Goal: Task Accomplishment & Management: Complete application form

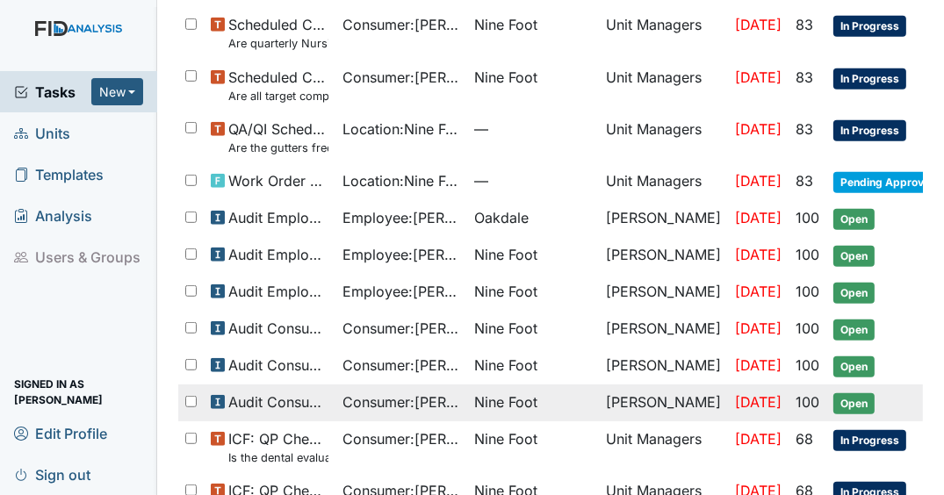
scroll to position [1111, 0]
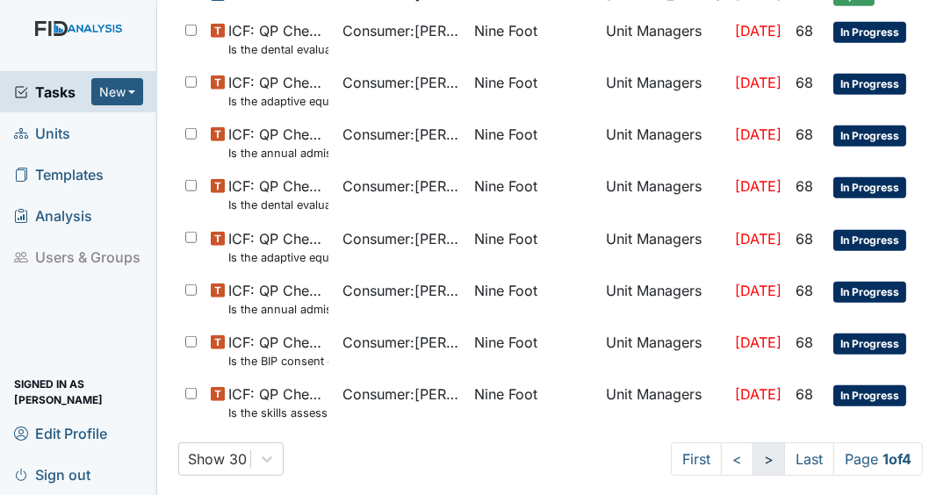
click at [753, 450] on link ">" at bounding box center [769, 459] width 32 height 33
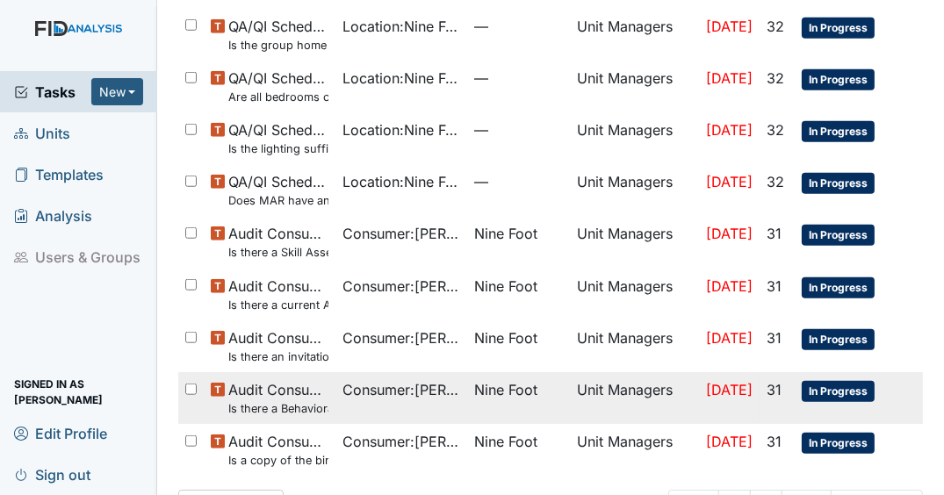
scroll to position [1187, 0]
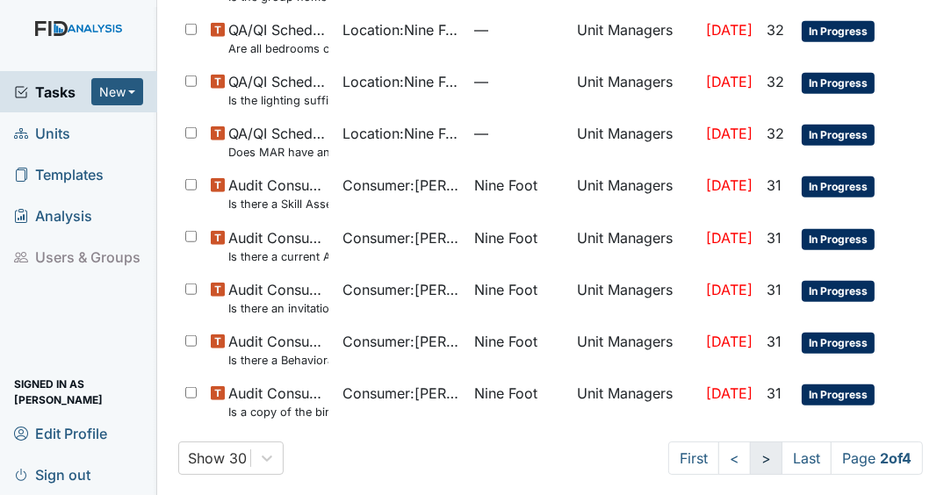
click at [758, 445] on link ">" at bounding box center [766, 458] width 32 height 33
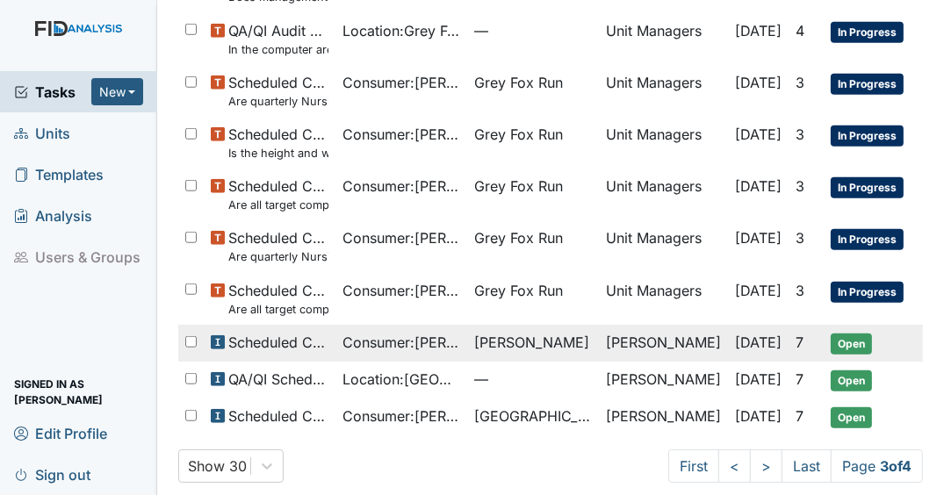
scroll to position [1142, 0]
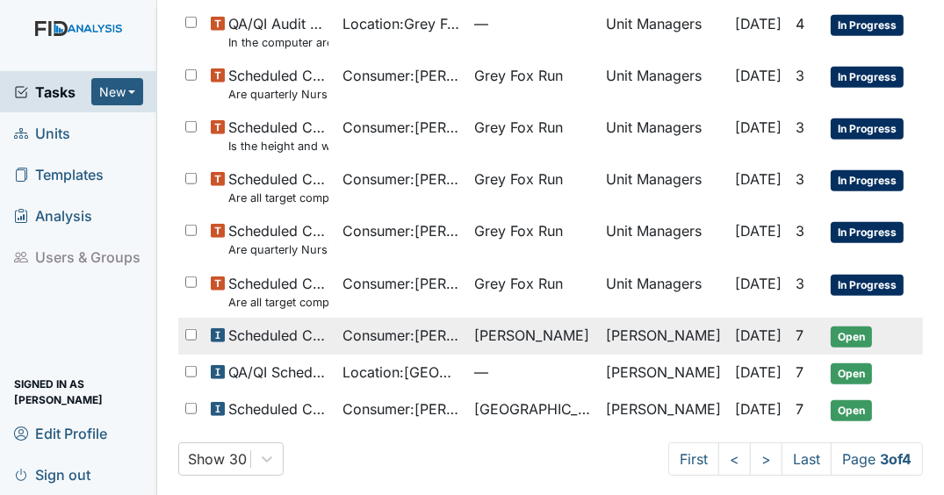
click at [452, 325] on span "Consumer : Artis, Martez" at bounding box center [402, 335] width 118 height 21
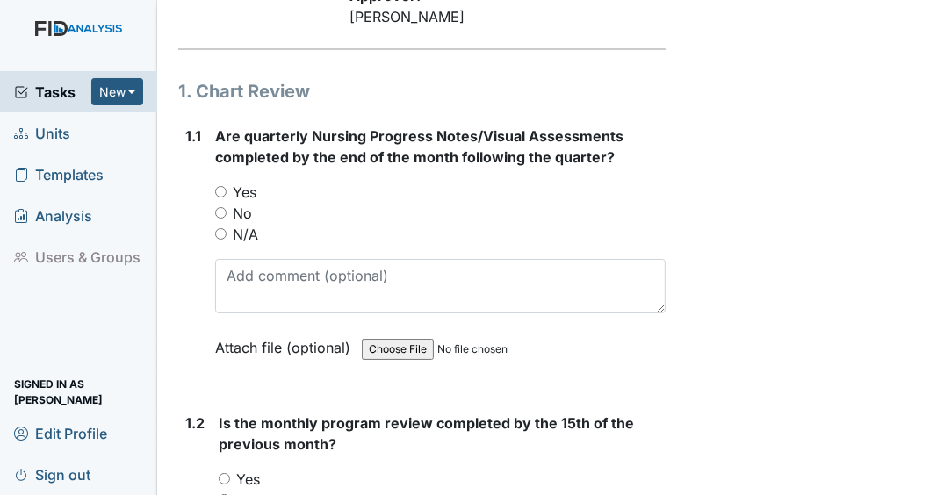
scroll to position [281, 0]
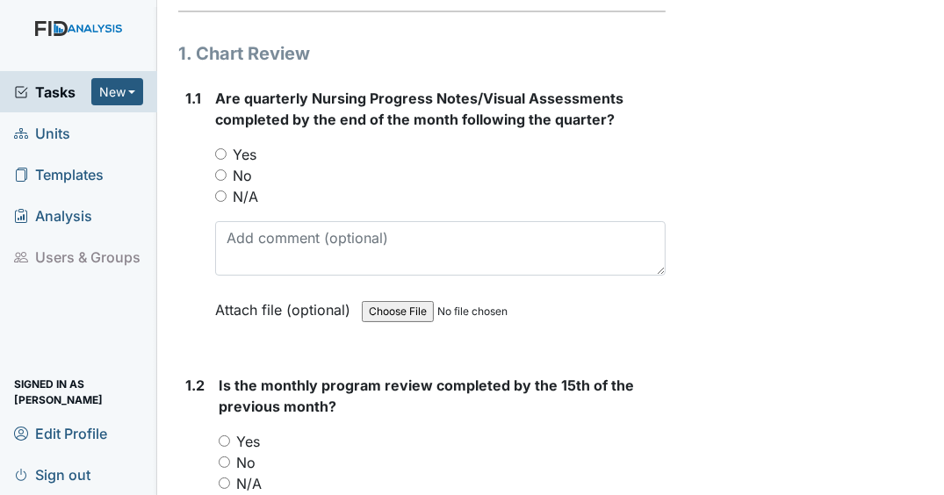
click at [225, 160] on input "Yes" at bounding box center [220, 153] width 11 height 11
radio input "true"
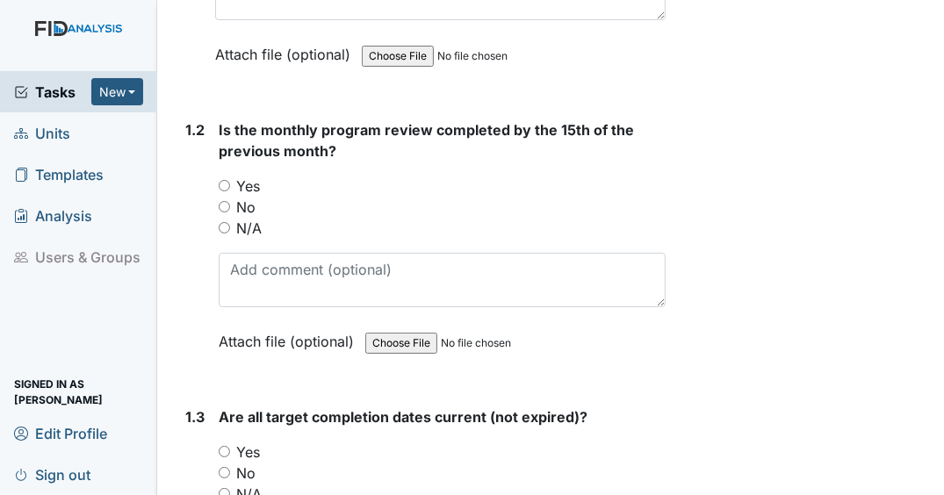
scroll to position [562, 0]
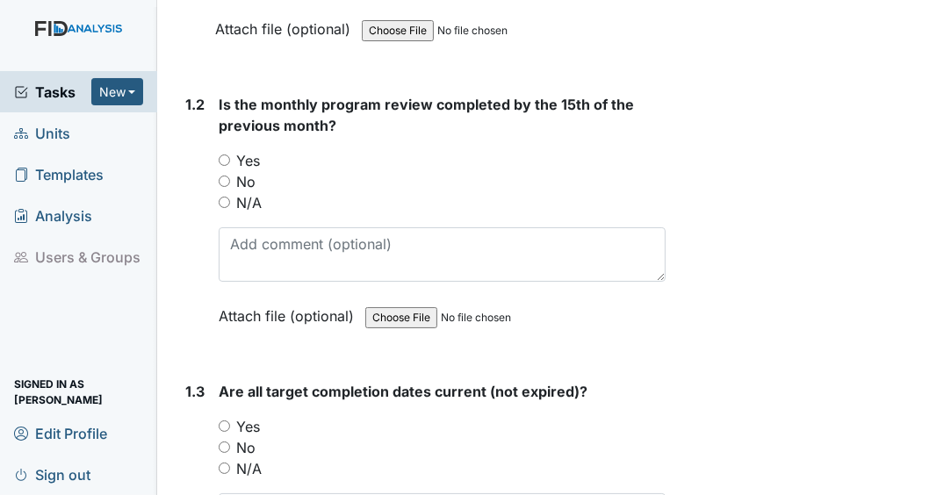
click at [225, 166] on input "Yes" at bounding box center [224, 160] width 11 height 11
radio input "true"
click at [224, 432] on input "Yes" at bounding box center [224, 426] width 11 height 11
radio input "true"
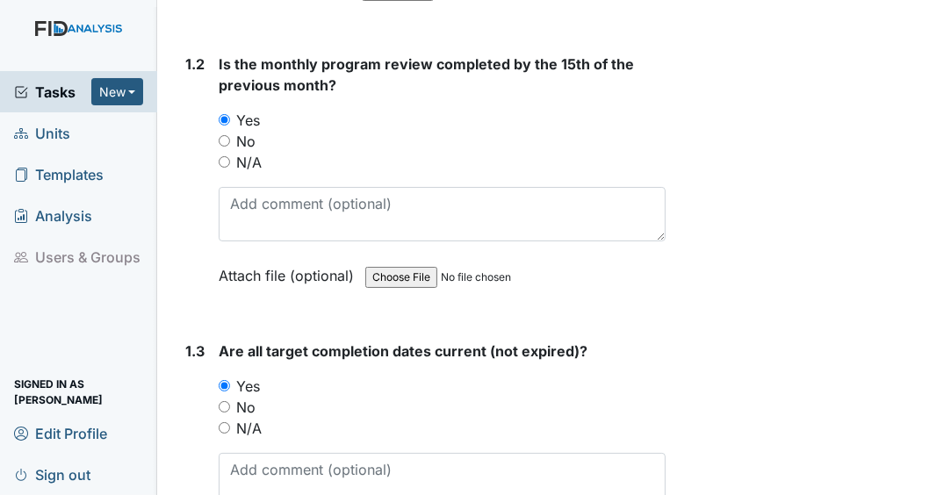
scroll to position [843, 0]
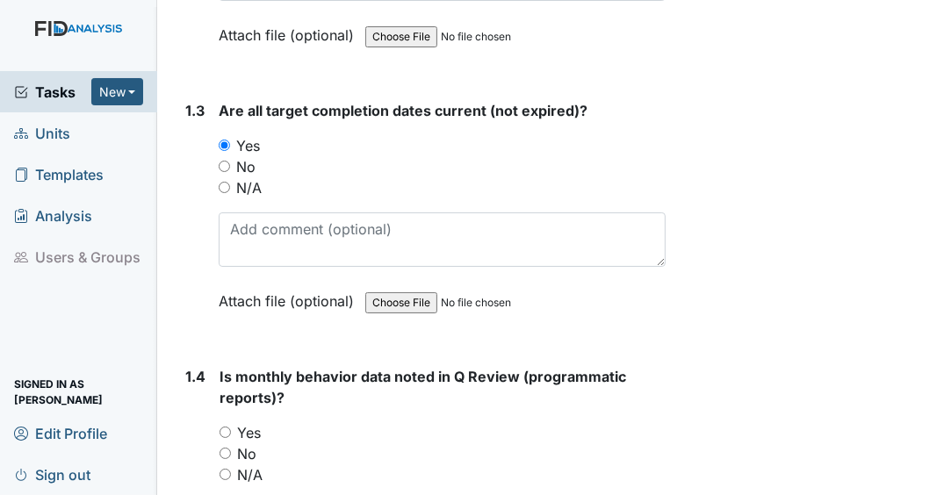
click at [226, 480] on input "N/A" at bounding box center [225, 474] width 11 height 11
radio input "true"
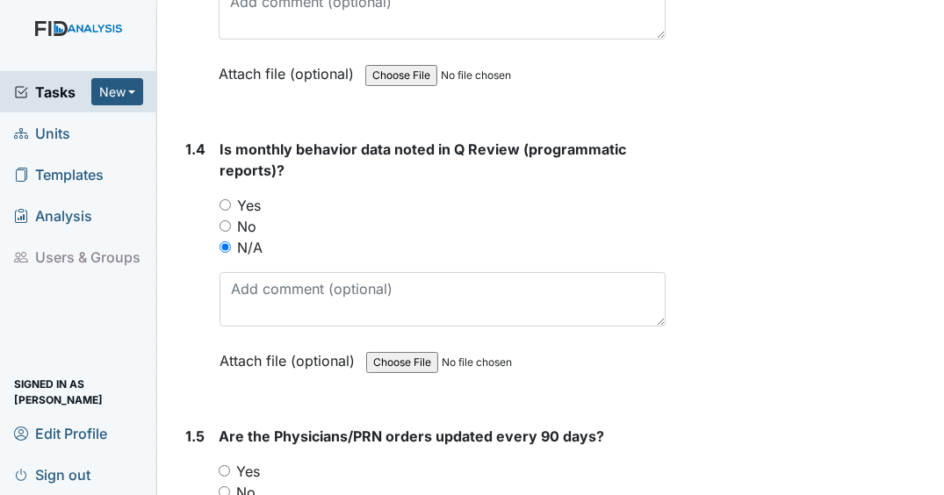
scroll to position [1124, 0]
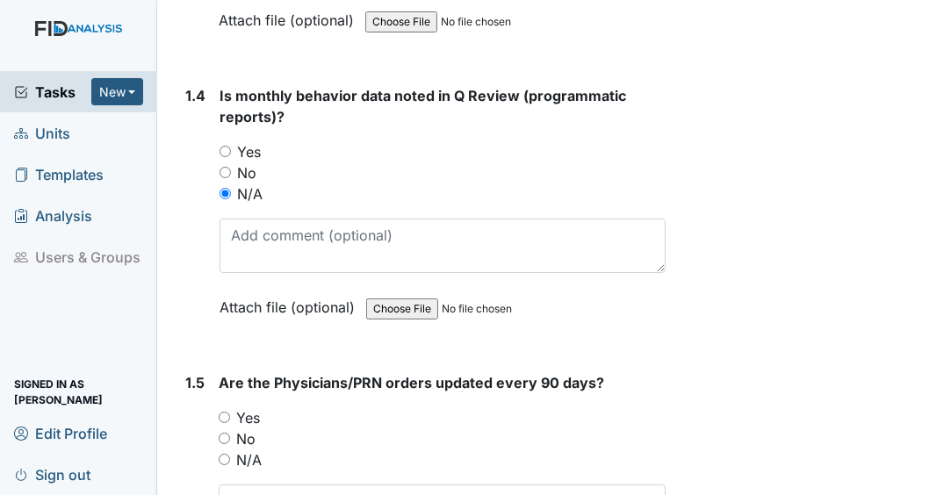
click at [220, 423] on input "Yes" at bounding box center [224, 417] width 11 height 11
radio input "true"
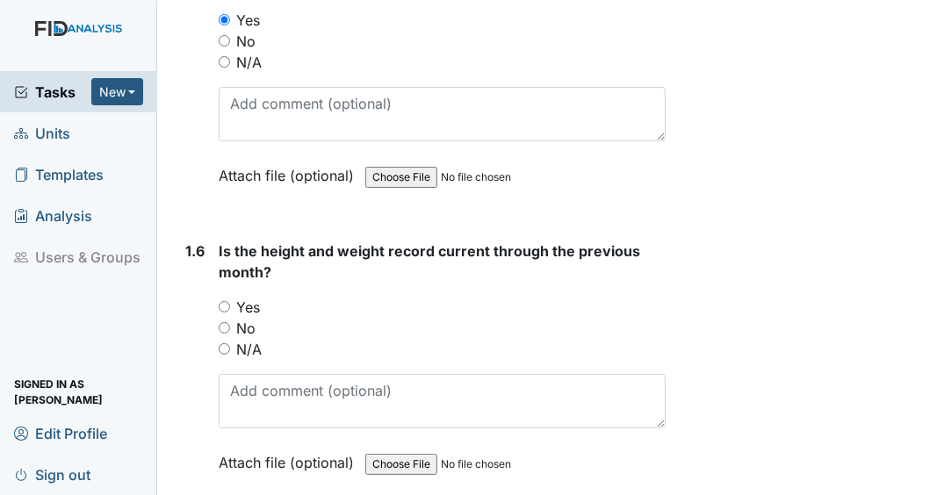
scroll to position [1546, 0]
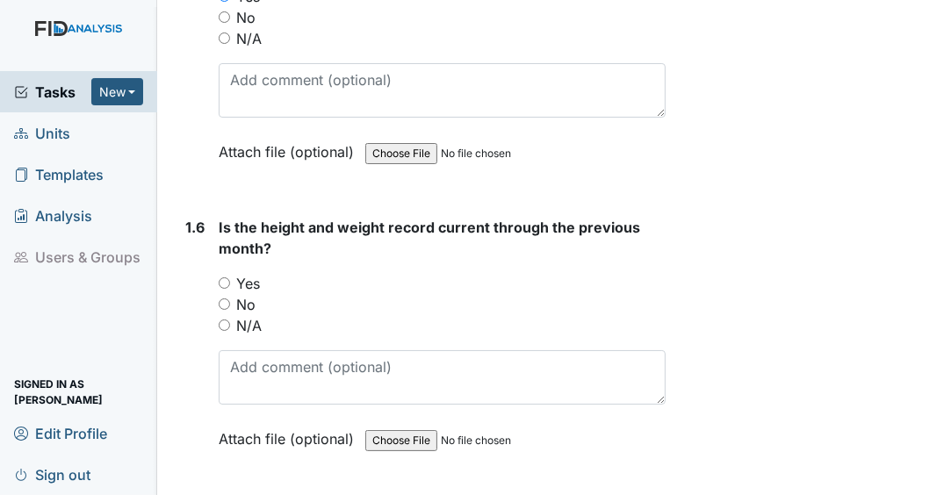
click at [225, 289] on input "Yes" at bounding box center [224, 283] width 11 height 11
radio input "true"
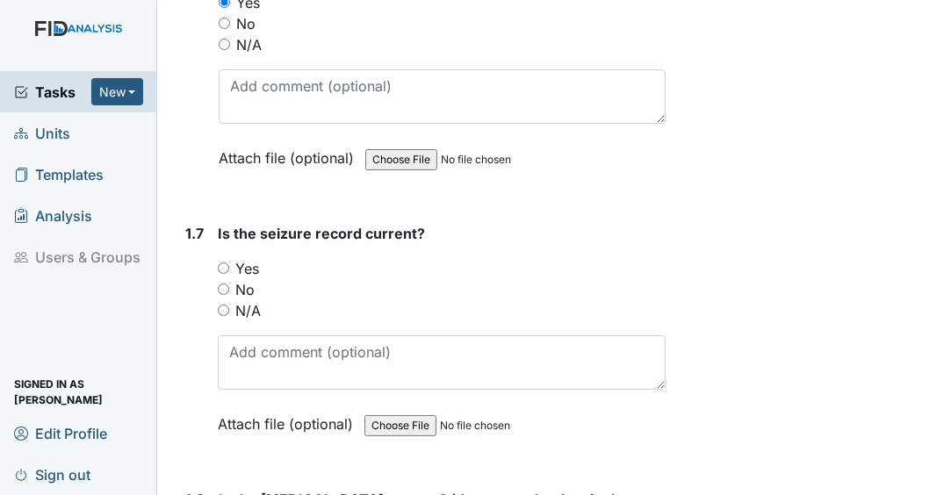
scroll to position [2037, 0]
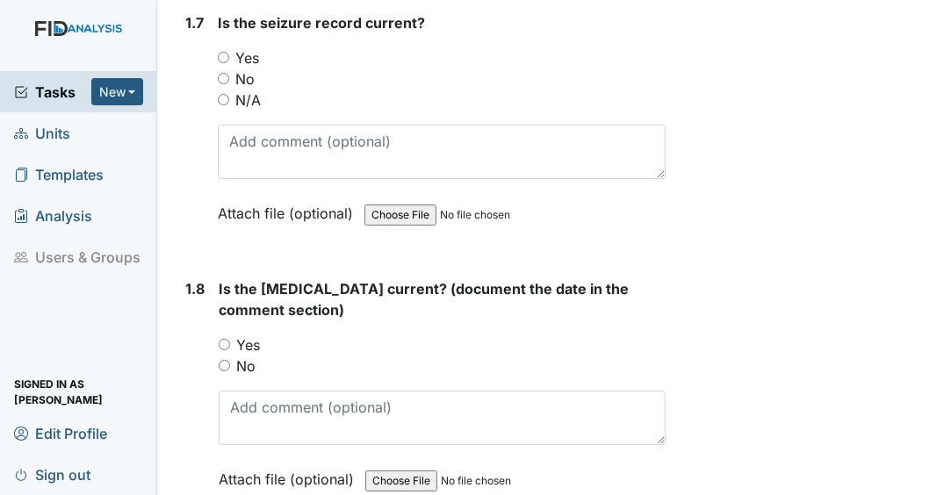
click at [225, 105] on input "N/A" at bounding box center [223, 99] width 11 height 11
radio input "true"
click at [223, 350] on input "Yes" at bounding box center [224, 344] width 11 height 11
radio input "true"
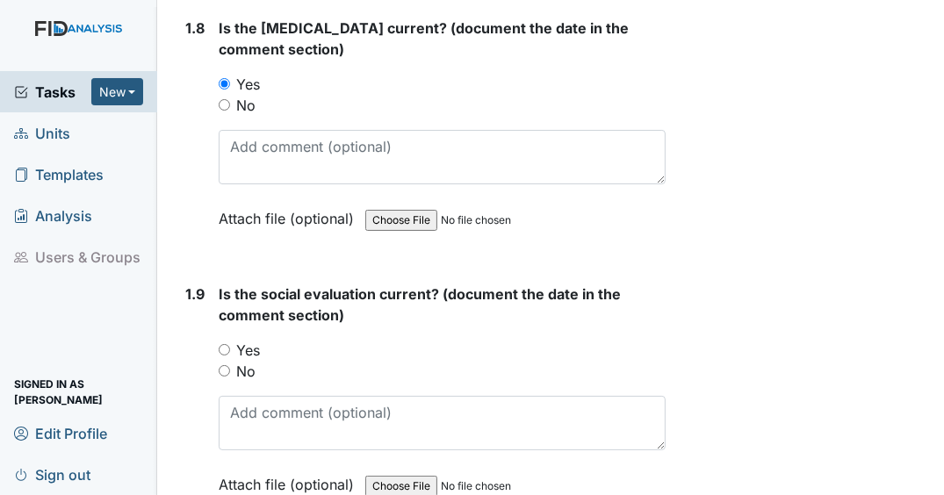
scroll to position [2318, 0]
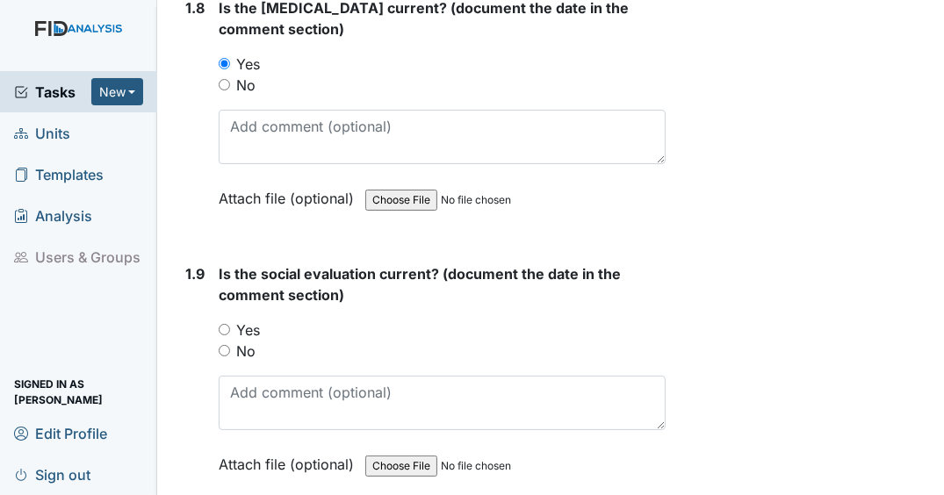
click at [225, 335] on input "Yes" at bounding box center [224, 329] width 11 height 11
radio input "true"
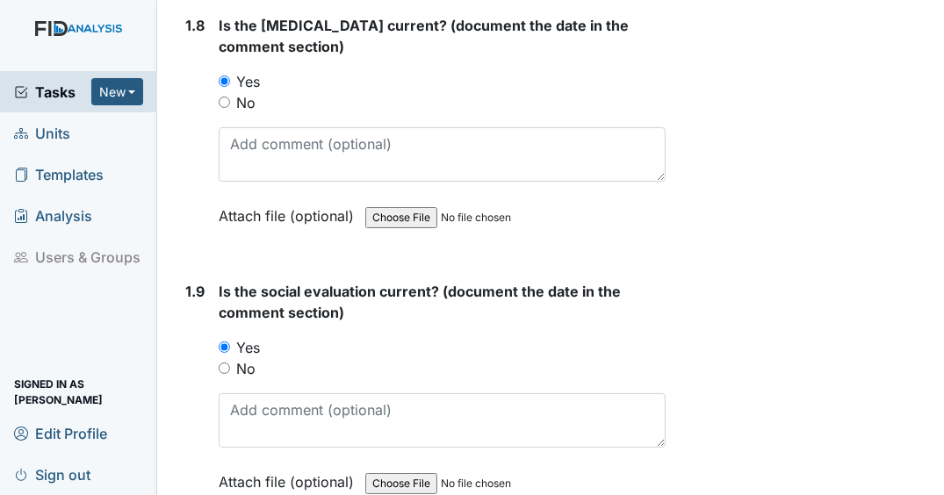
scroll to position [2600, 0]
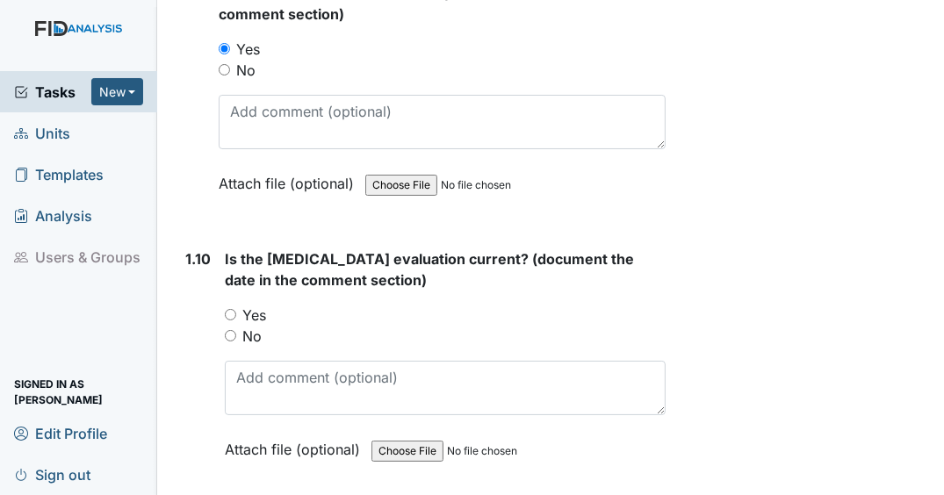
click at [230, 321] on input "Yes" at bounding box center [230, 314] width 11 height 11
radio input "true"
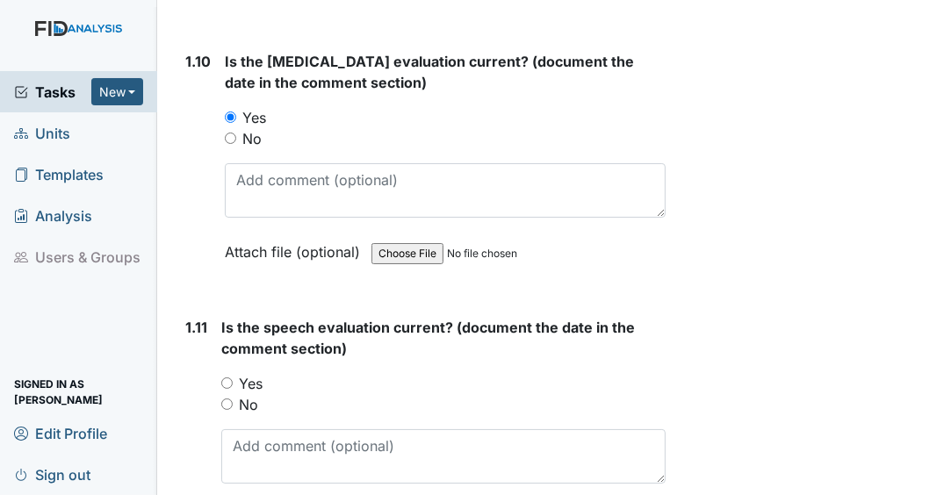
scroll to position [2810, 0]
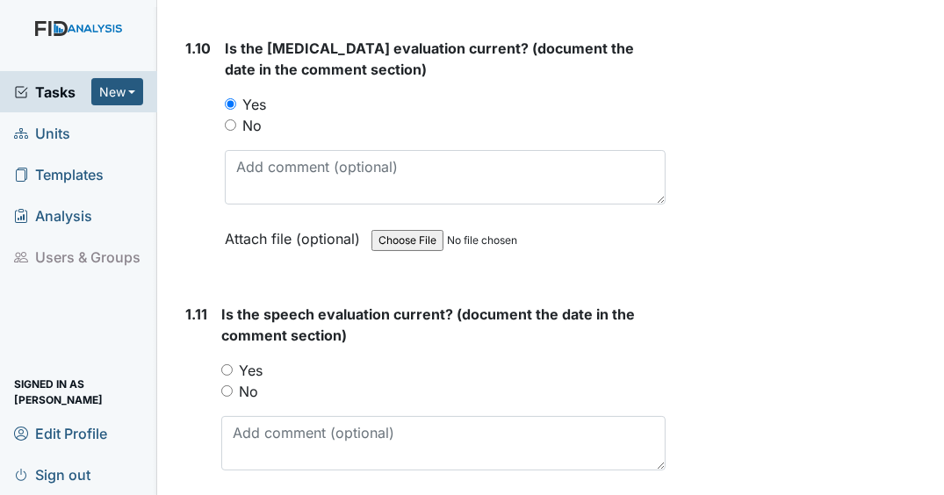
click at [226, 374] on input "Yes" at bounding box center [226, 369] width 11 height 11
radio input "true"
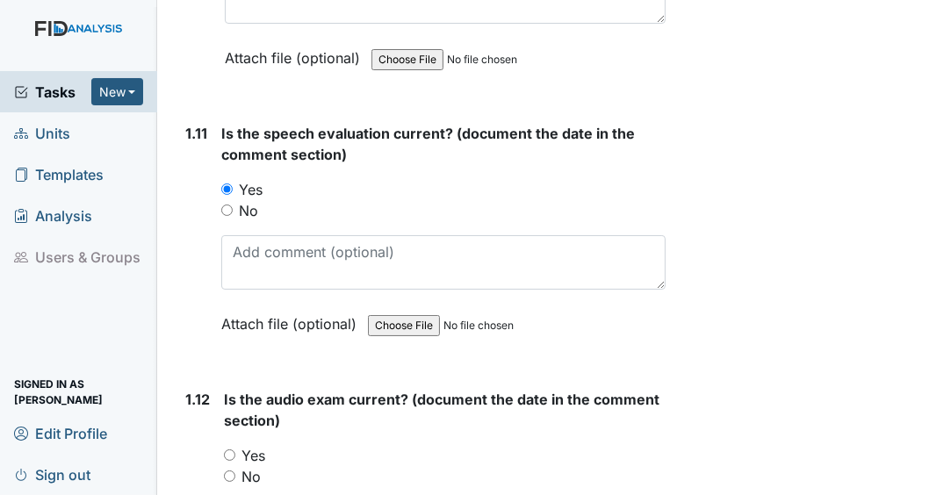
scroll to position [3091, 0]
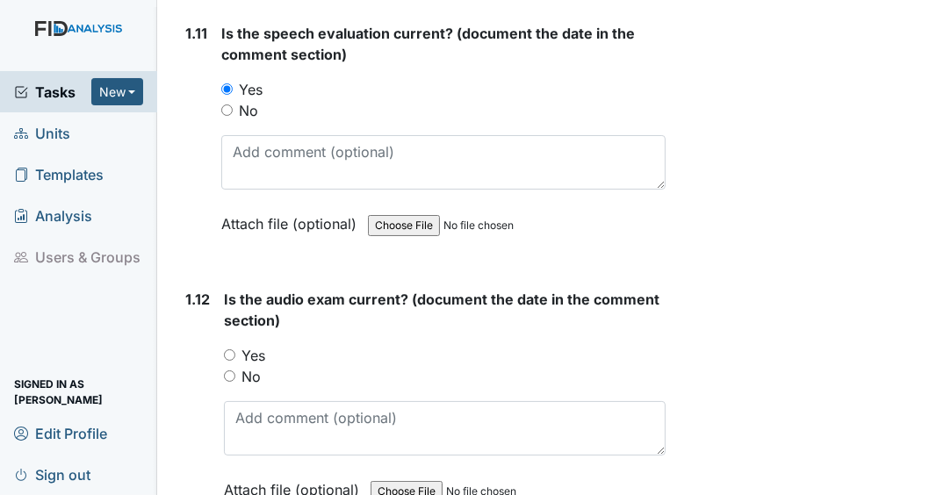
click at [229, 361] on input "Yes" at bounding box center [229, 355] width 11 height 11
radio input "true"
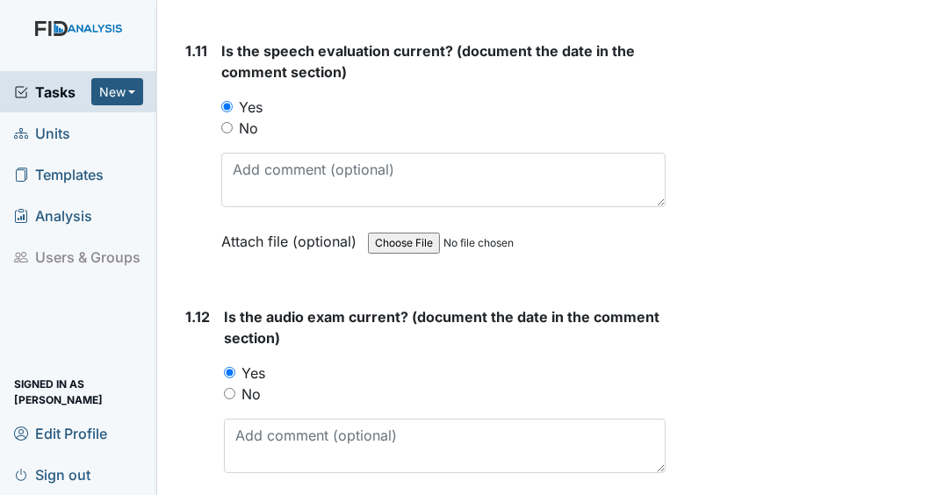
scroll to position [3372, 0]
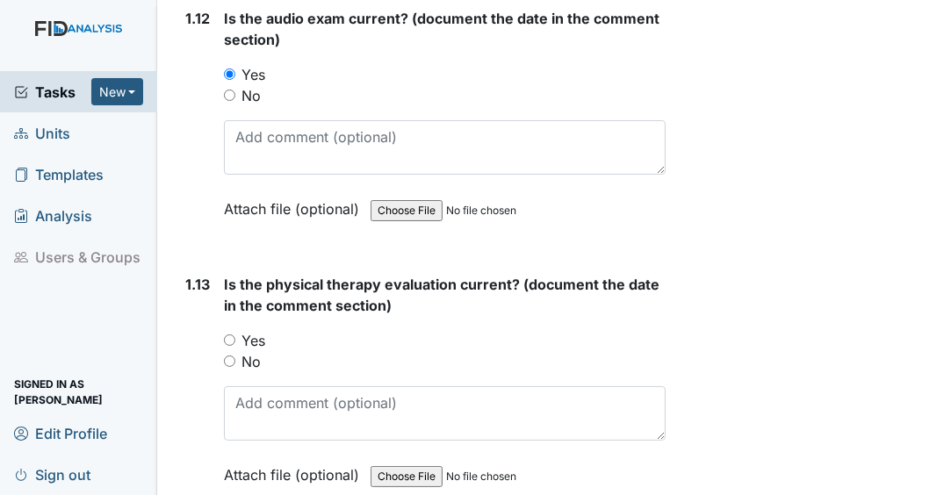
click at [229, 343] on input "Yes" at bounding box center [229, 340] width 11 height 11
radio input "true"
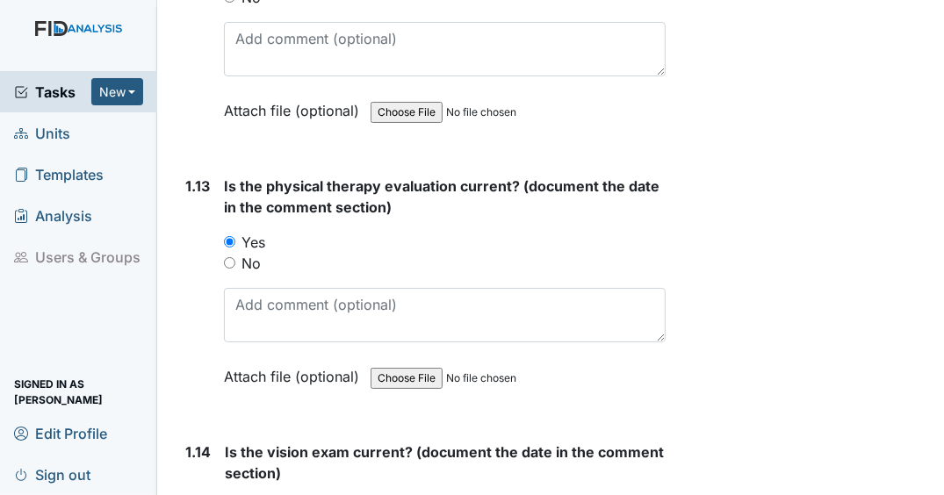
scroll to position [3583, 0]
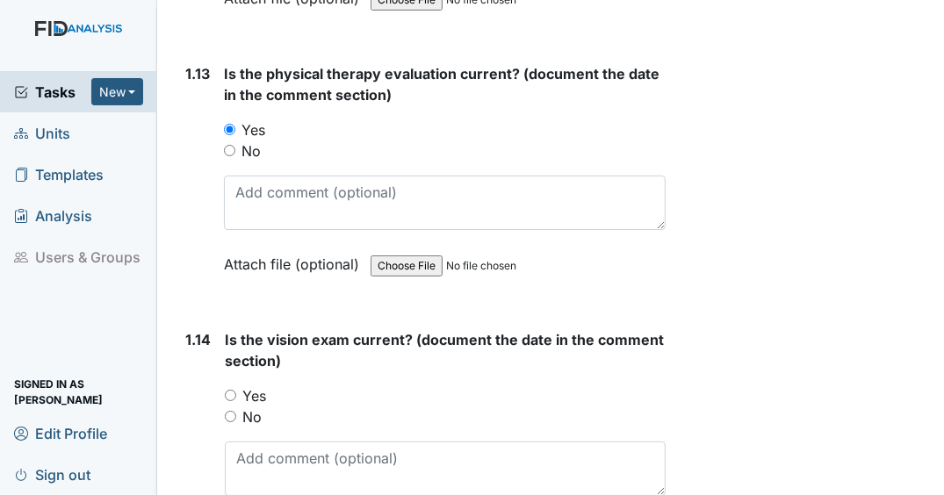
click at [231, 397] on input "Yes" at bounding box center [230, 395] width 11 height 11
radio input "true"
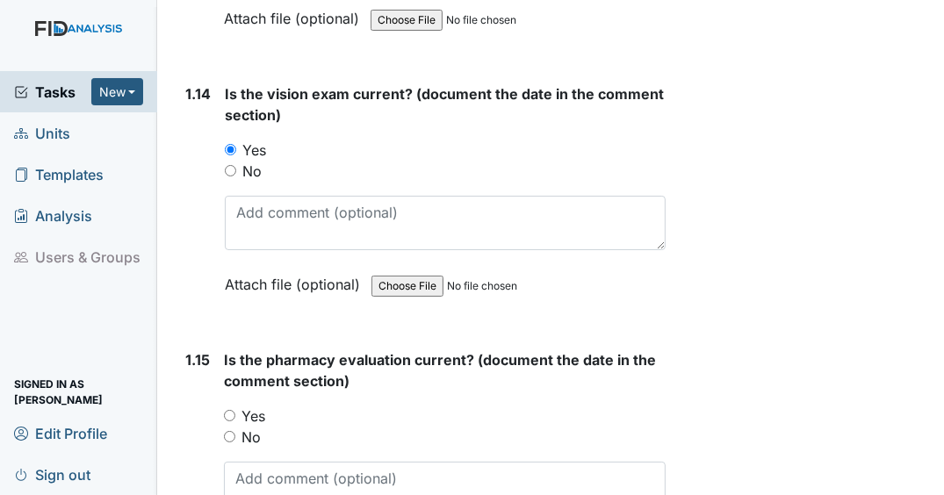
scroll to position [3864, 0]
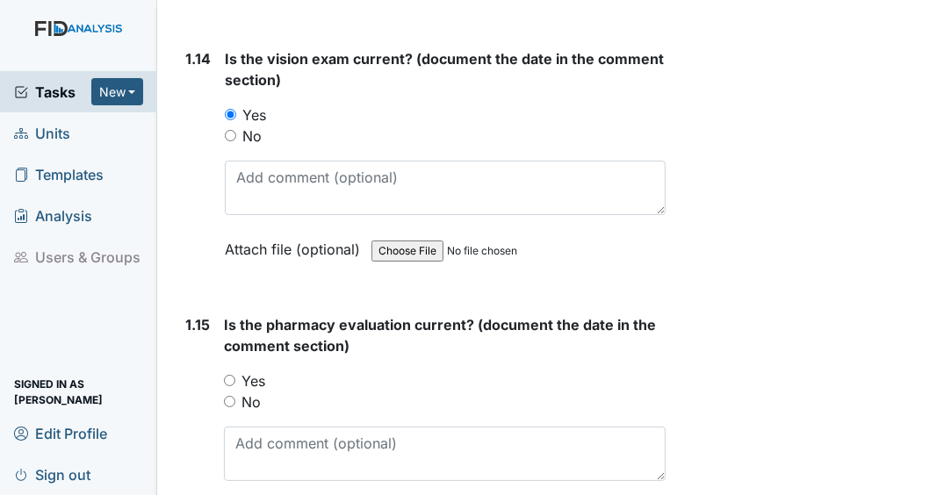
click at [226, 383] on input "Yes" at bounding box center [229, 380] width 11 height 11
radio input "true"
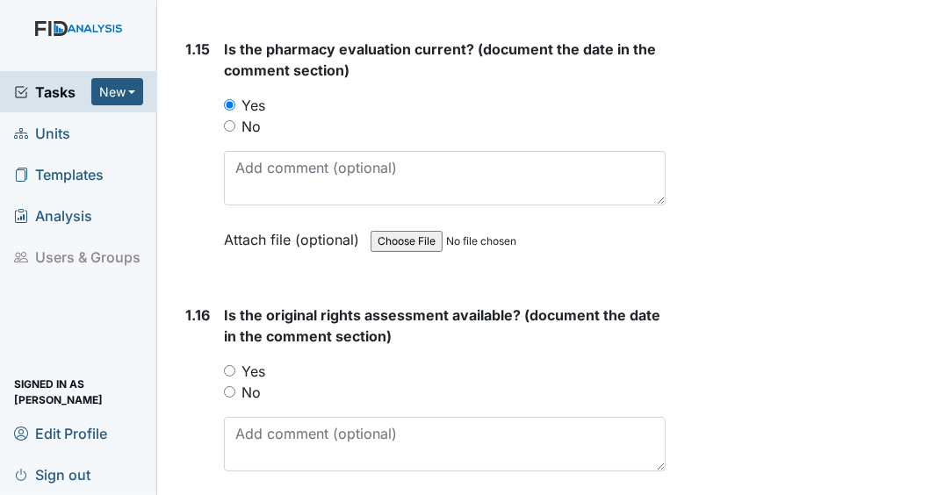
scroll to position [4145, 0]
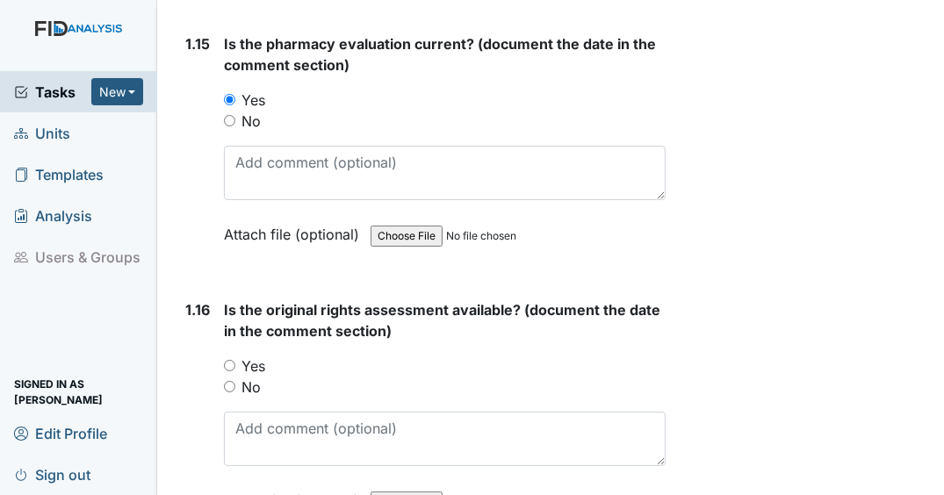
click at [228, 389] on input "No" at bounding box center [229, 386] width 11 height 11
radio input "true"
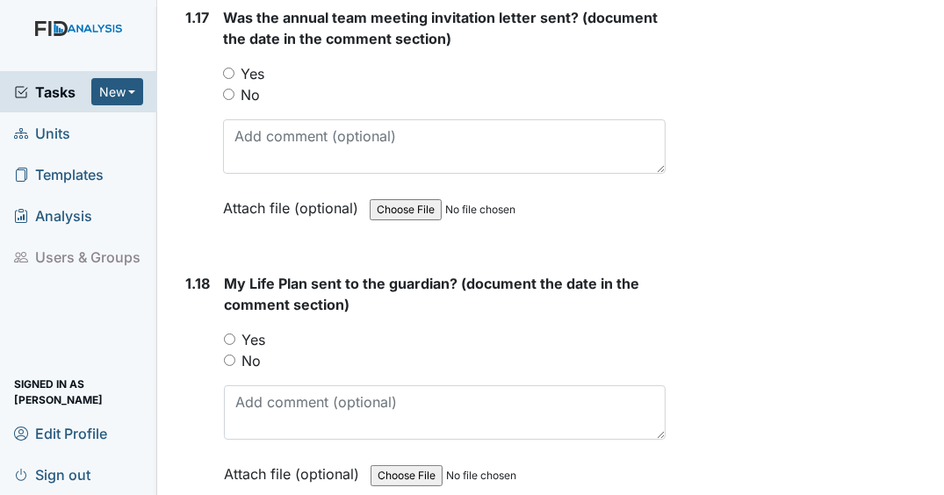
scroll to position [4844, 0]
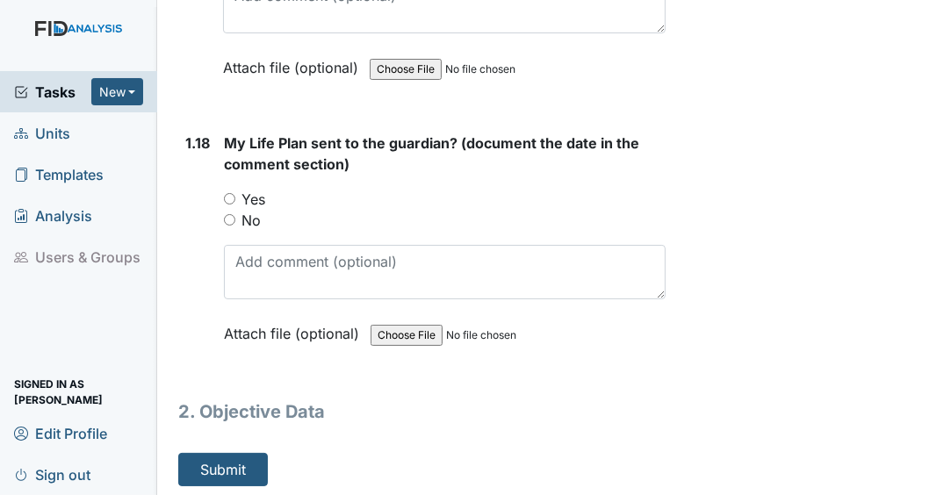
click at [230, 215] on input "No" at bounding box center [229, 219] width 11 height 11
radio input "true"
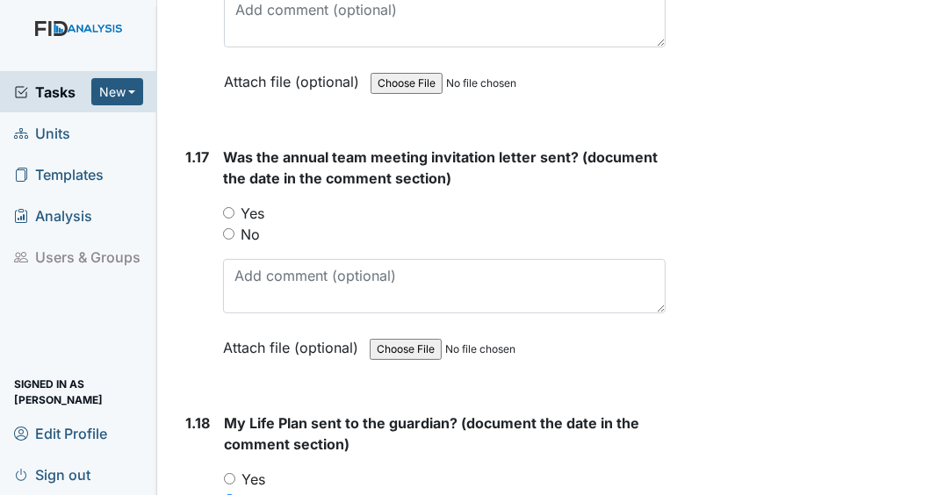
scroll to position [4563, 0]
click at [226, 233] on input "No" at bounding box center [228, 234] width 11 height 11
radio input "true"
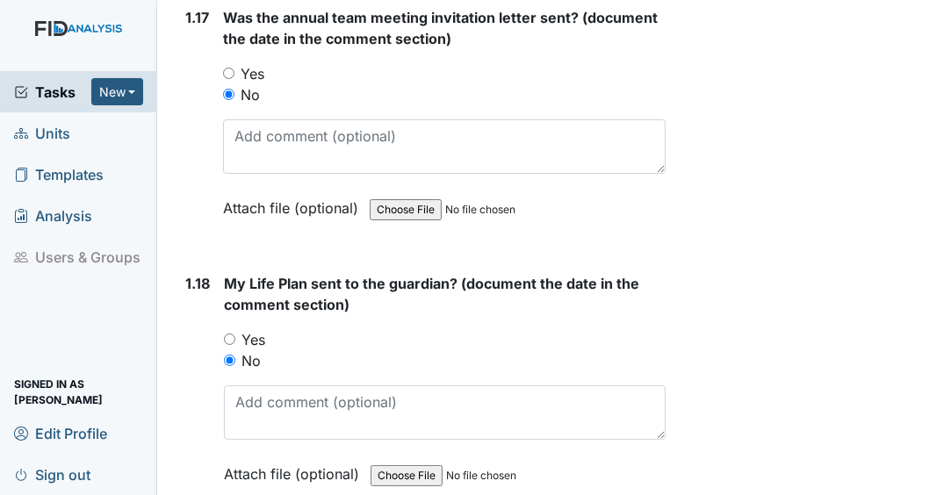
scroll to position [4844, 0]
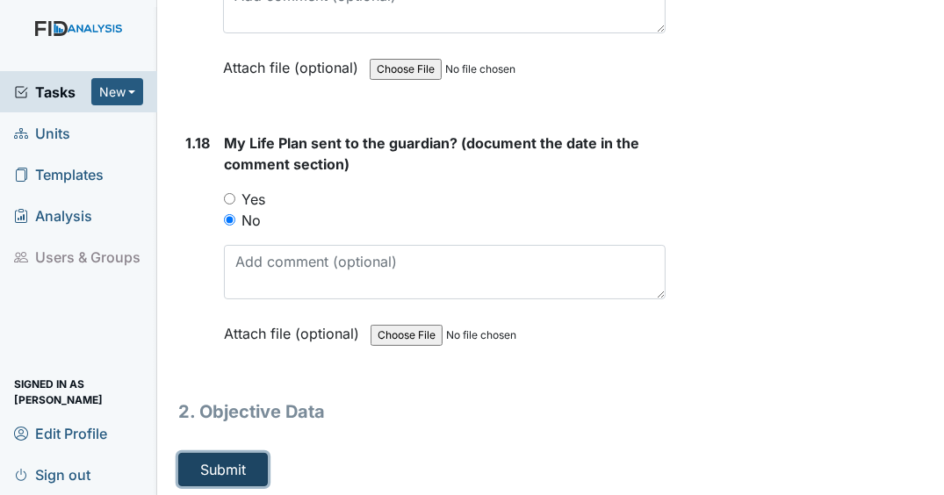
click at [227, 470] on button "Submit" at bounding box center [223, 469] width 90 height 33
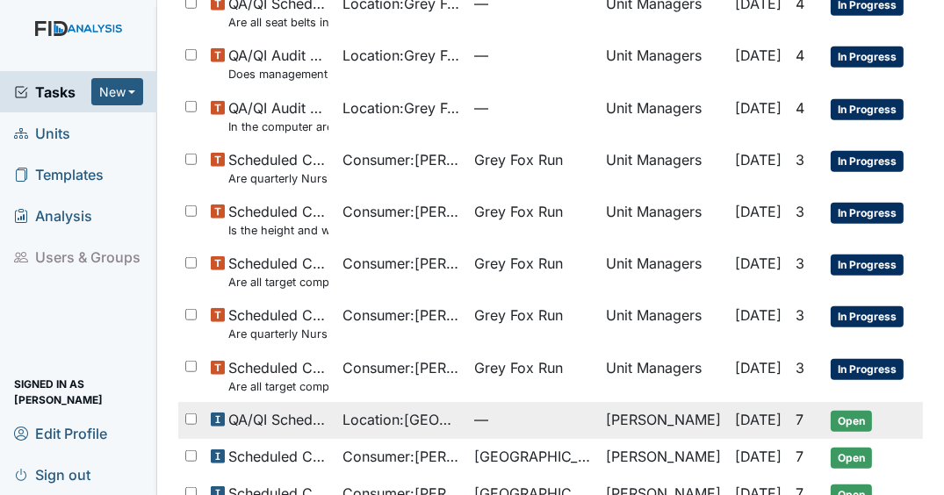
scroll to position [1199, 0]
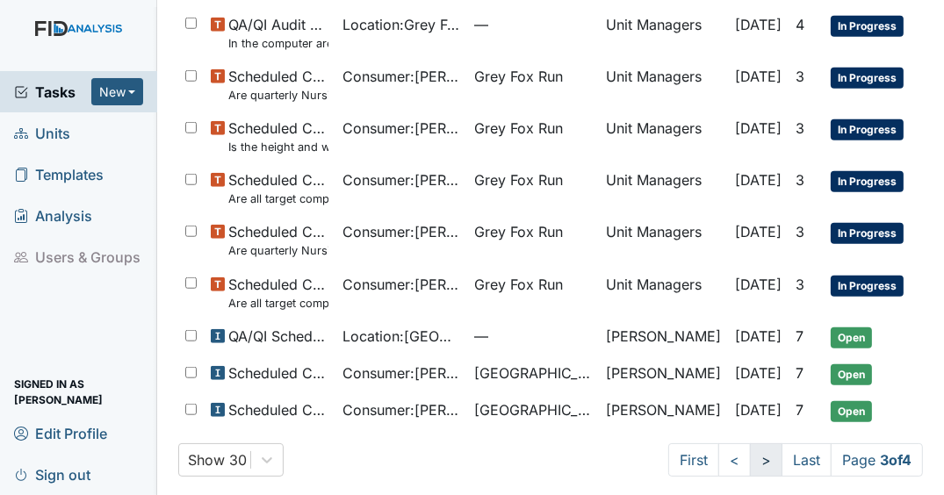
click at [750, 449] on link ">" at bounding box center [766, 460] width 32 height 33
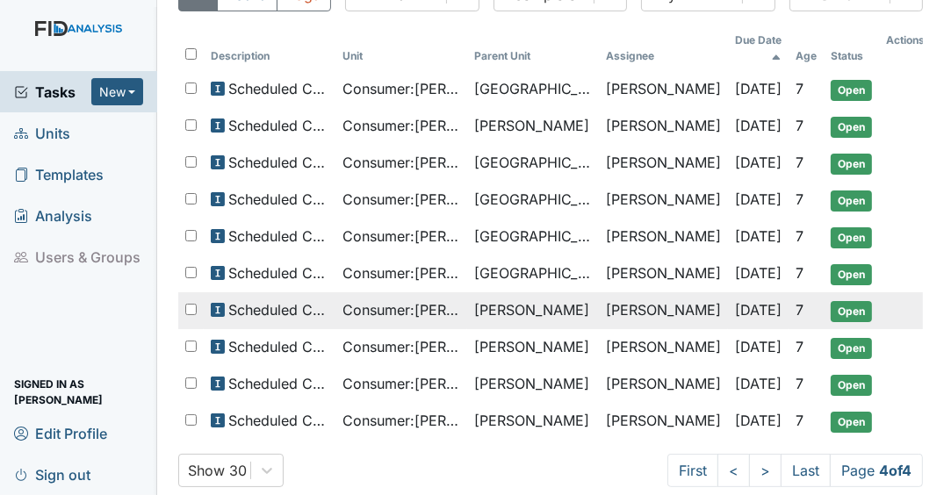
click at [436, 299] on span "Consumer : Moore, Ronnie" at bounding box center [402, 309] width 118 height 21
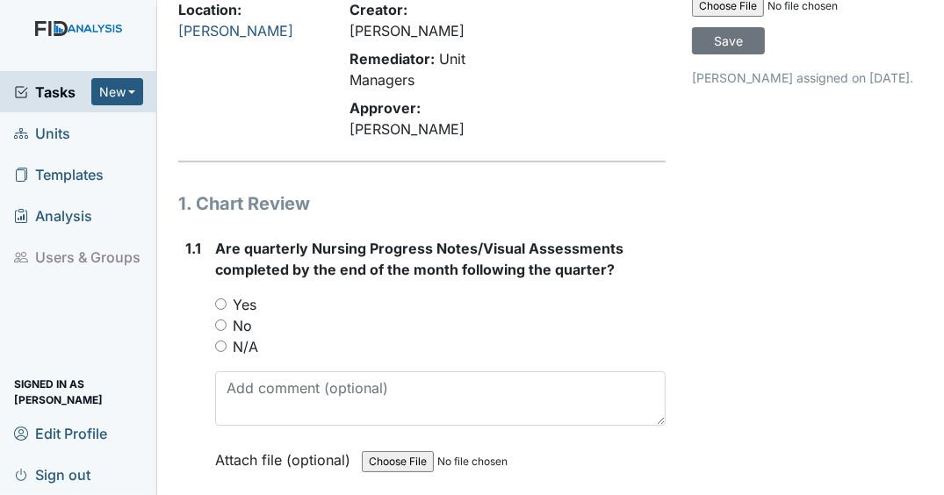
scroll to position [141, 0]
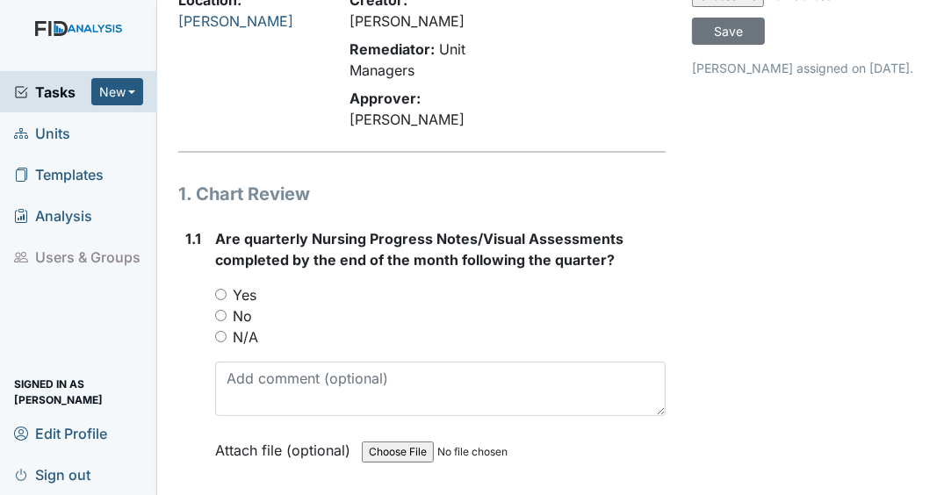
click at [217, 300] on input "Yes" at bounding box center [220, 294] width 11 height 11
radio input "true"
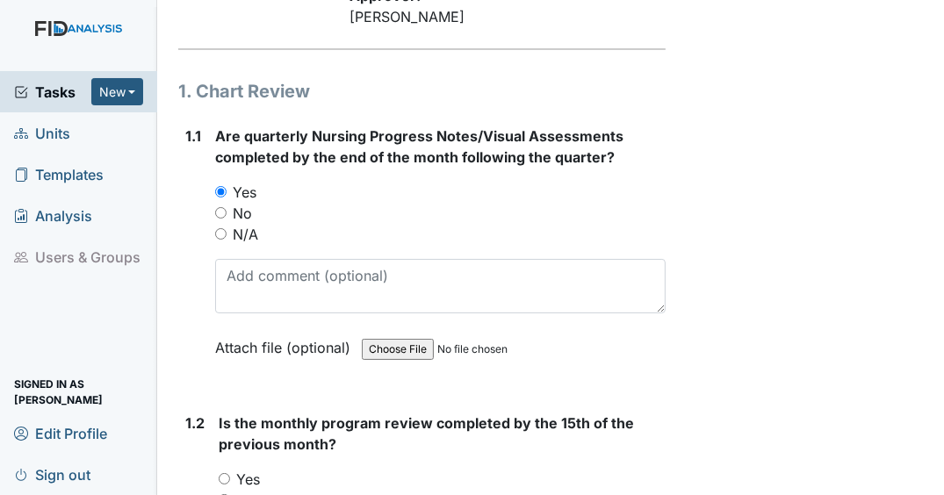
scroll to position [281, 0]
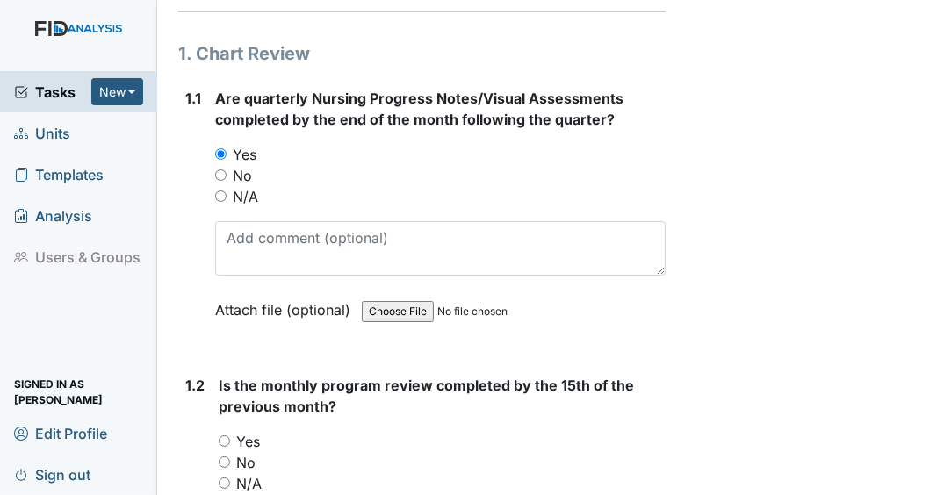
click at [223, 447] on input "Yes" at bounding box center [224, 441] width 11 height 11
radio input "true"
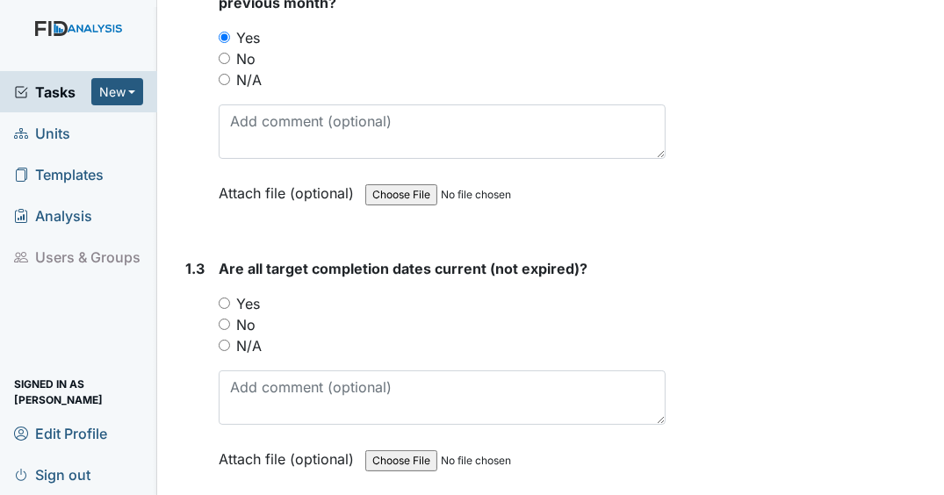
scroll to position [703, 0]
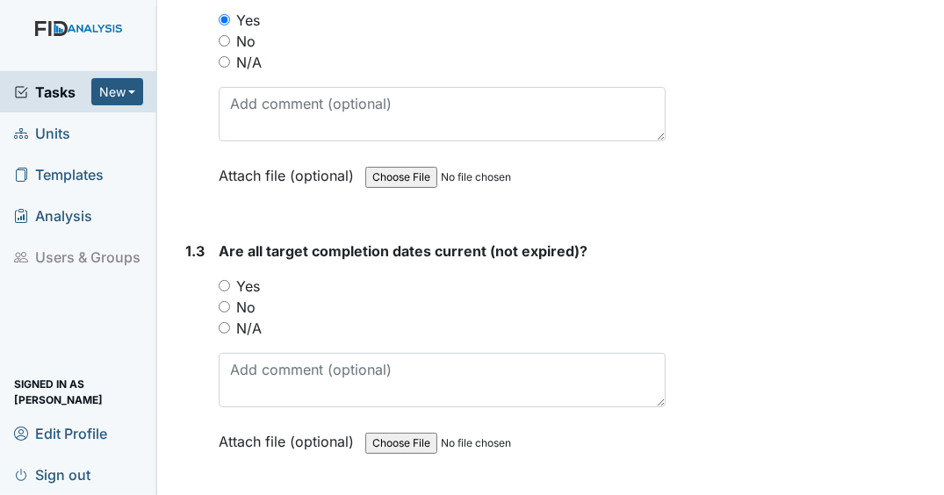
click at [227, 292] on input "Yes" at bounding box center [224, 285] width 11 height 11
radio input "true"
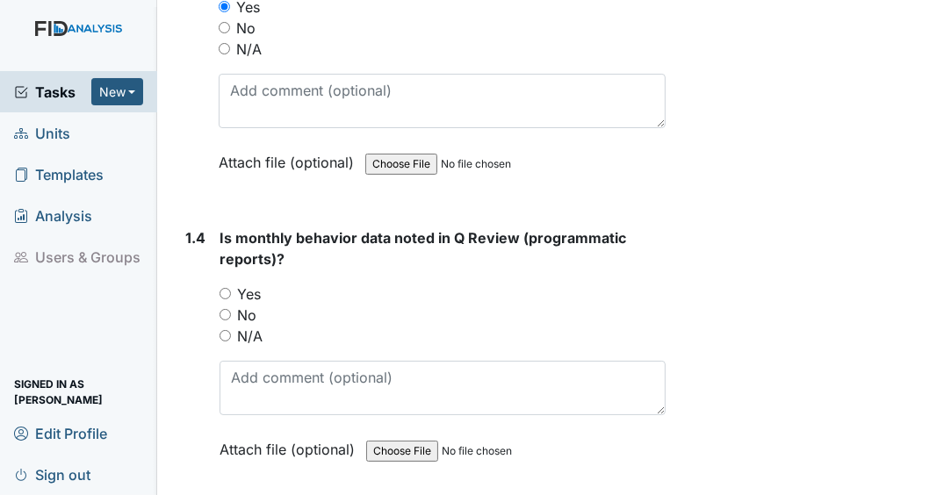
scroll to position [984, 0]
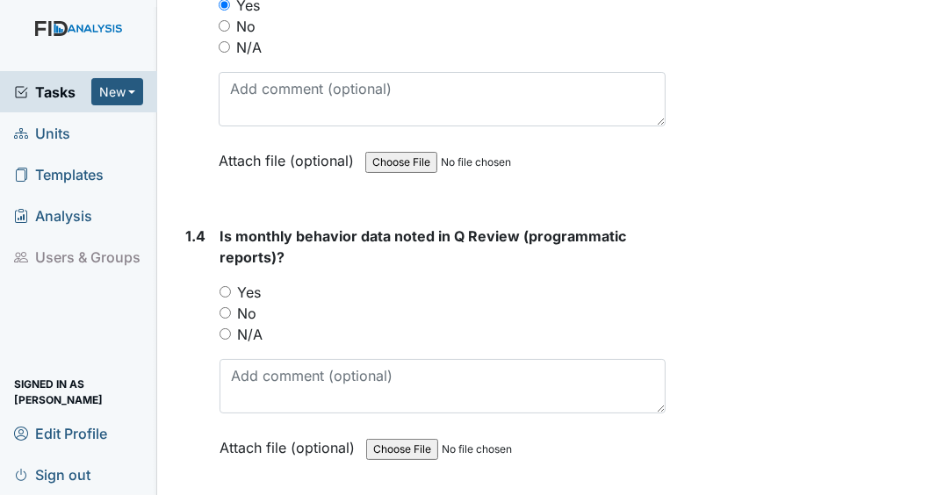
click at [225, 340] on input "N/A" at bounding box center [225, 333] width 11 height 11
radio input "true"
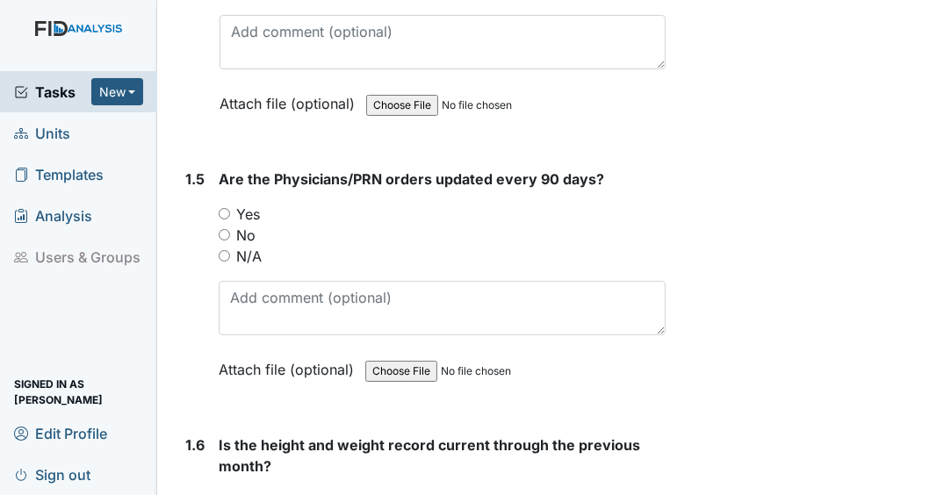
scroll to position [1335, 0]
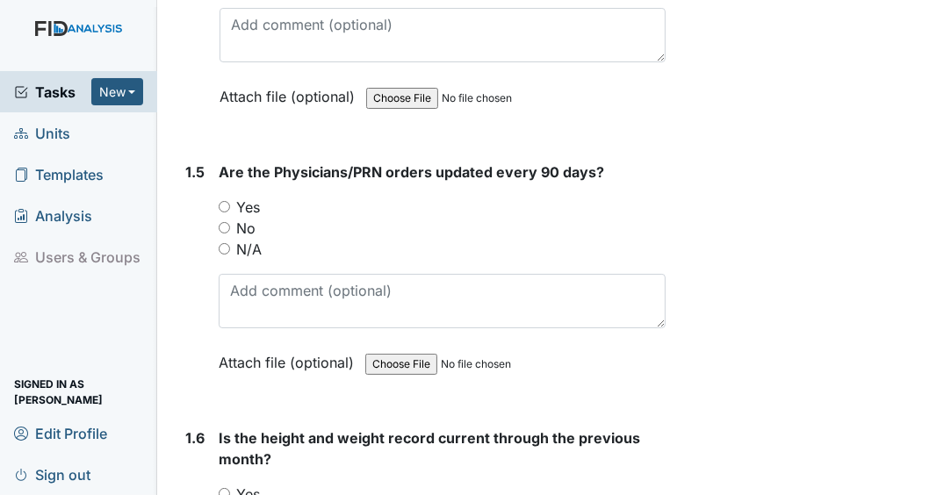
click at [227, 213] on input "Yes" at bounding box center [224, 206] width 11 height 11
radio input "true"
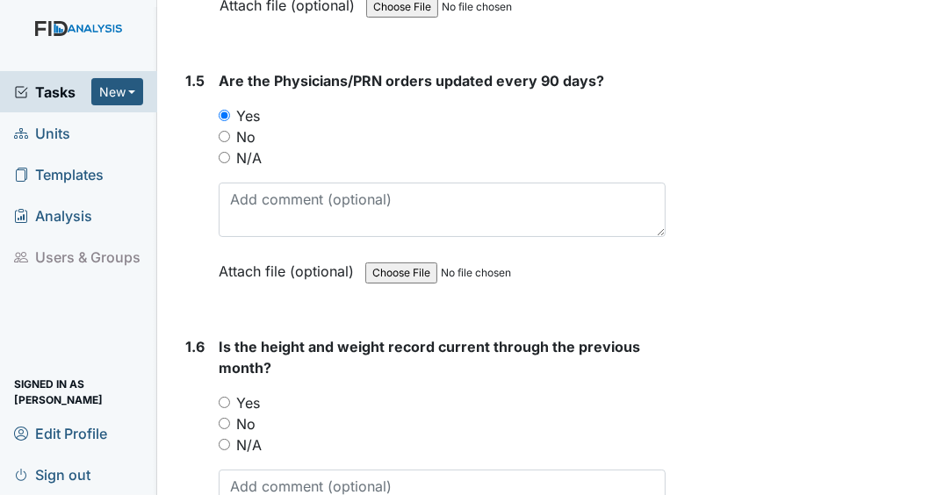
scroll to position [1546, 0]
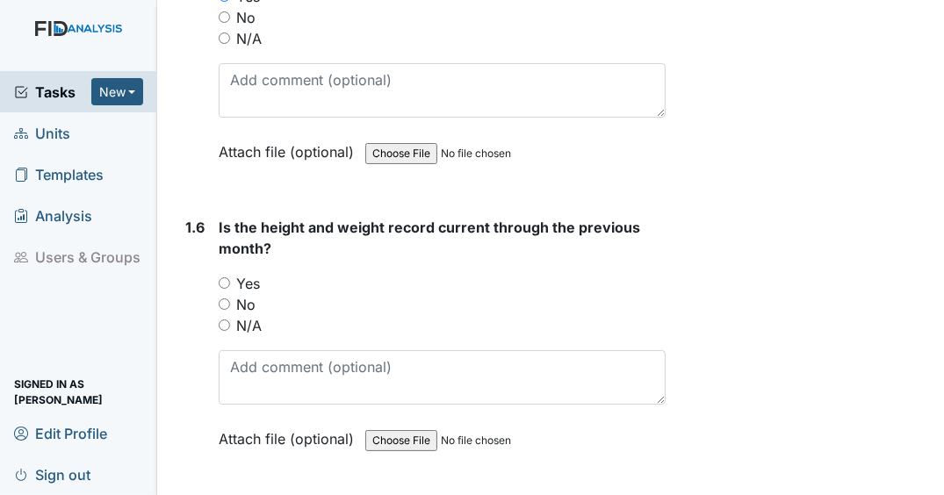
click at [228, 289] on input "Yes" at bounding box center [224, 283] width 11 height 11
radio input "true"
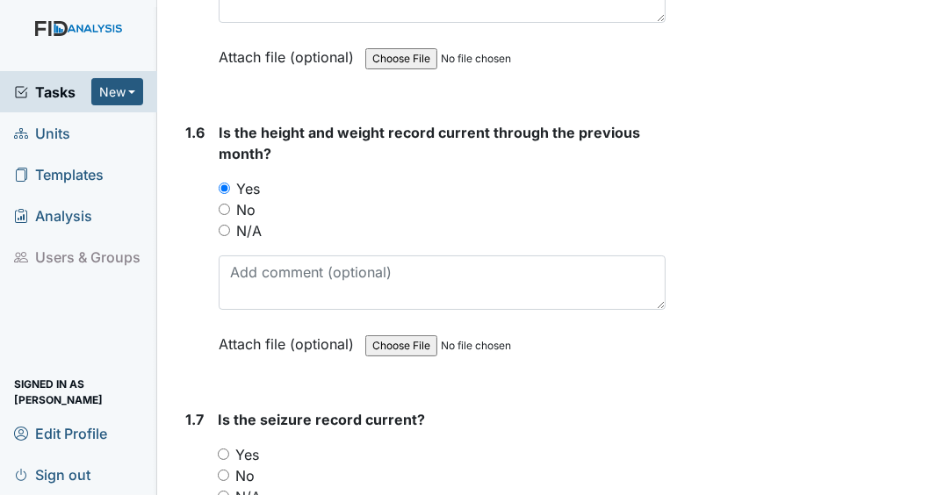
scroll to position [1756, 0]
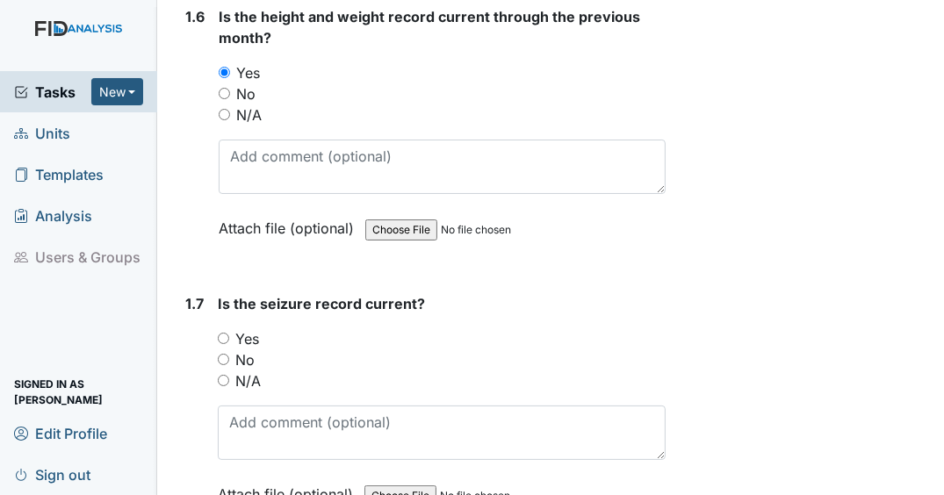
drag, startPoint x: 225, startPoint y: 390, endPoint x: 269, endPoint y: 373, distance: 47.0
click at [226, 386] on input "N/A" at bounding box center [223, 380] width 11 height 11
radio input "true"
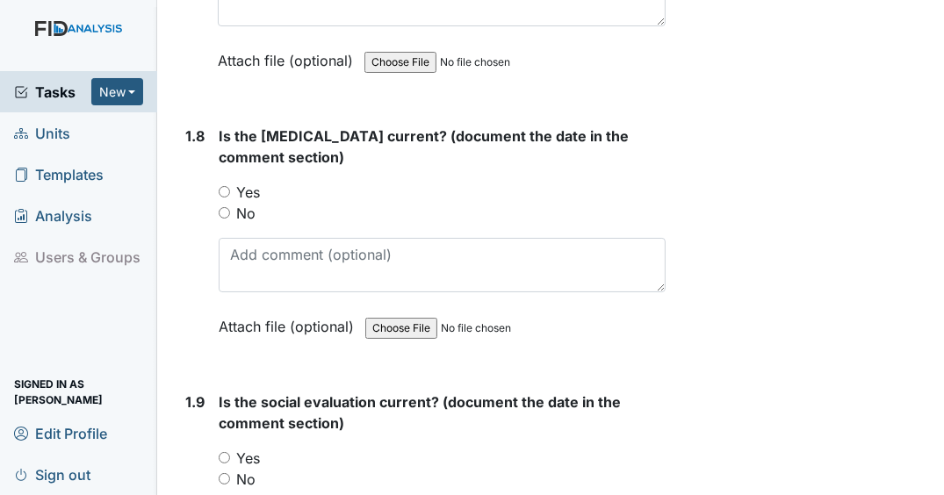
scroll to position [2248, 0]
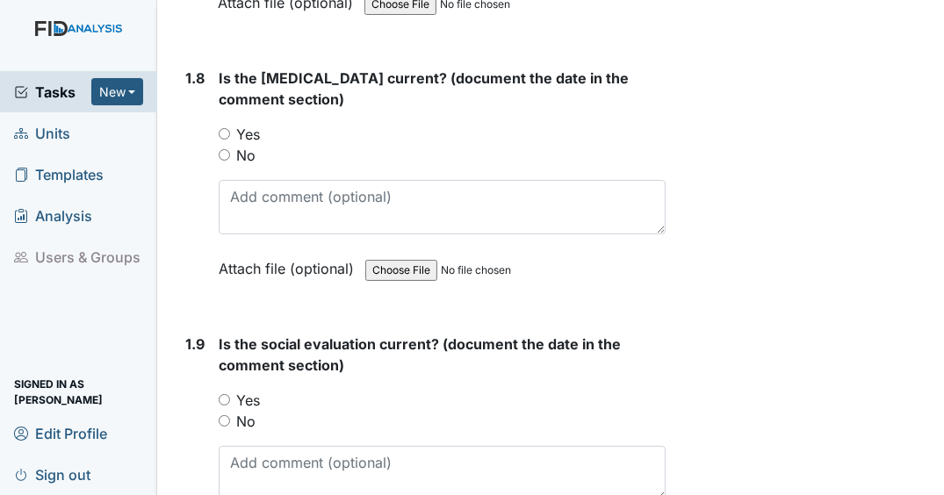
click at [227, 140] on input "Yes" at bounding box center [224, 133] width 11 height 11
radio input "true"
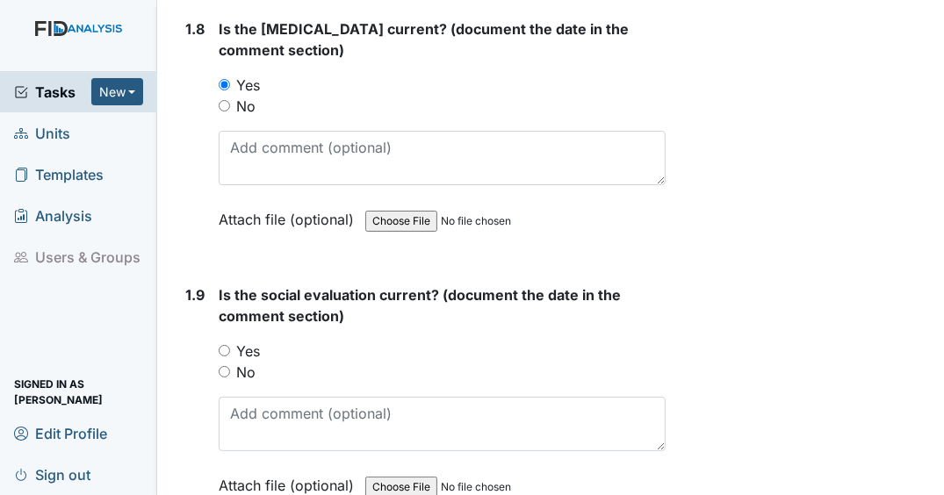
scroll to position [2459, 0]
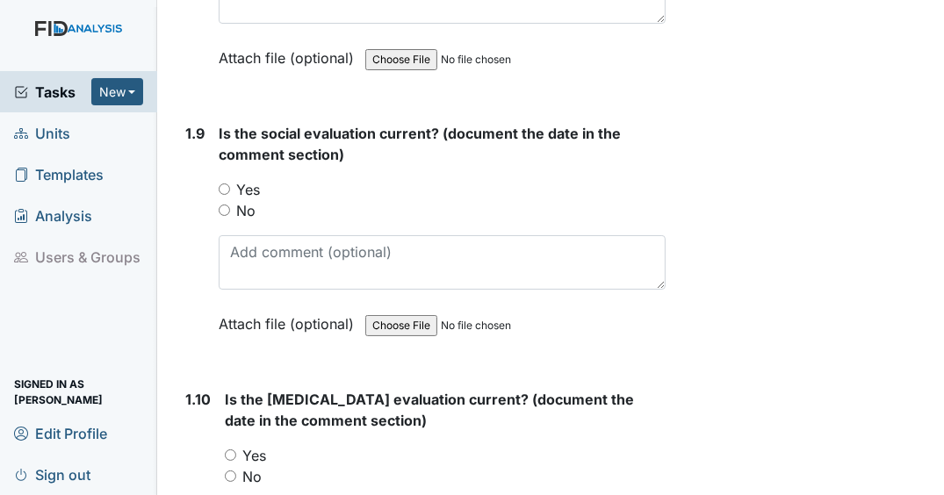
click at [226, 195] on input "Yes" at bounding box center [224, 189] width 11 height 11
radio input "true"
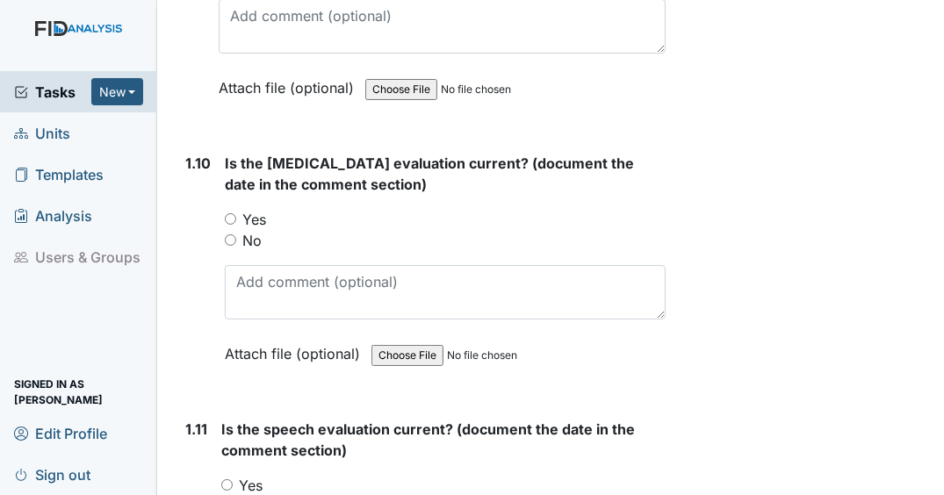
scroll to position [2740, 0]
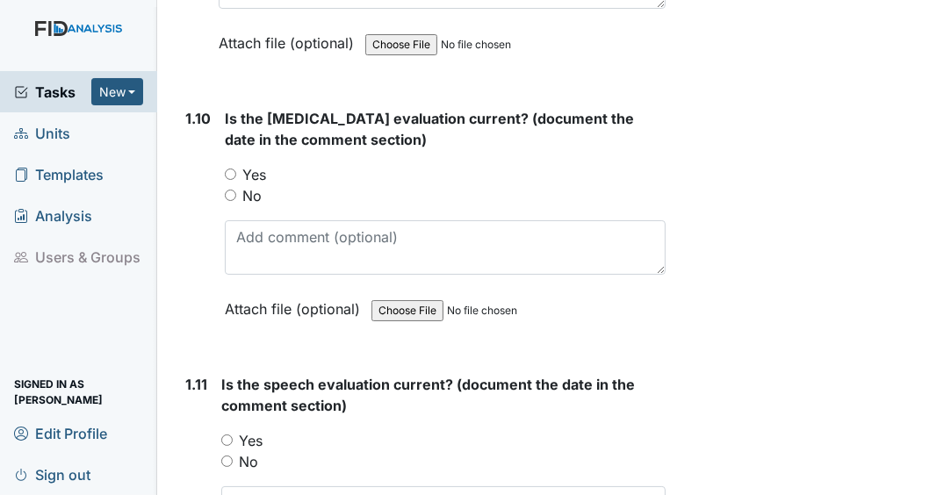
click at [230, 180] on input "Yes" at bounding box center [230, 174] width 11 height 11
radio input "true"
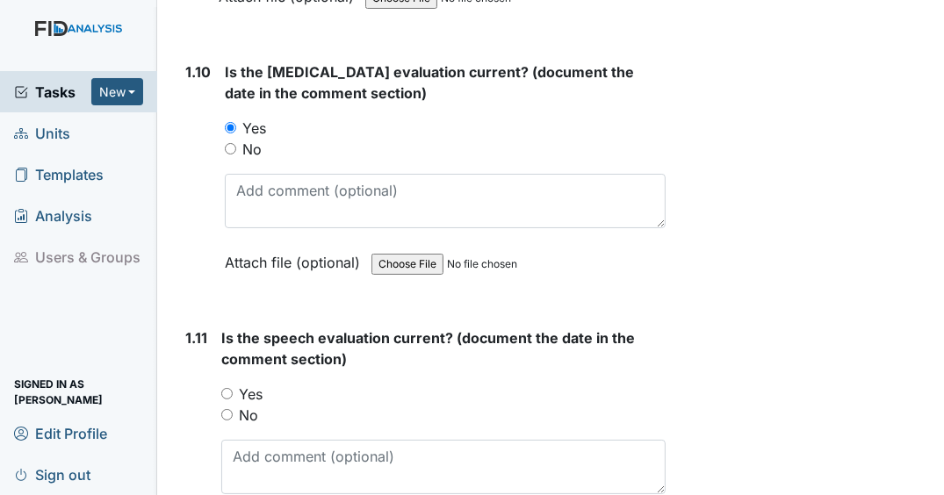
scroll to position [2951, 0]
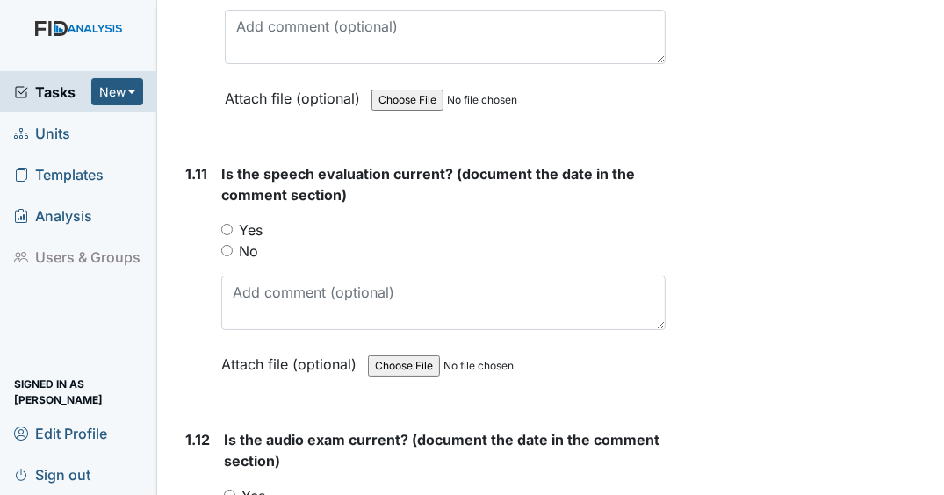
click at [227, 234] on input "Yes" at bounding box center [226, 229] width 11 height 11
radio input "true"
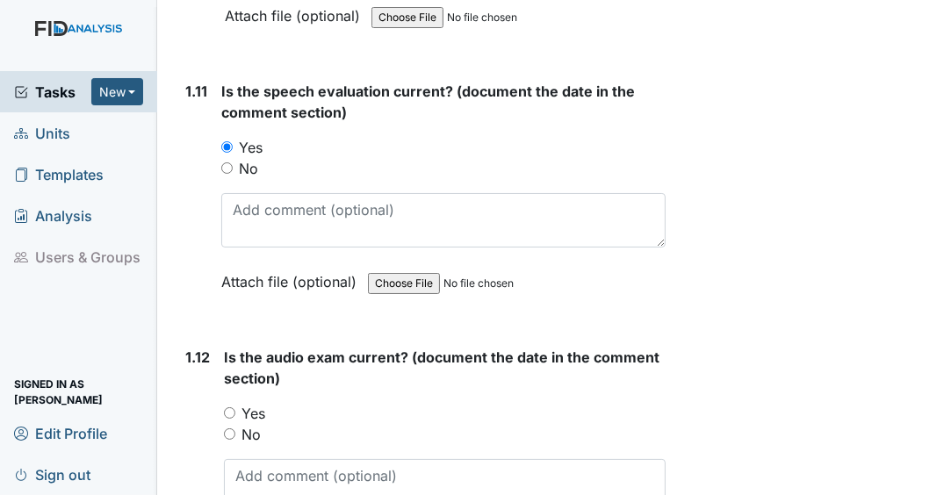
scroll to position [3162, 0]
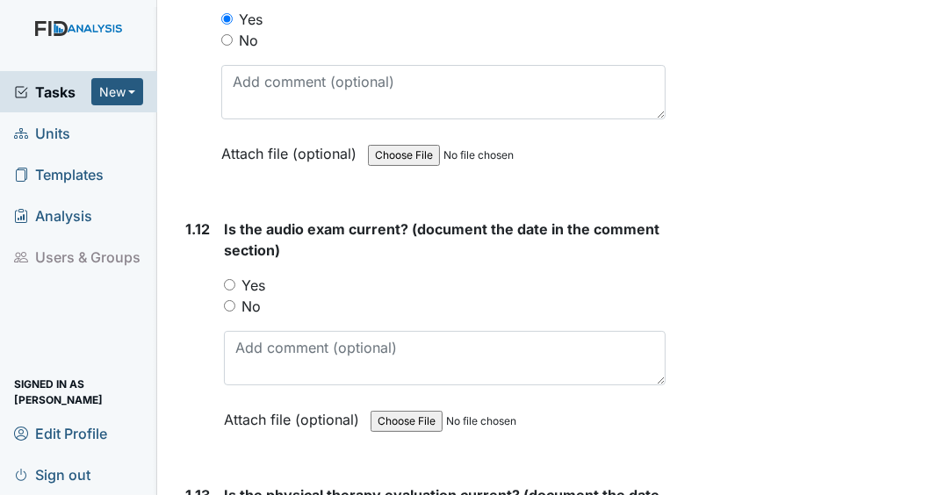
drag, startPoint x: 232, startPoint y: 285, endPoint x: 288, endPoint y: 271, distance: 57.9
click at [232, 285] on input "Yes" at bounding box center [229, 284] width 11 height 11
radio input "true"
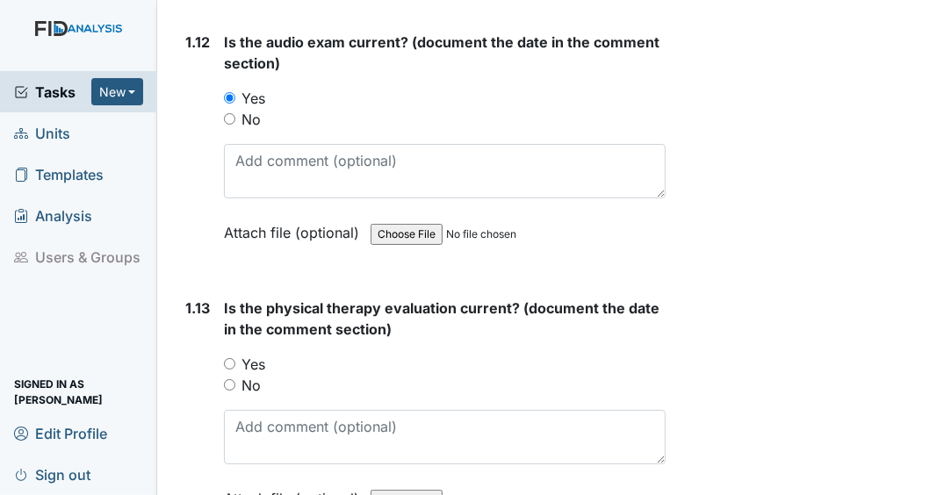
scroll to position [3372, 0]
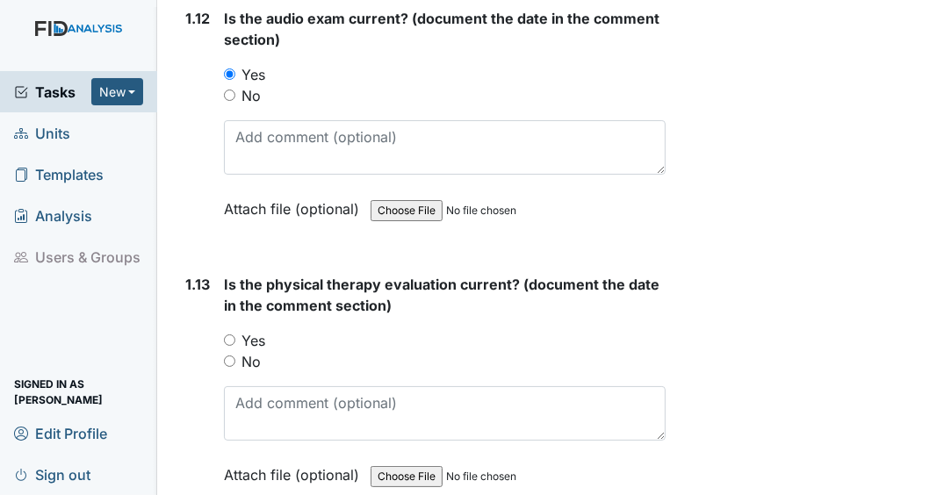
drag, startPoint x: 233, startPoint y: 342, endPoint x: 242, endPoint y: 339, distance: 9.2
click at [233, 343] on input "Yes" at bounding box center [229, 340] width 11 height 11
radio input "true"
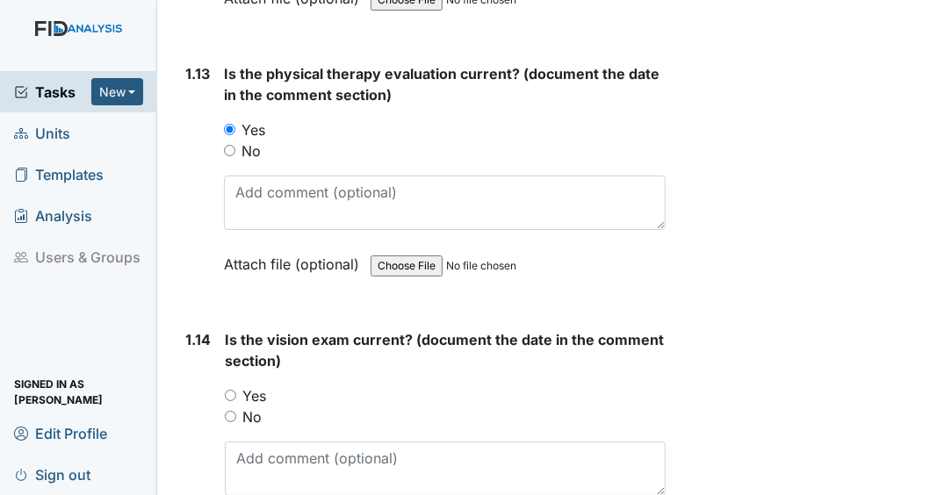
scroll to position [3724, 0]
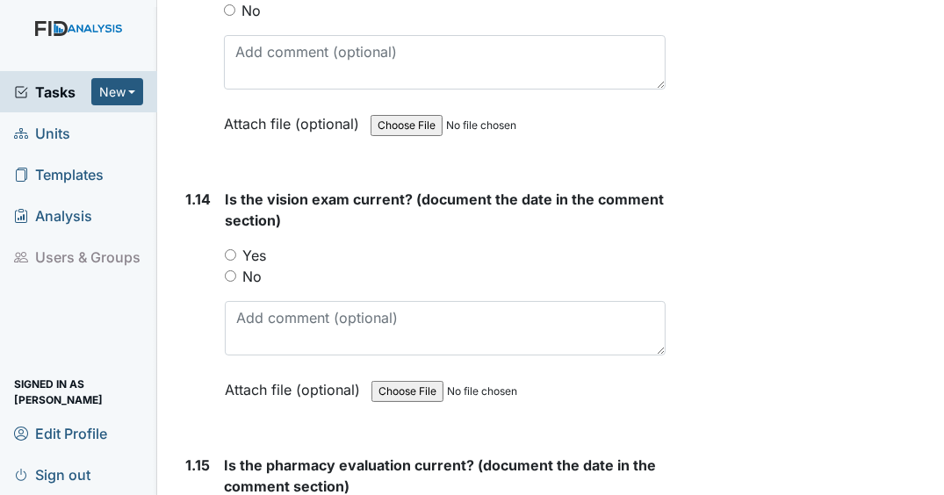
click at [230, 261] on input "Yes" at bounding box center [230, 254] width 11 height 11
radio input "true"
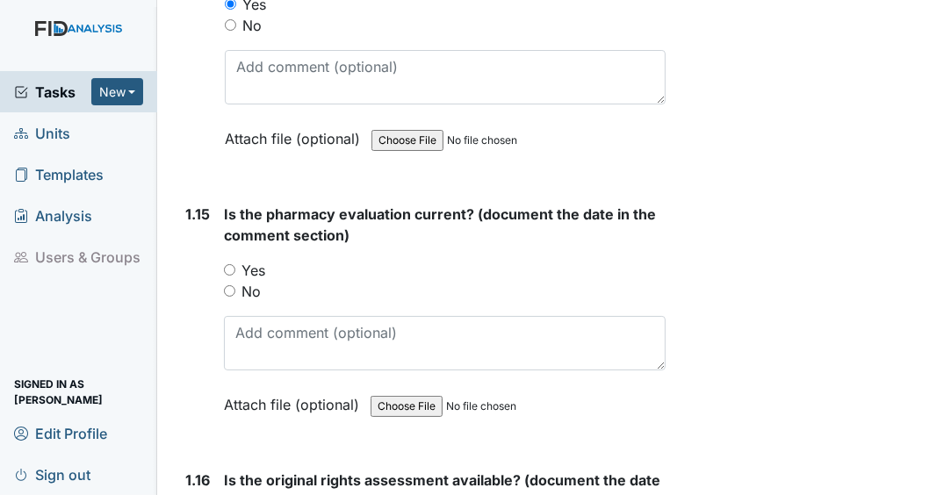
scroll to position [4005, 0]
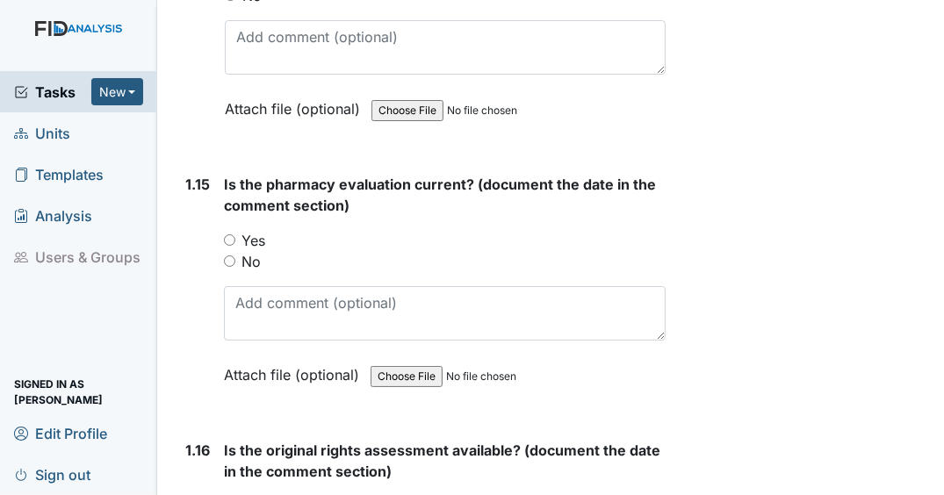
click at [232, 238] on input "Yes" at bounding box center [229, 239] width 11 height 11
radio input "true"
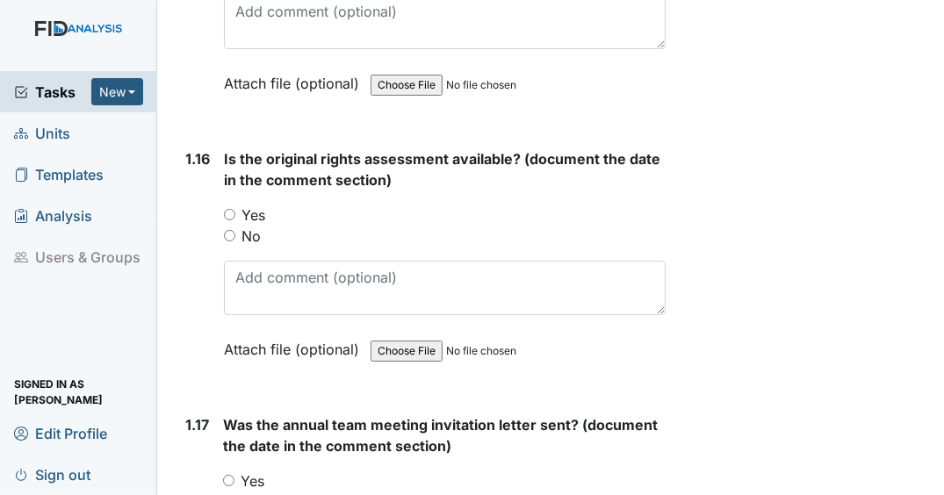
scroll to position [4215, 0]
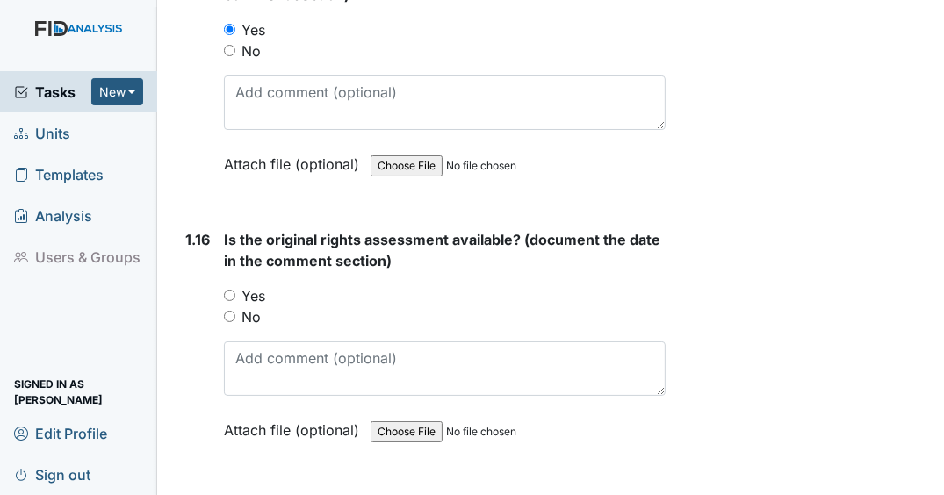
click at [232, 295] on input "Yes" at bounding box center [229, 295] width 11 height 11
radio input "true"
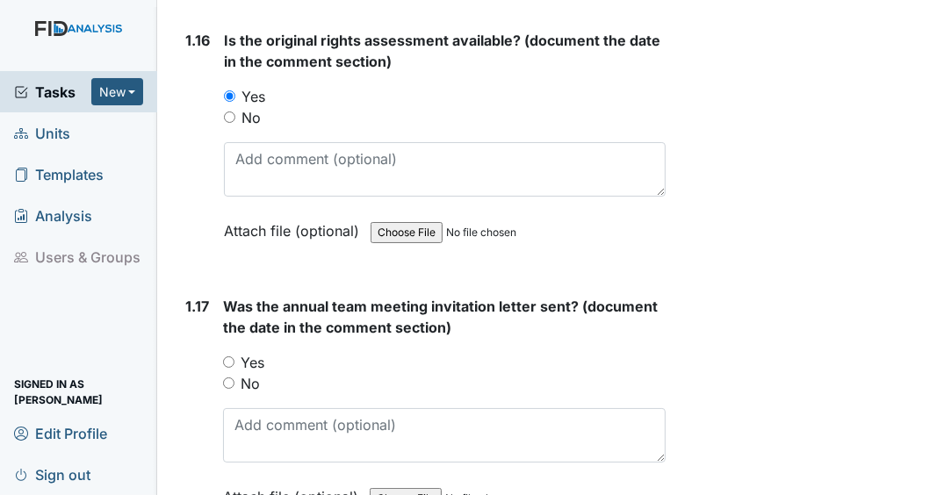
scroll to position [4426, 0]
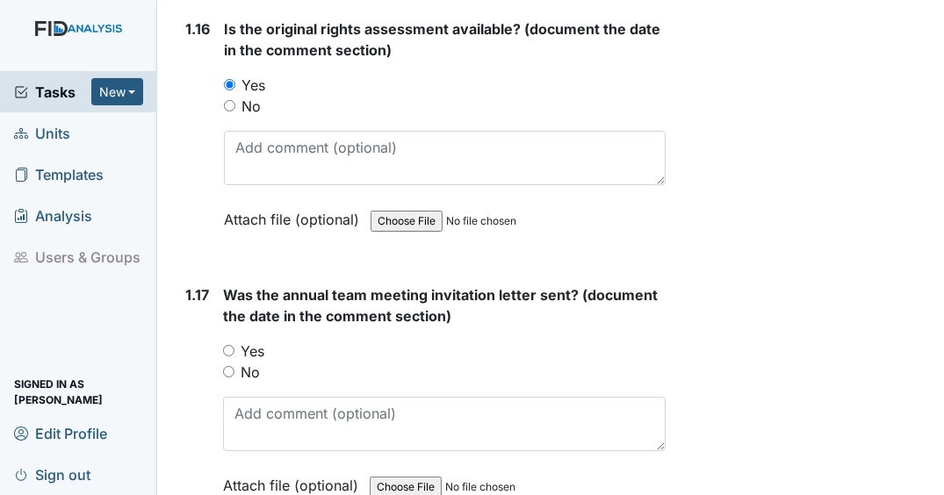
click at [228, 350] on input "Yes" at bounding box center [228, 350] width 11 height 11
radio input "true"
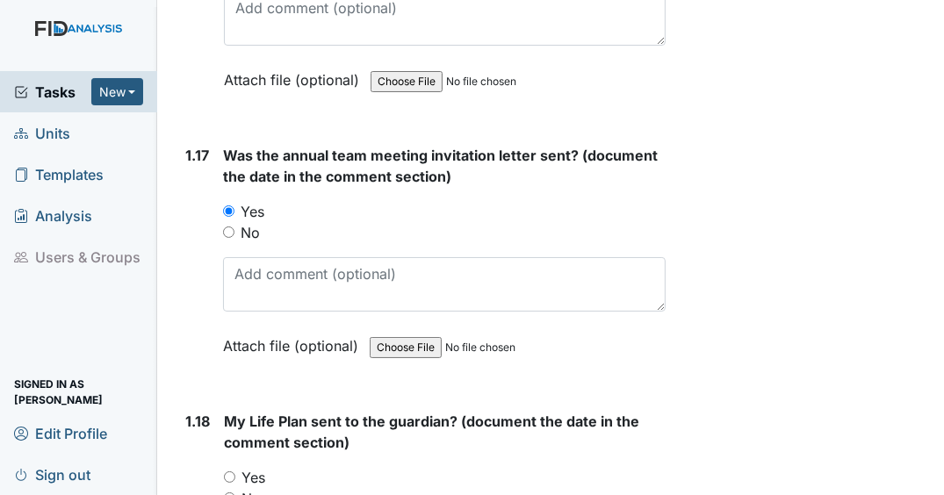
scroll to position [4778, 0]
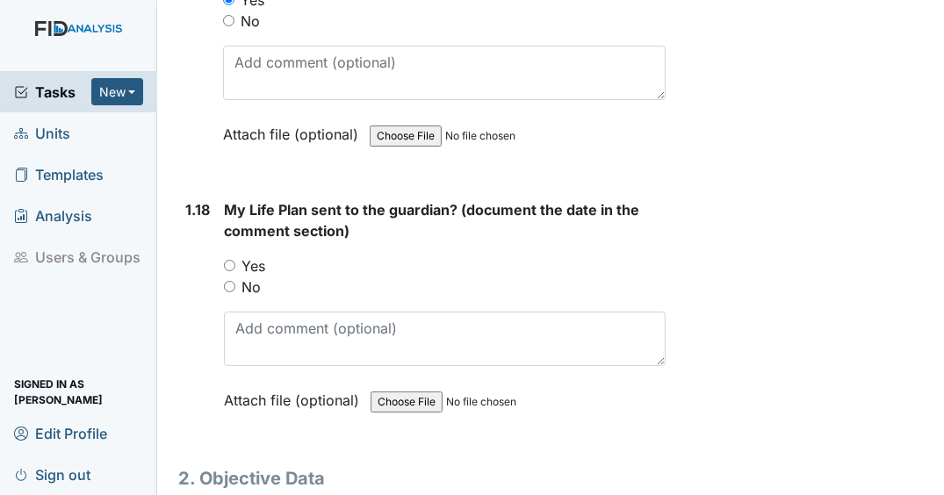
click at [230, 267] on input "Yes" at bounding box center [229, 265] width 11 height 11
radio input "true"
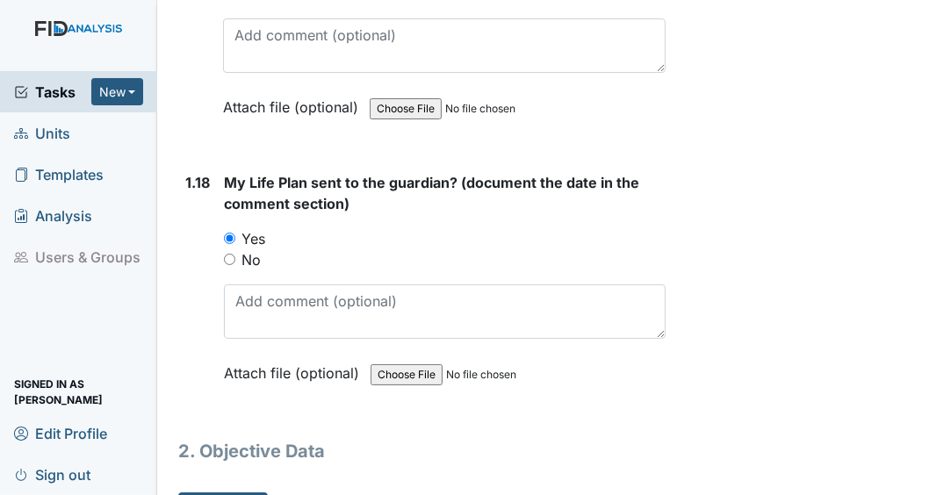
scroll to position [4844, 0]
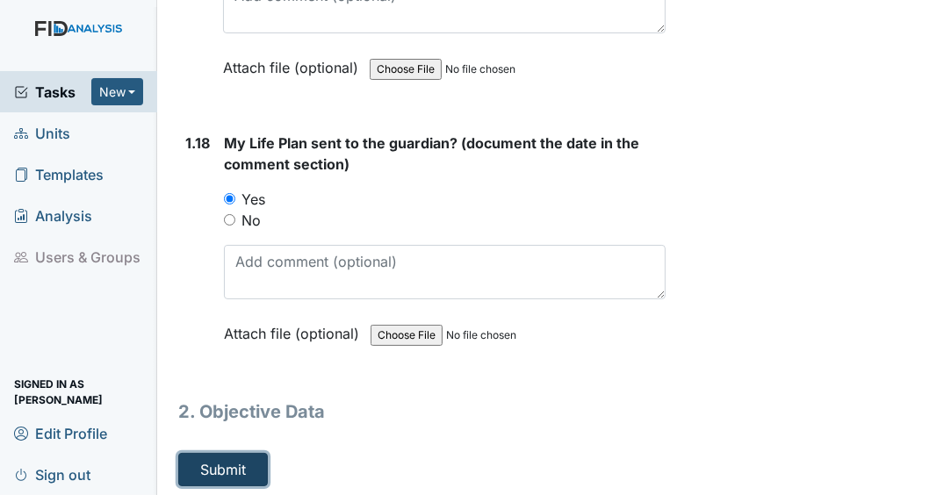
click at [226, 475] on button "Submit" at bounding box center [223, 469] width 90 height 33
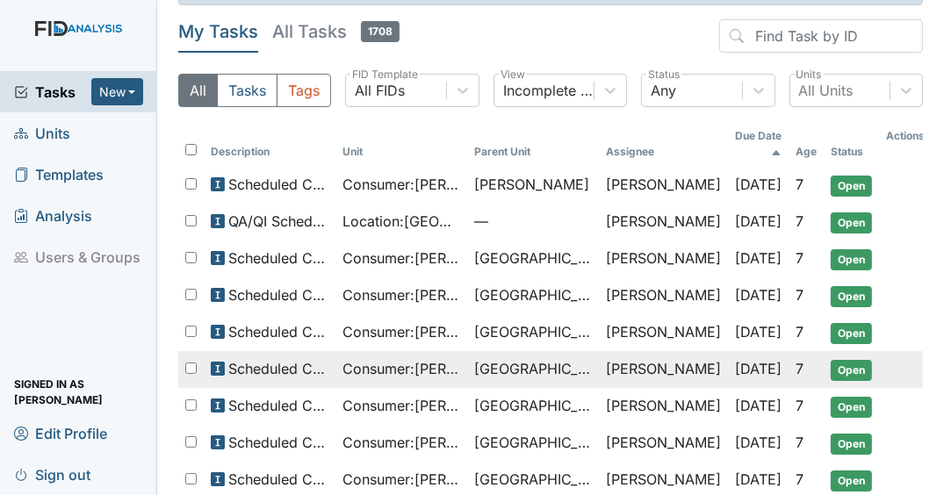
scroll to position [112, 0]
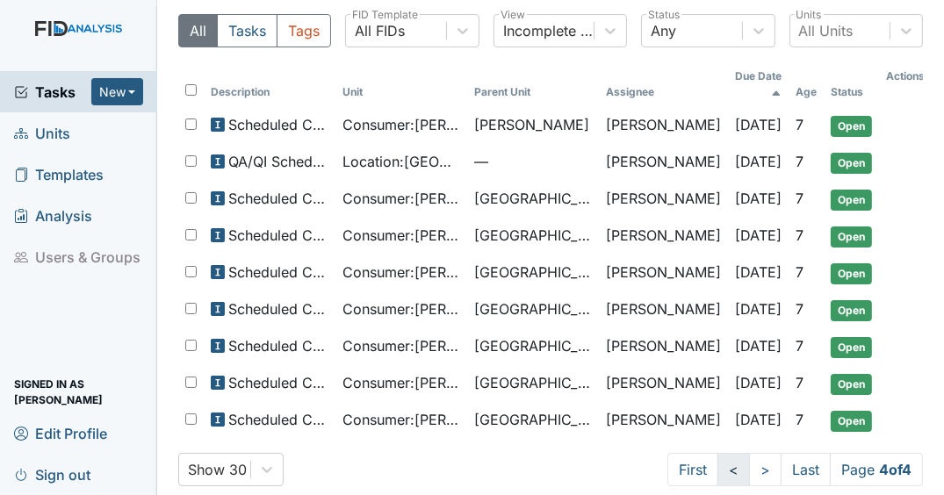
click at [718, 453] on link "<" at bounding box center [734, 469] width 32 height 33
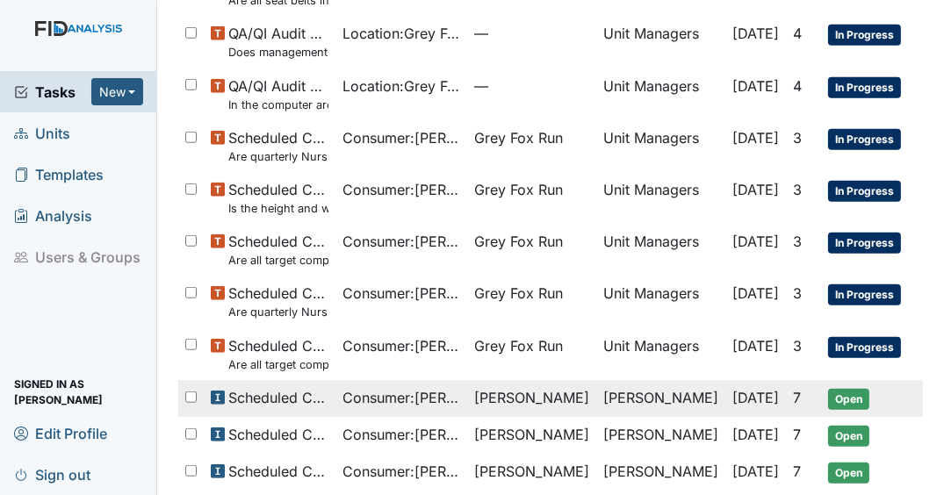
scroll to position [1199, 0]
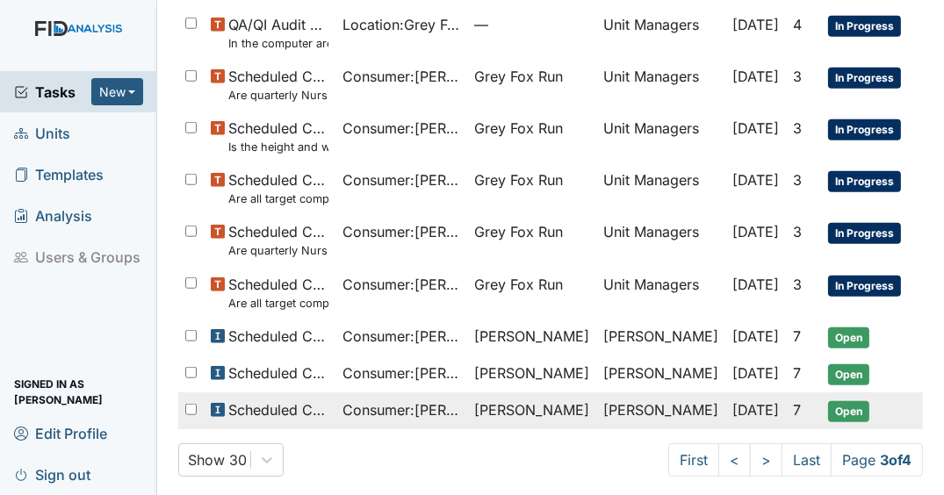
click at [565, 393] on td "[PERSON_NAME]" at bounding box center [531, 411] width 129 height 37
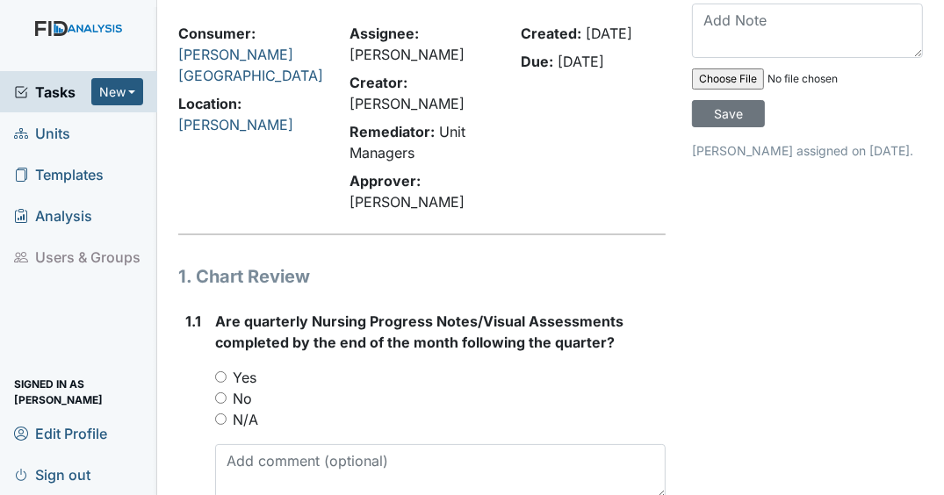
scroll to position [211, 0]
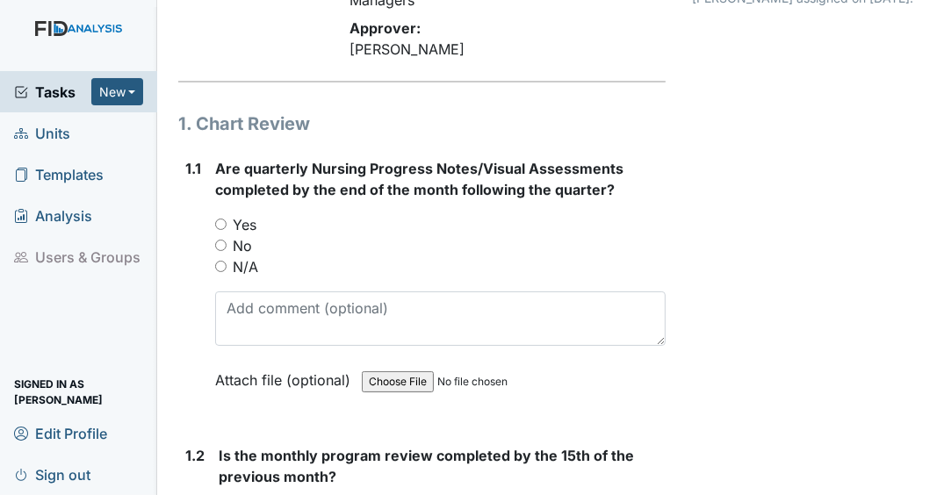
click at [220, 230] on input "Yes" at bounding box center [220, 224] width 11 height 11
radio input "true"
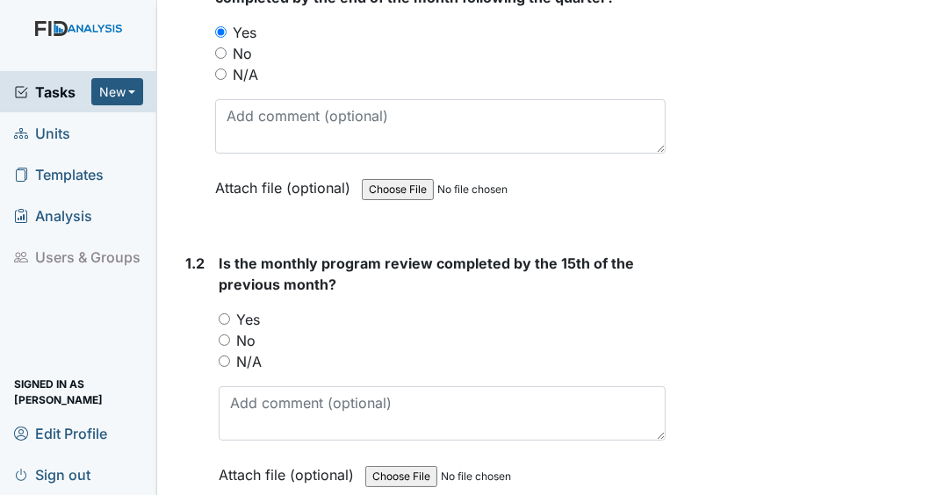
scroll to position [492, 0]
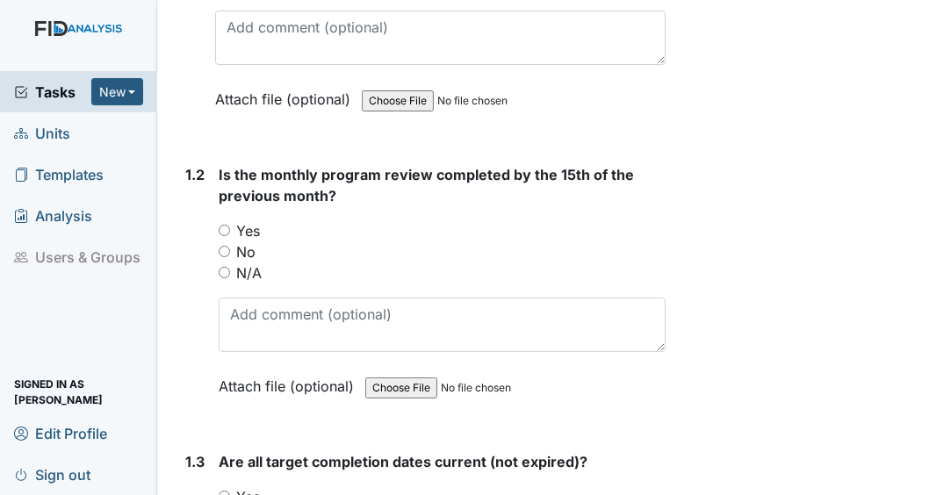
click at [225, 236] on input "Yes" at bounding box center [224, 230] width 11 height 11
radio input "true"
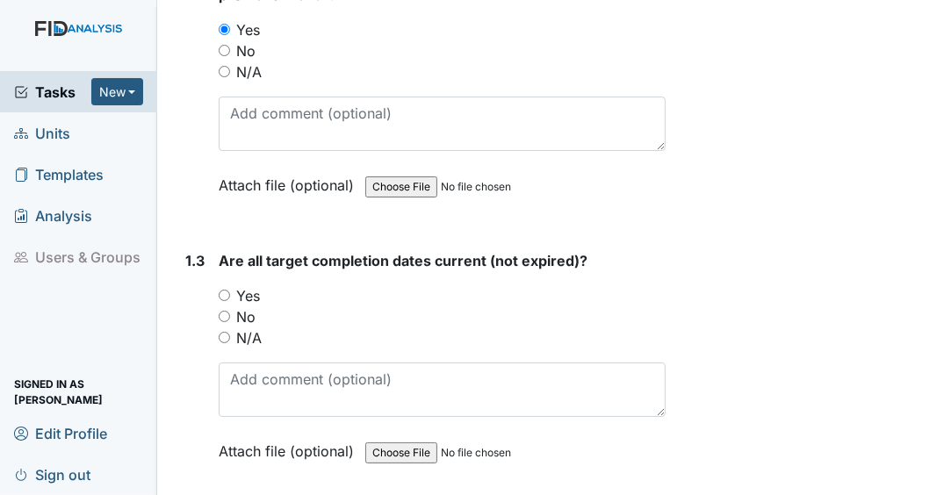
scroll to position [703, 0]
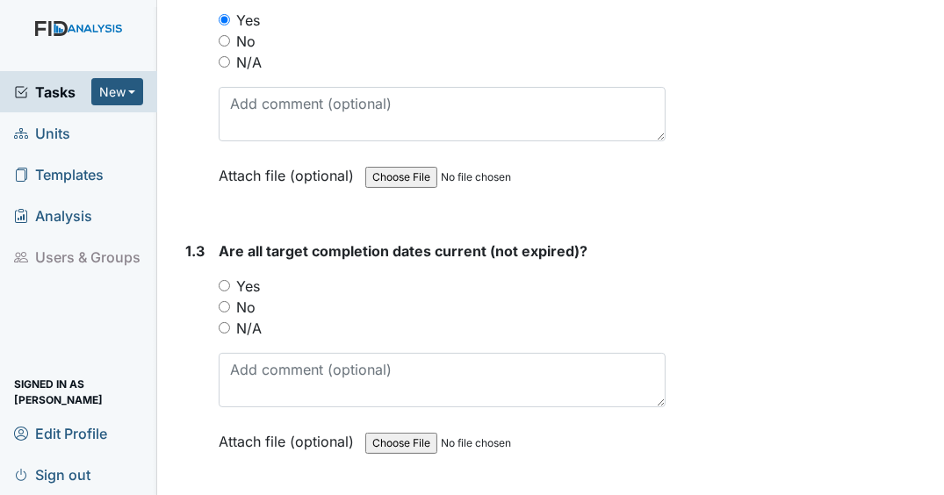
click at [227, 292] on input "Yes" at bounding box center [224, 285] width 11 height 11
radio input "true"
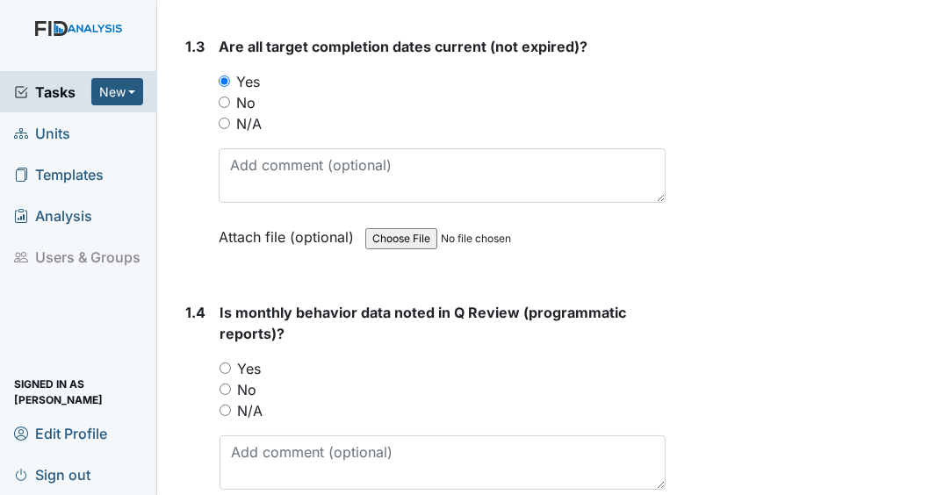
scroll to position [913, 0]
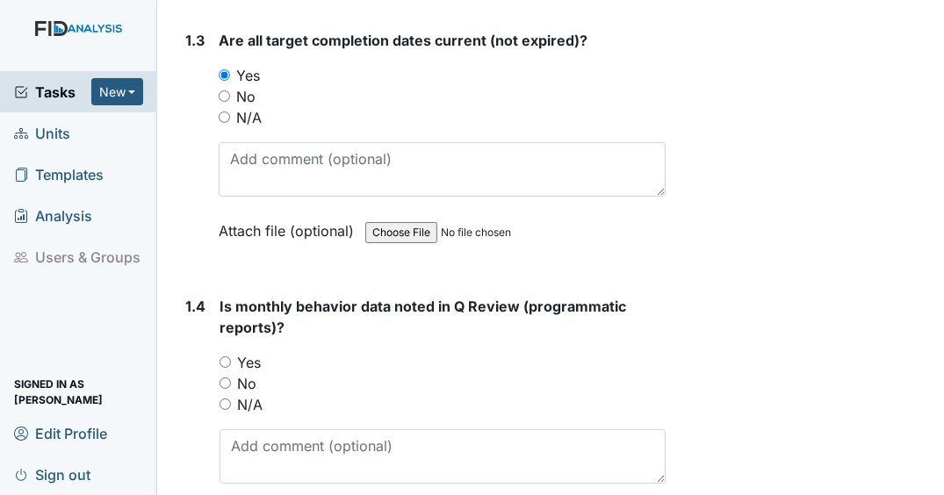
click at [227, 368] on input "Yes" at bounding box center [225, 362] width 11 height 11
radio input "true"
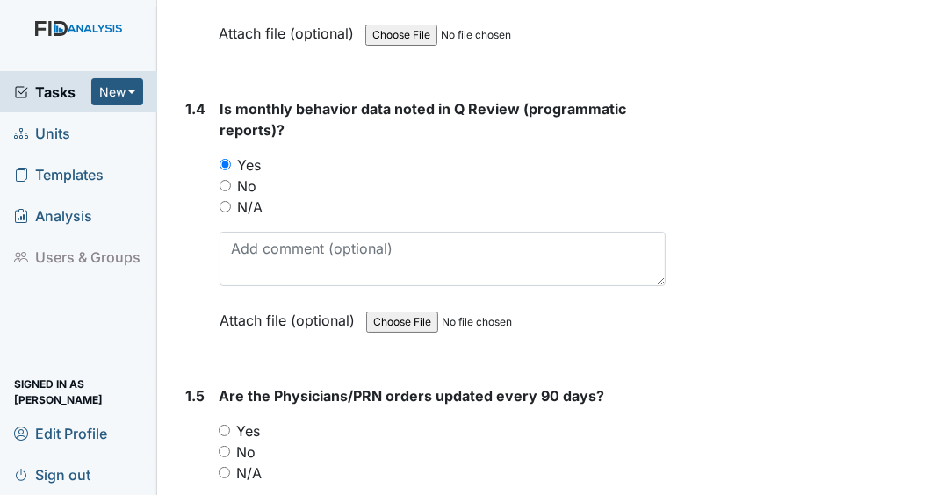
scroll to position [1124, 0]
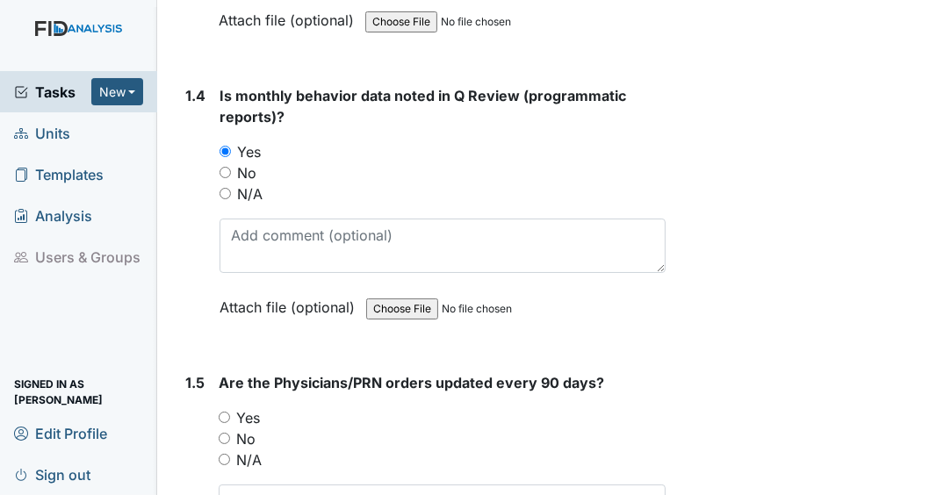
click at [226, 423] on input "Yes" at bounding box center [224, 417] width 11 height 11
radio input "true"
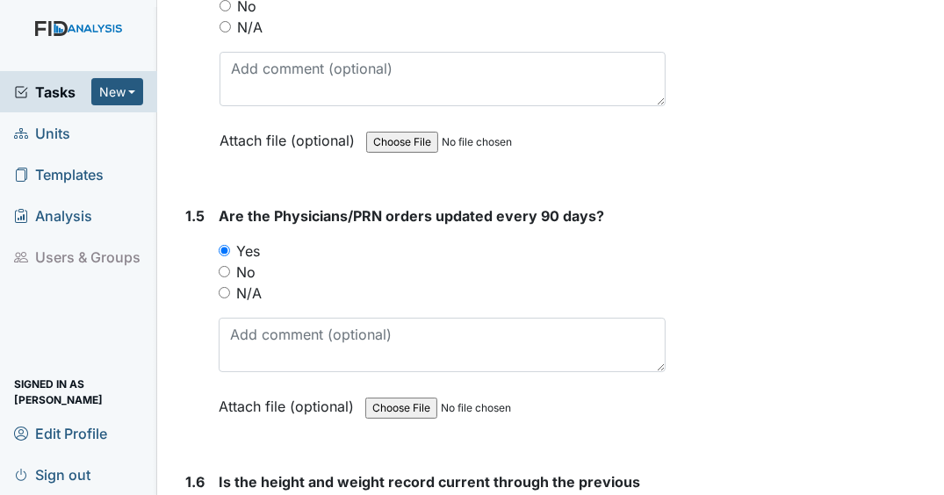
scroll to position [1405, 0]
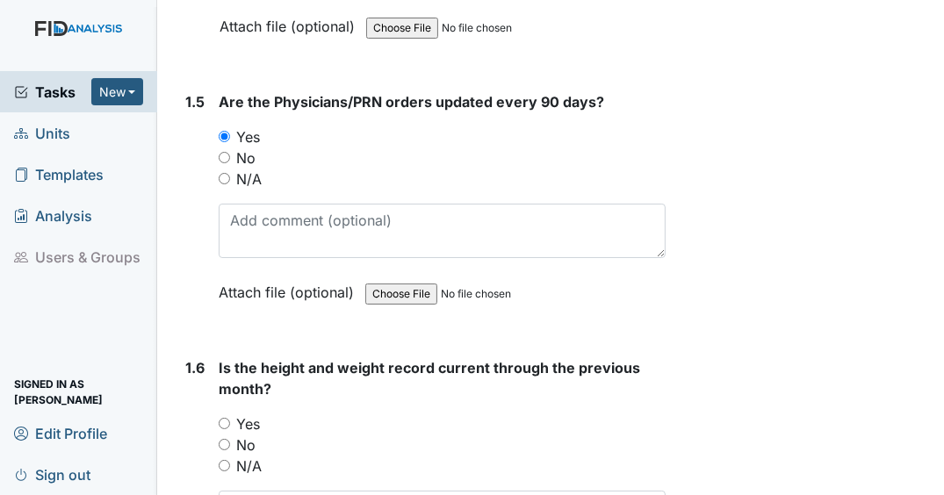
click at [227, 429] on input "Yes" at bounding box center [224, 423] width 11 height 11
radio input "true"
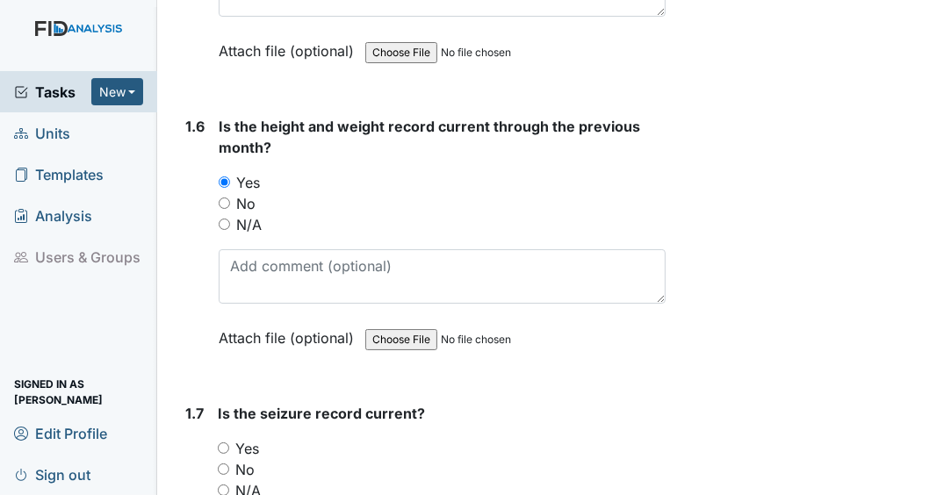
scroll to position [1686, 0]
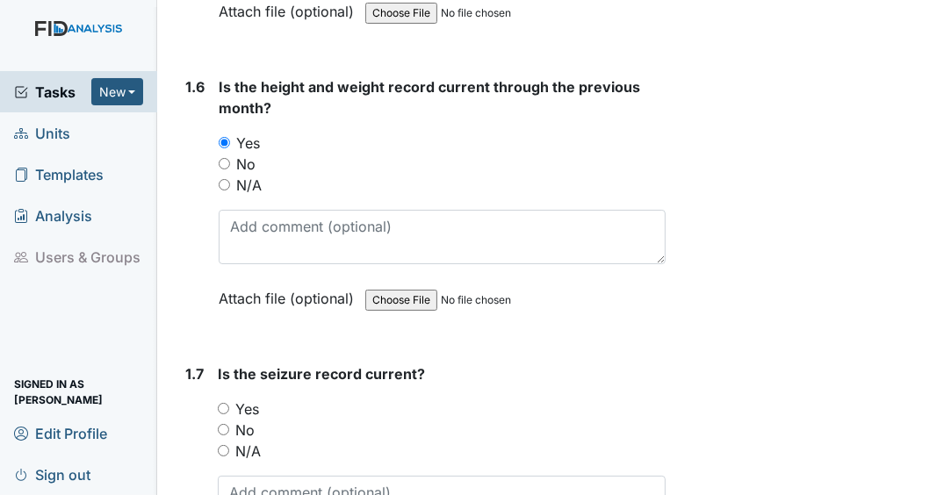
click at [225, 457] on input "N/A" at bounding box center [223, 450] width 11 height 11
radio input "true"
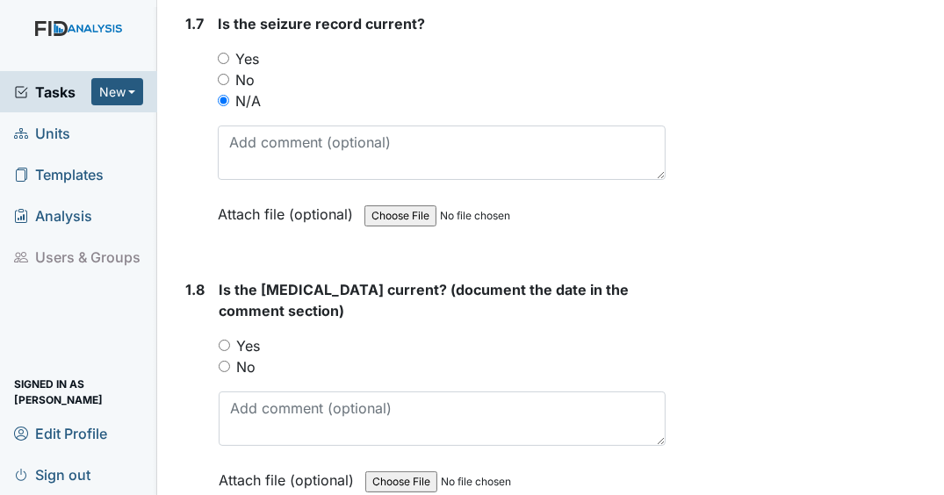
scroll to position [2037, 0]
click at [227, 350] on input "Yes" at bounding box center [224, 344] width 11 height 11
radio input "true"
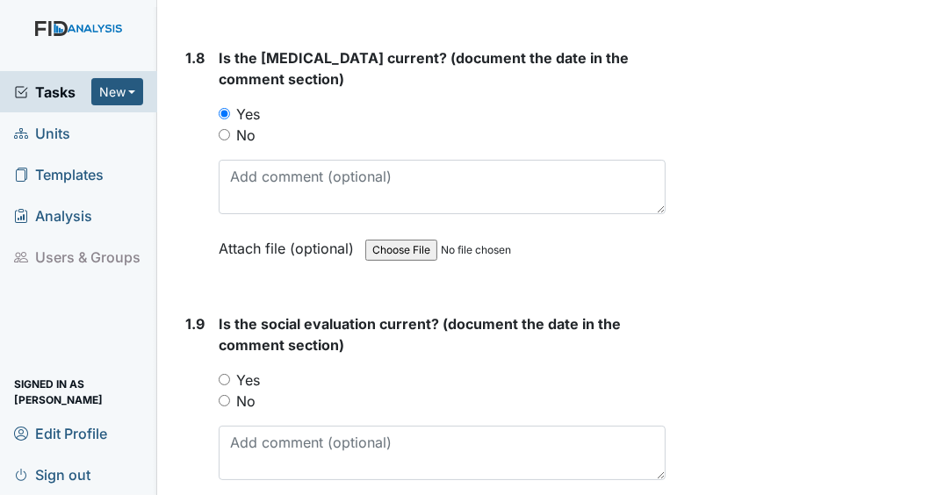
scroll to position [2318, 0]
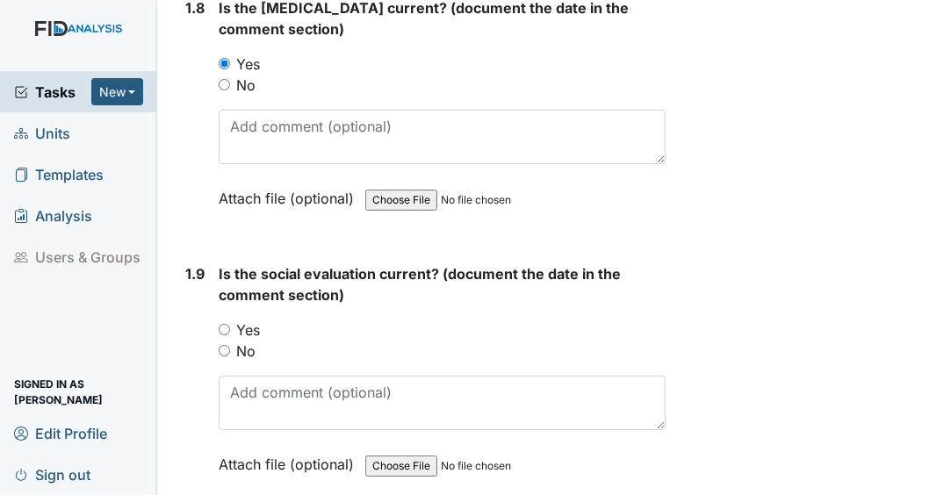
click at [226, 335] on input "Yes" at bounding box center [224, 329] width 11 height 11
radio input "true"
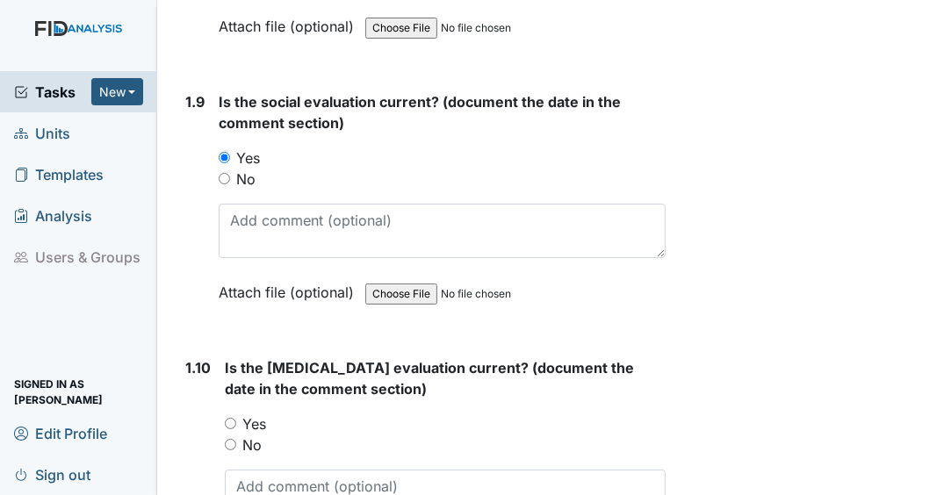
scroll to position [2600, 0]
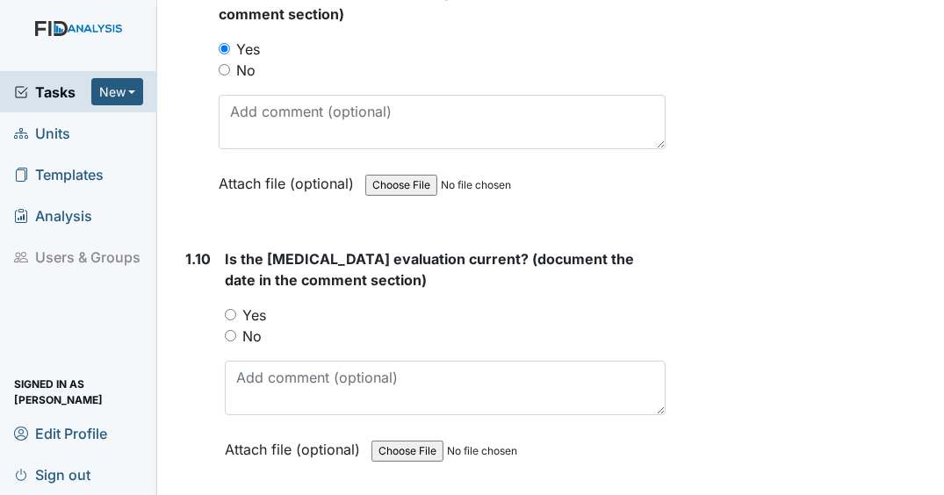
click at [228, 321] on input "Yes" at bounding box center [230, 314] width 11 height 11
radio input "true"
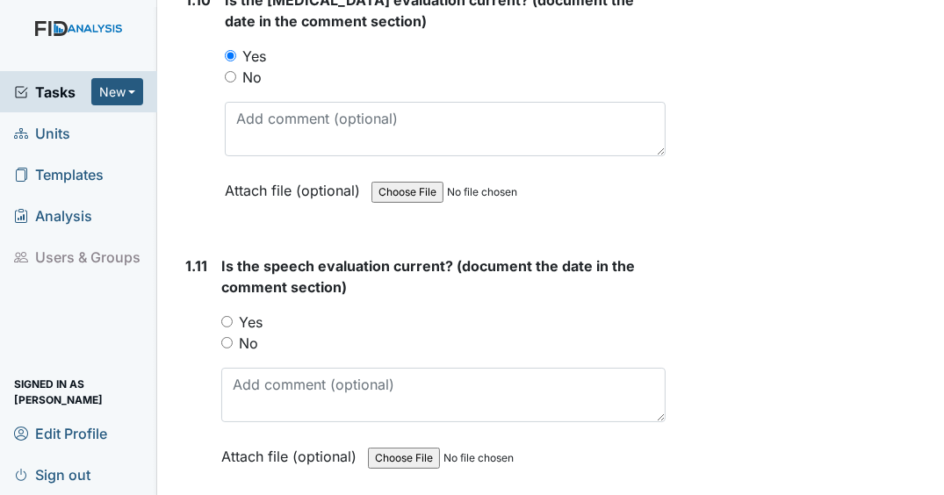
scroll to position [2881, 0]
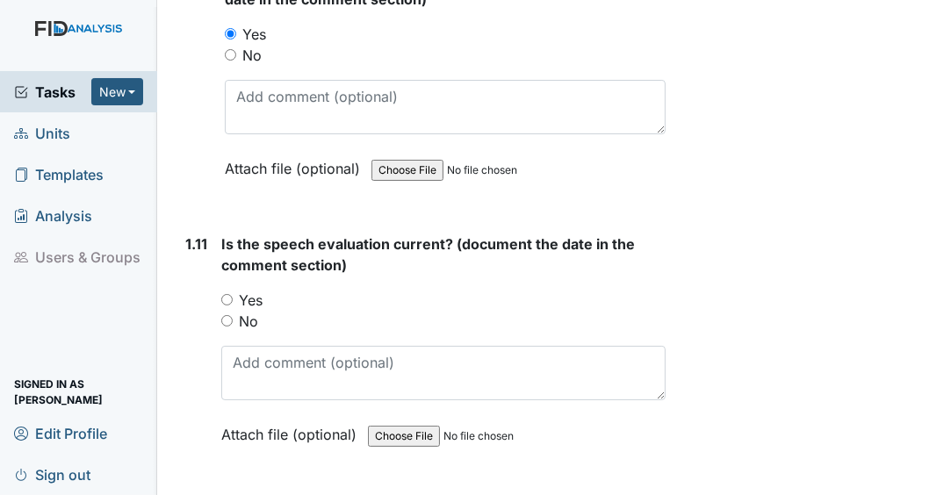
click at [225, 306] on input "Yes" at bounding box center [226, 299] width 11 height 11
radio input "true"
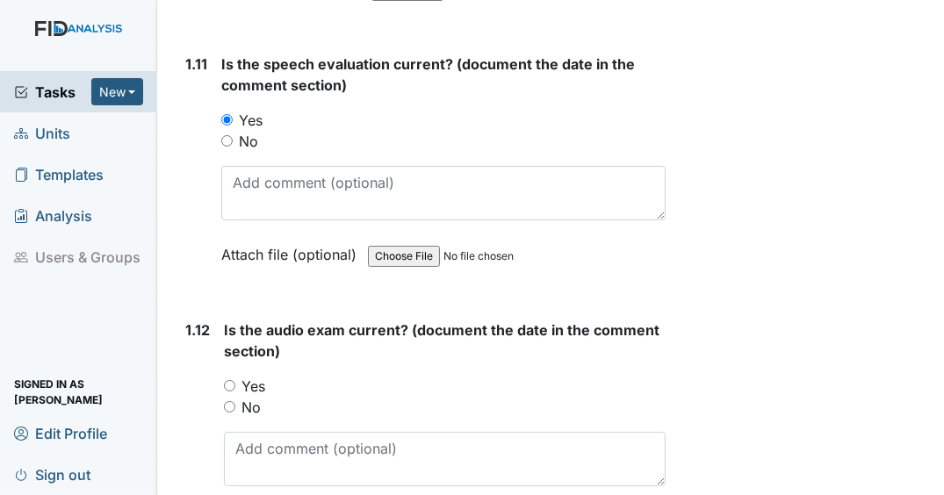
scroll to position [3232, 0]
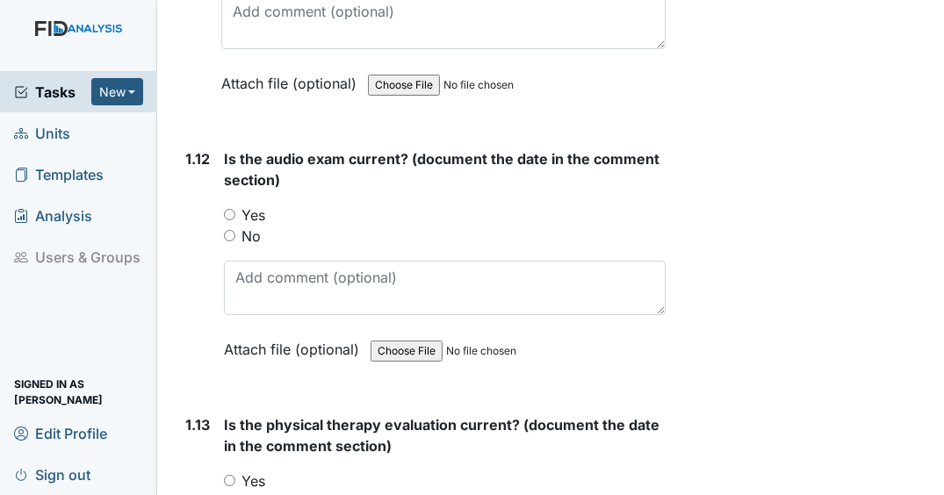
click at [227, 220] on input "Yes" at bounding box center [229, 214] width 11 height 11
radio input "true"
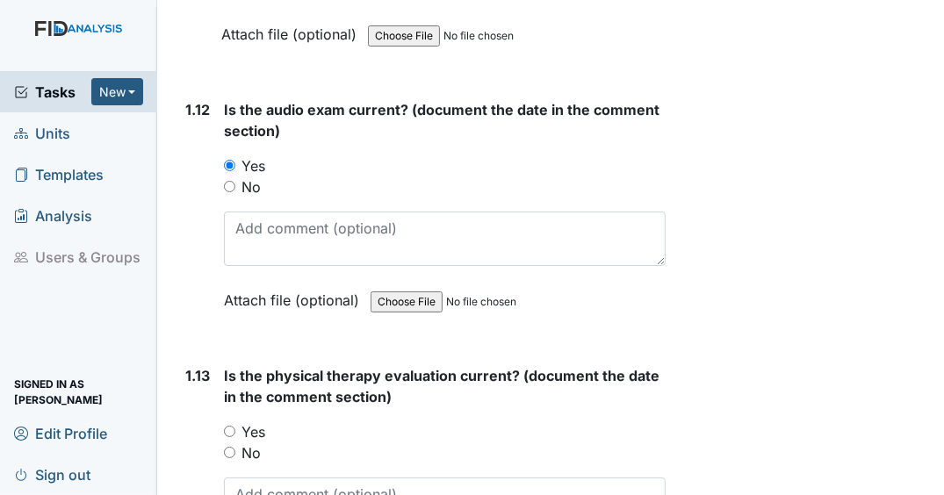
scroll to position [3372, 0]
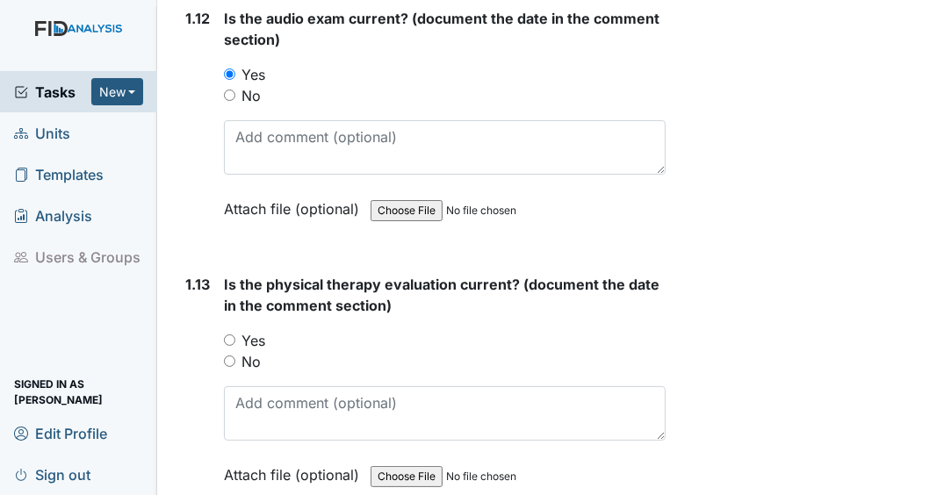
click at [227, 346] on input "Yes" at bounding box center [229, 340] width 11 height 11
radio input "true"
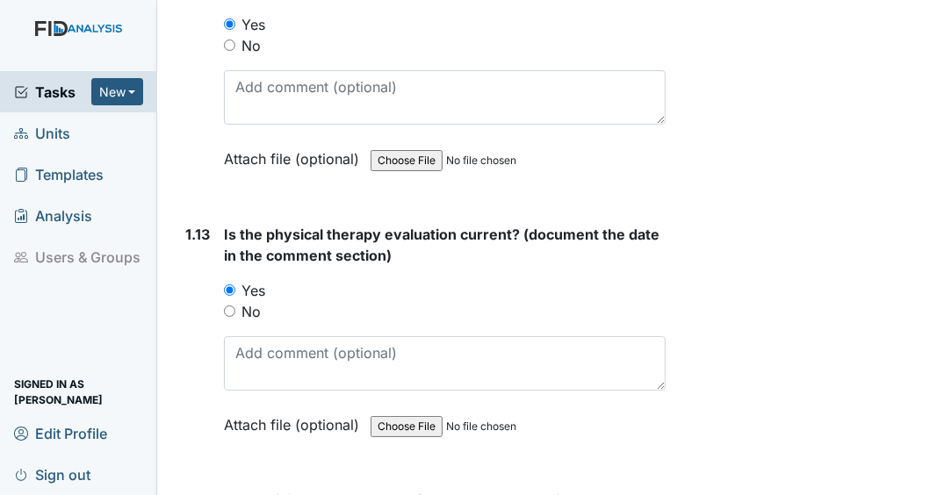
scroll to position [3583, 0]
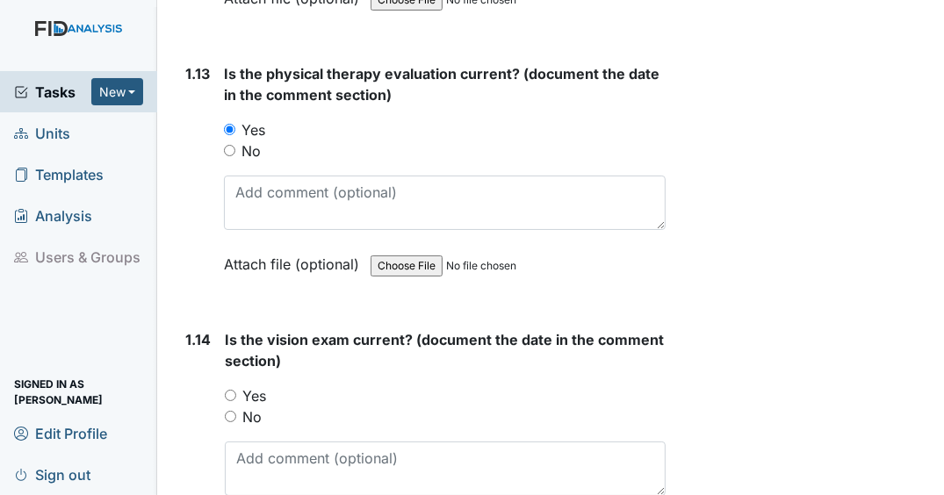
click at [234, 394] on input "Yes" at bounding box center [230, 395] width 11 height 11
radio input "true"
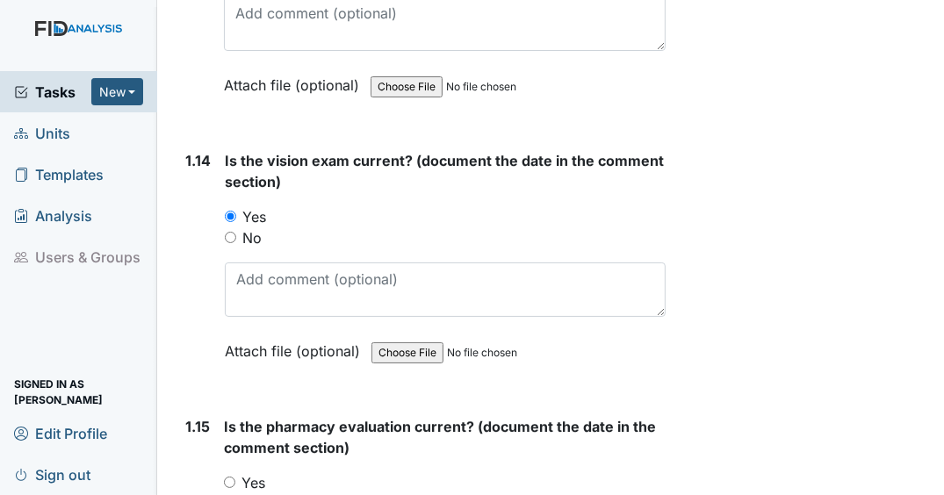
scroll to position [3864, 0]
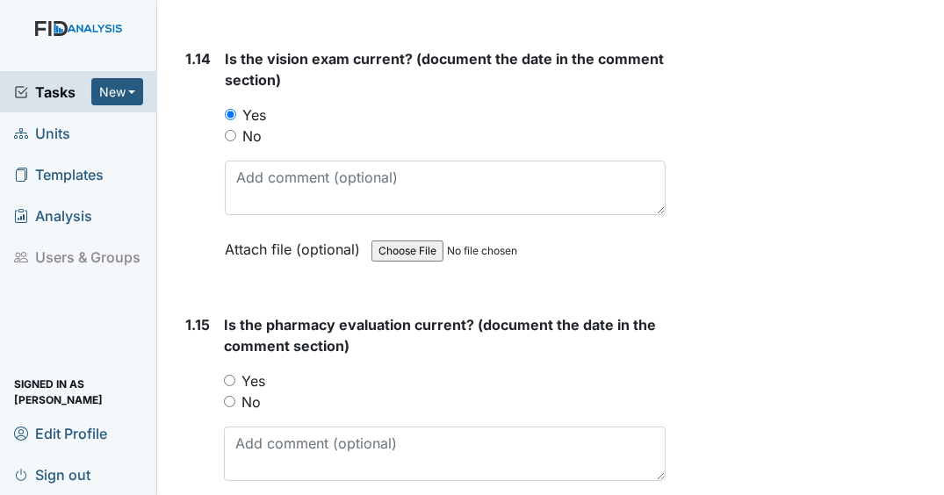
click at [227, 384] on input "Yes" at bounding box center [229, 380] width 11 height 11
radio input "true"
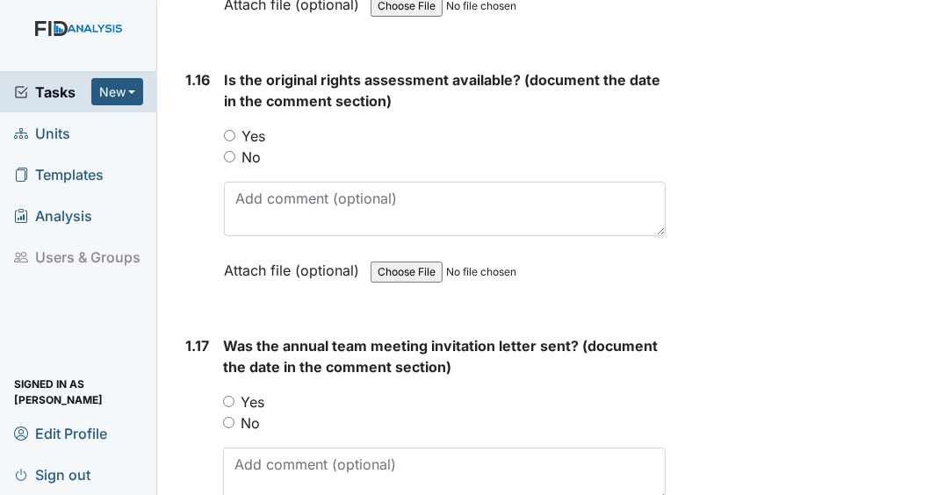
scroll to position [4496, 0]
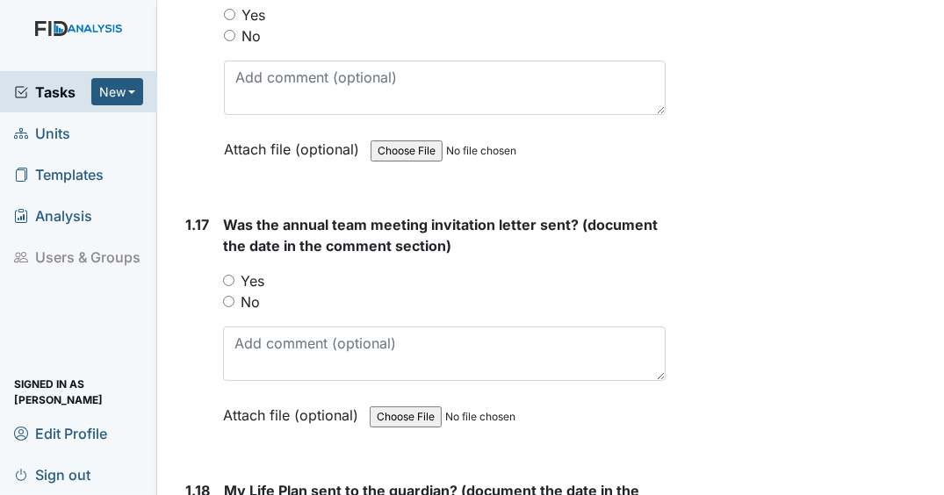
click at [229, 283] on input "Yes" at bounding box center [228, 280] width 11 height 11
radio input "true"
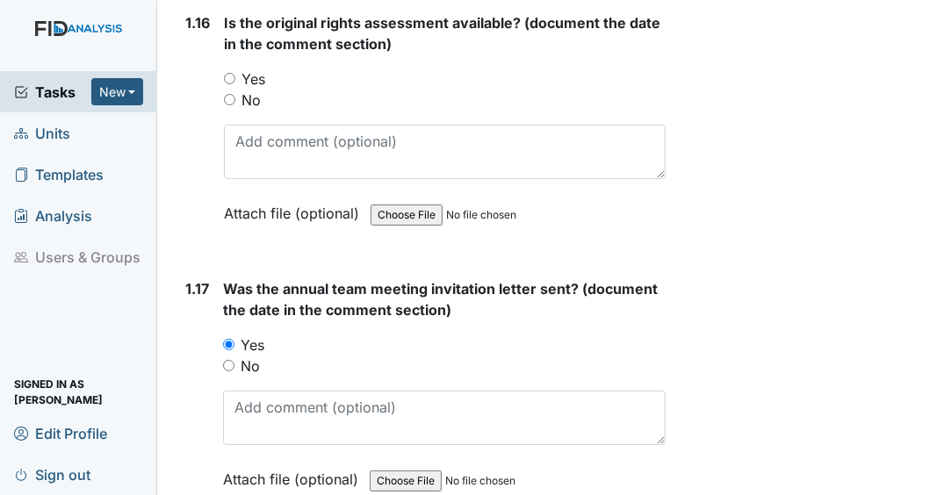
scroll to position [4426, 0]
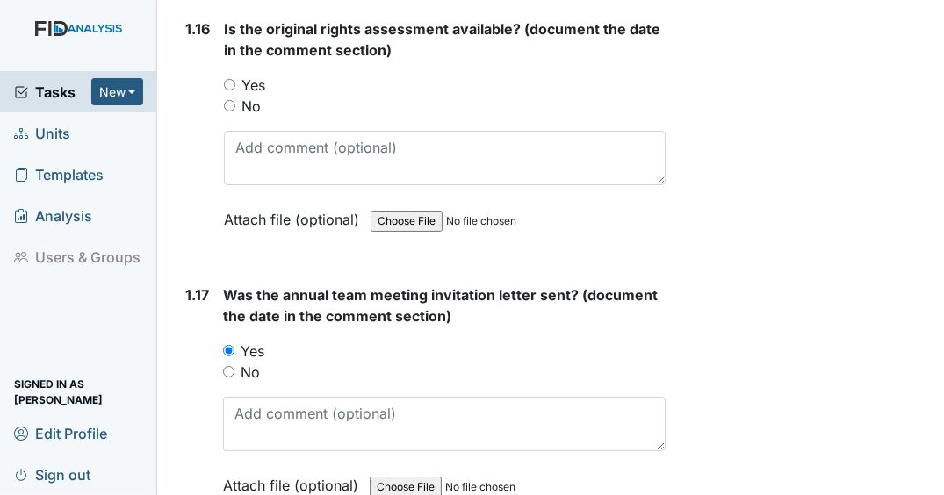
click at [231, 87] on input "Yes" at bounding box center [229, 84] width 11 height 11
radio input "true"
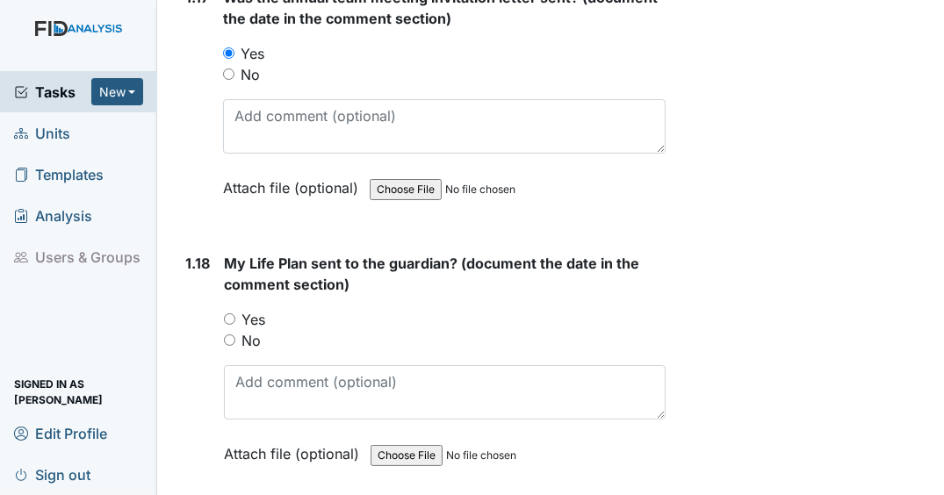
scroll to position [4778, 0]
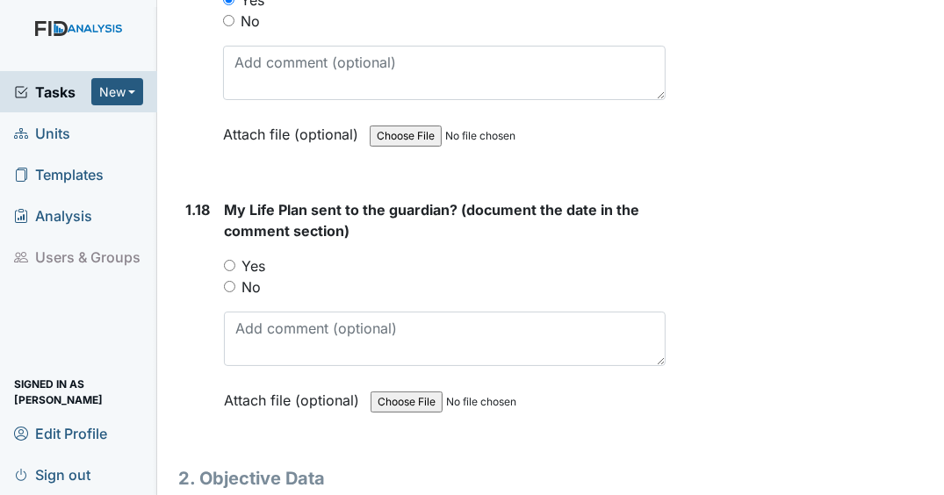
click at [227, 263] on input "Yes" at bounding box center [229, 265] width 11 height 11
radio input "true"
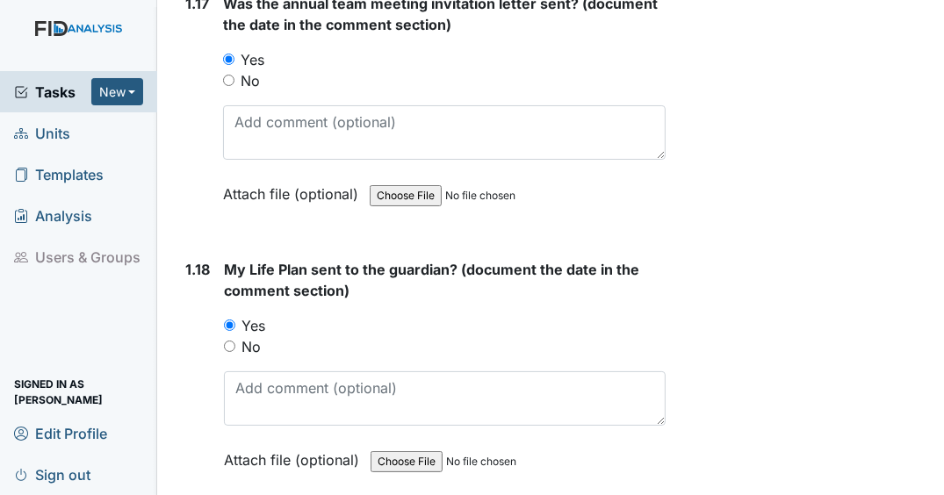
scroll to position [4704, 0]
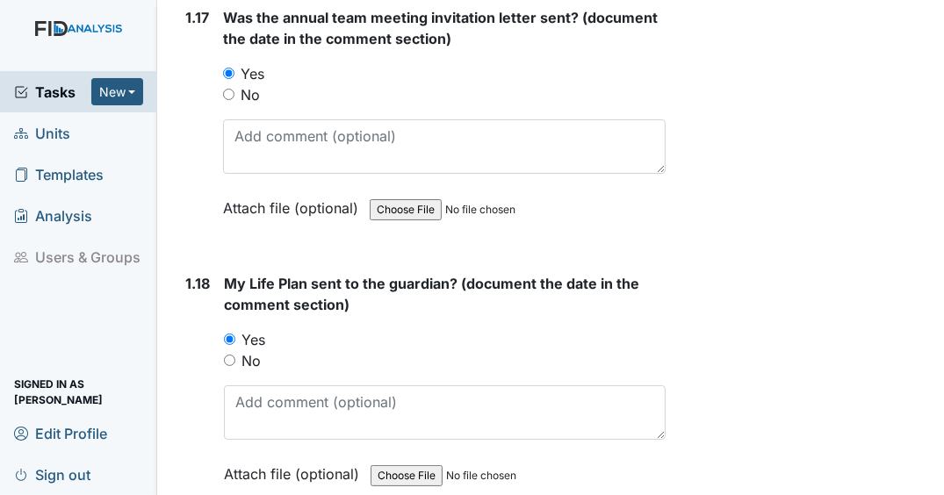
click at [229, 356] on input "No" at bounding box center [229, 360] width 11 height 11
radio input "true"
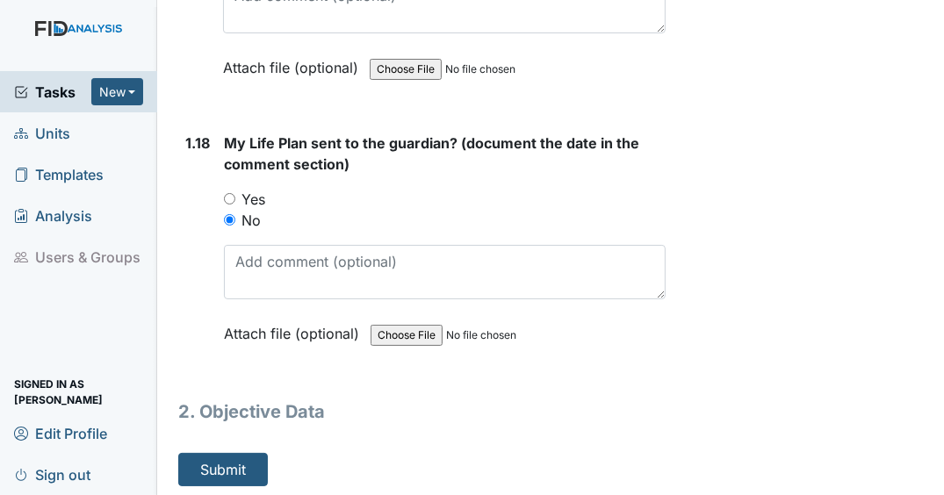
scroll to position [4844, 0]
click at [243, 461] on button "Submit" at bounding box center [223, 469] width 90 height 33
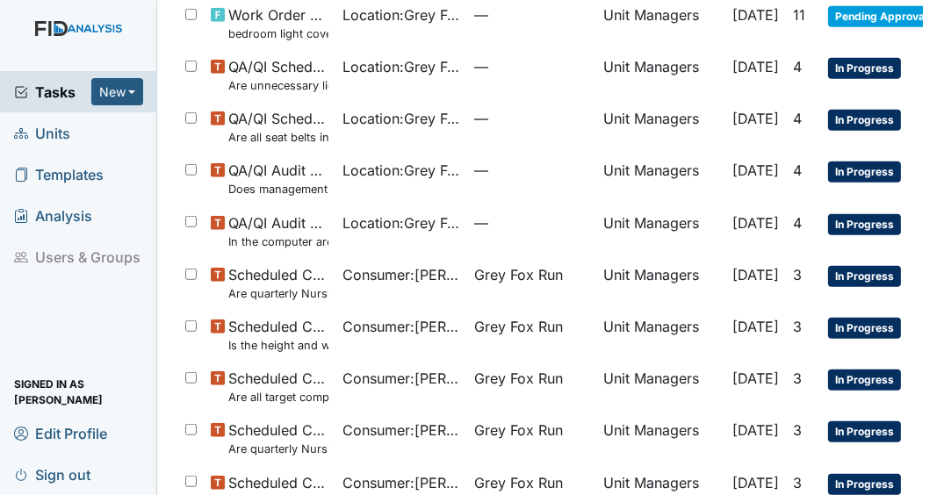
scroll to position [1199, 0]
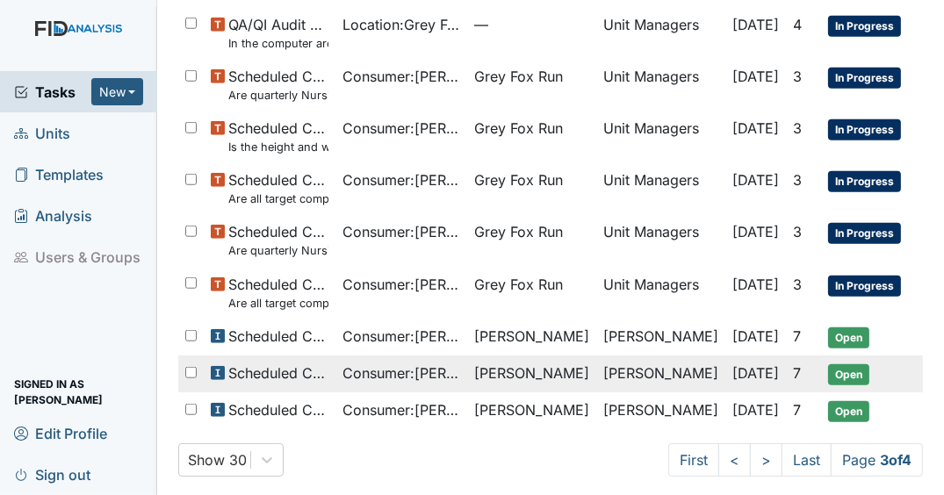
click at [495, 363] on span "[PERSON_NAME]" at bounding box center [531, 373] width 115 height 21
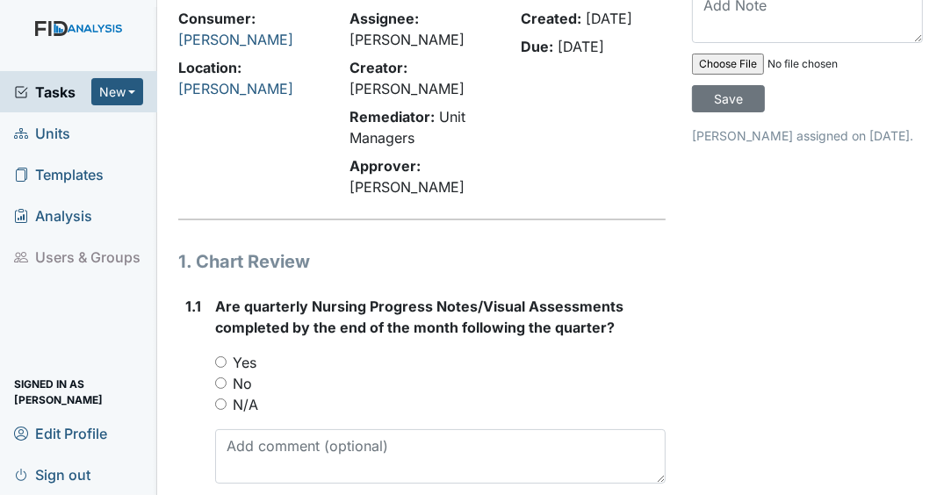
scroll to position [211, 0]
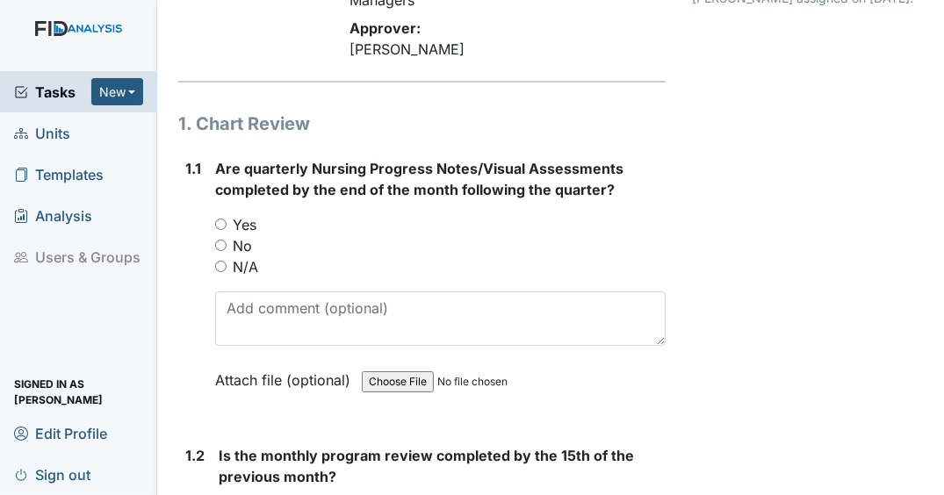
click at [221, 230] on input "Yes" at bounding box center [220, 224] width 11 height 11
radio input "true"
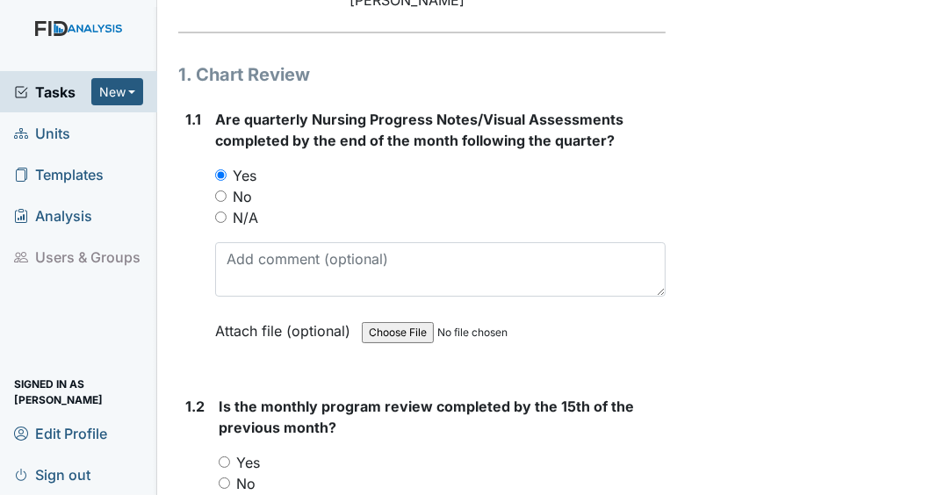
scroll to position [492, 0]
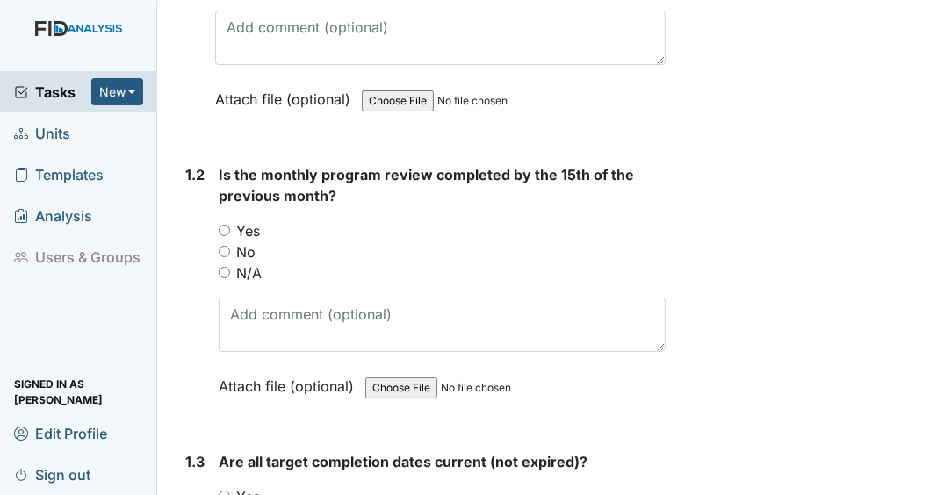
click at [223, 236] on input "Yes" at bounding box center [224, 230] width 11 height 11
radio input "true"
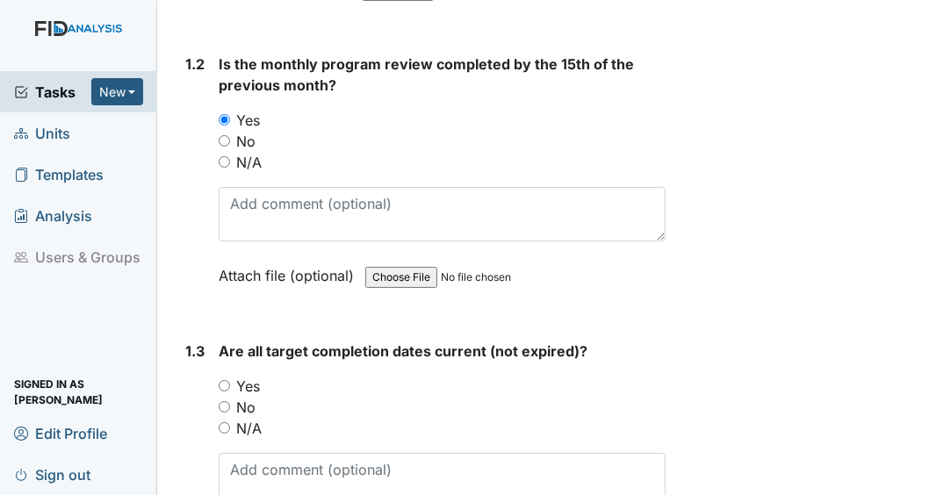
scroll to position [632, 0]
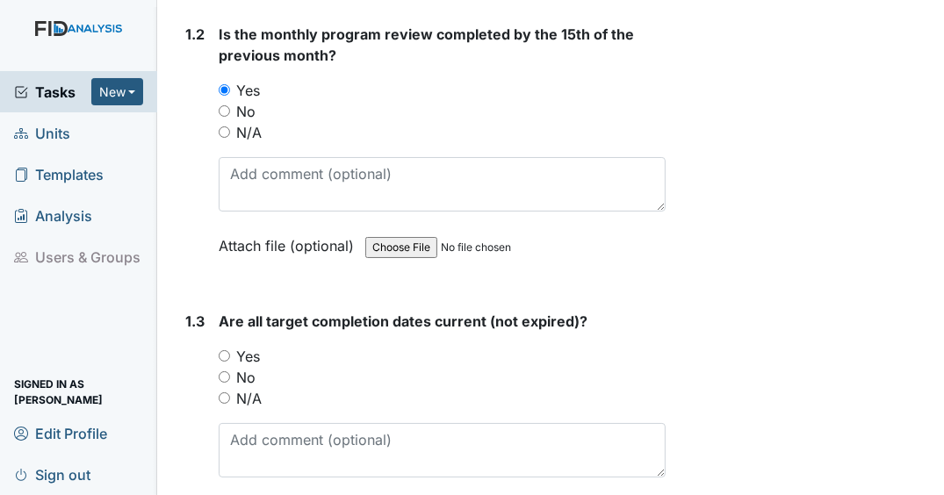
click at [226, 362] on input "Yes" at bounding box center [224, 355] width 11 height 11
radio input "true"
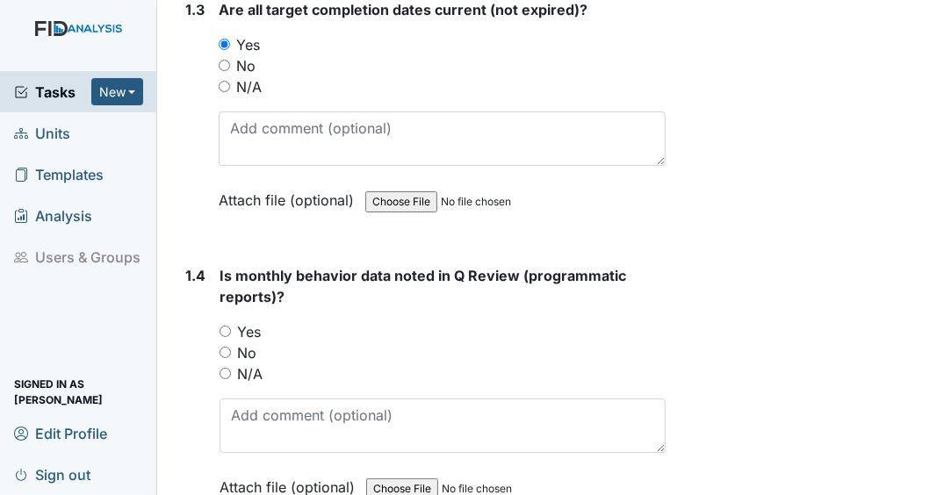
scroll to position [984, 0]
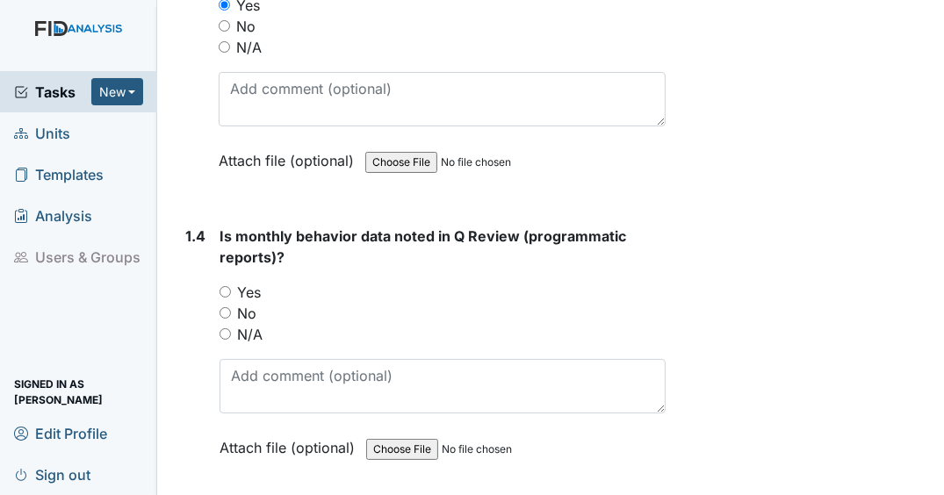
click at [227, 340] on input "N/A" at bounding box center [225, 333] width 11 height 11
radio input "true"
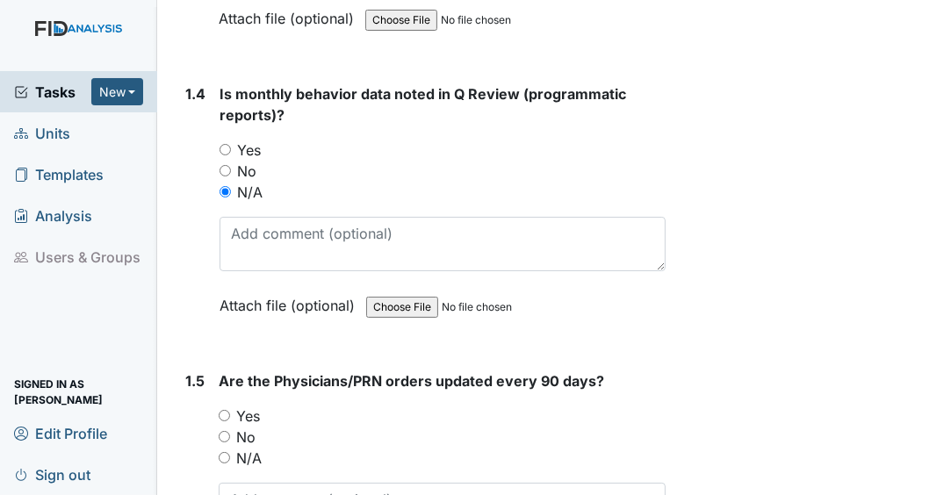
scroll to position [1194, 0]
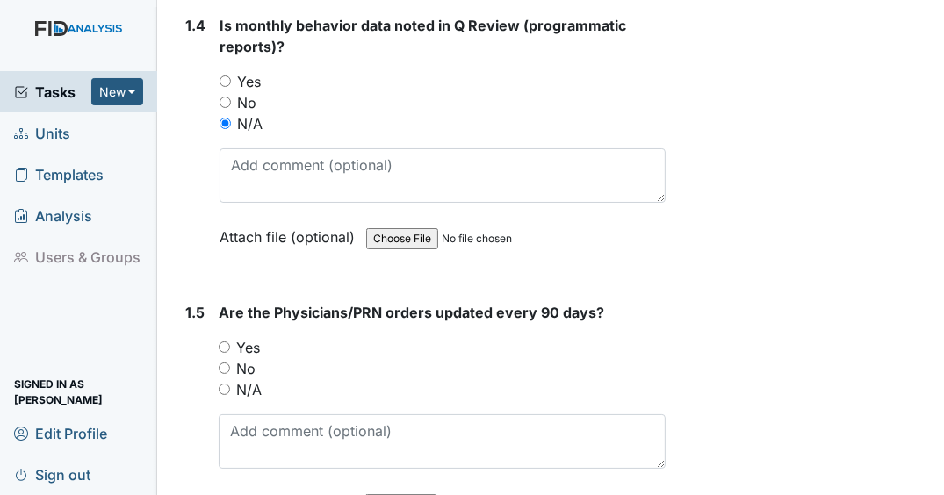
click at [227, 353] on input "Yes" at bounding box center [224, 347] width 11 height 11
radio input "true"
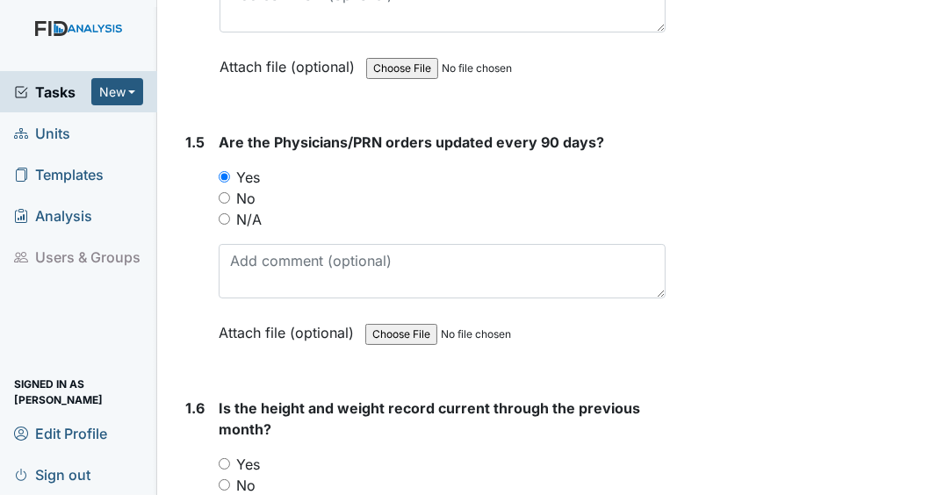
scroll to position [1405, 0]
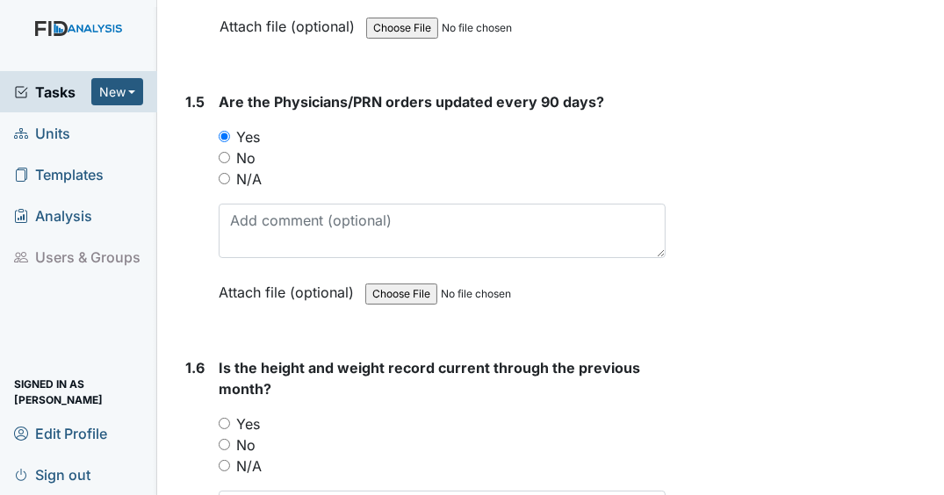
click at [227, 429] on input "Yes" at bounding box center [224, 423] width 11 height 11
radio input "true"
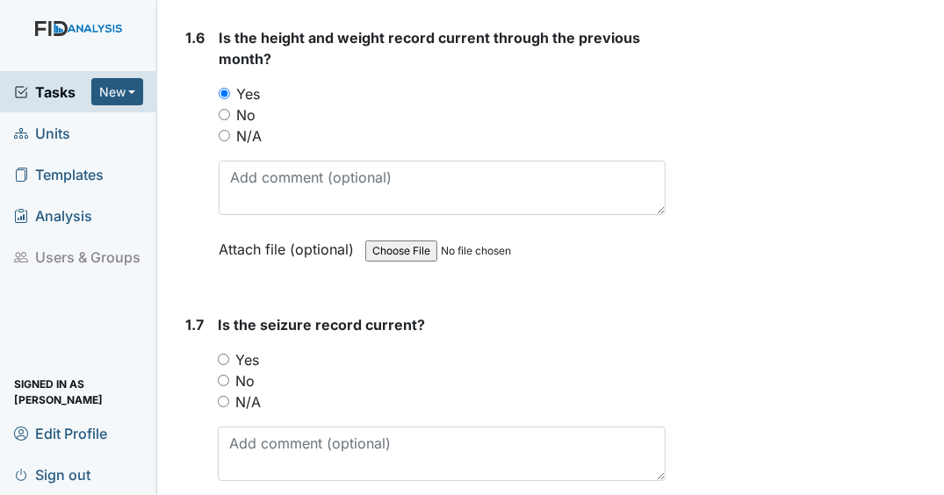
scroll to position [1756, 0]
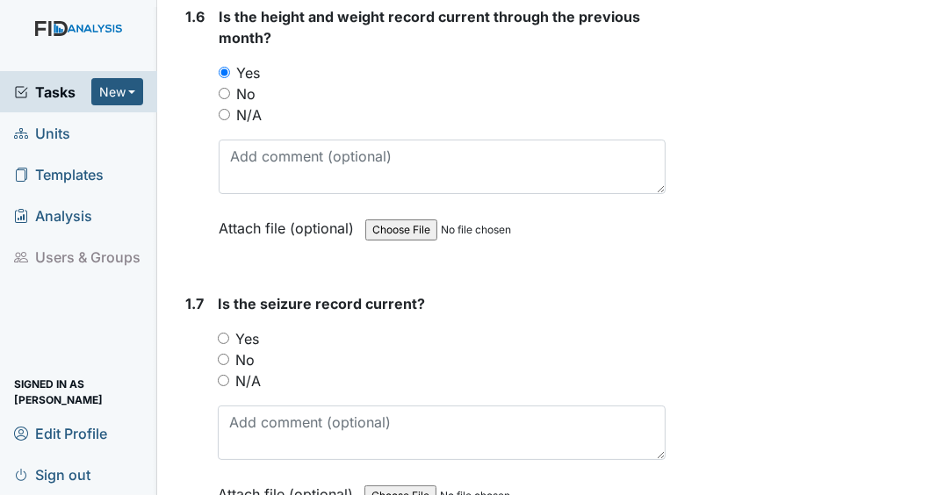
click at [225, 386] on input "N/A" at bounding box center [223, 380] width 11 height 11
radio input "true"
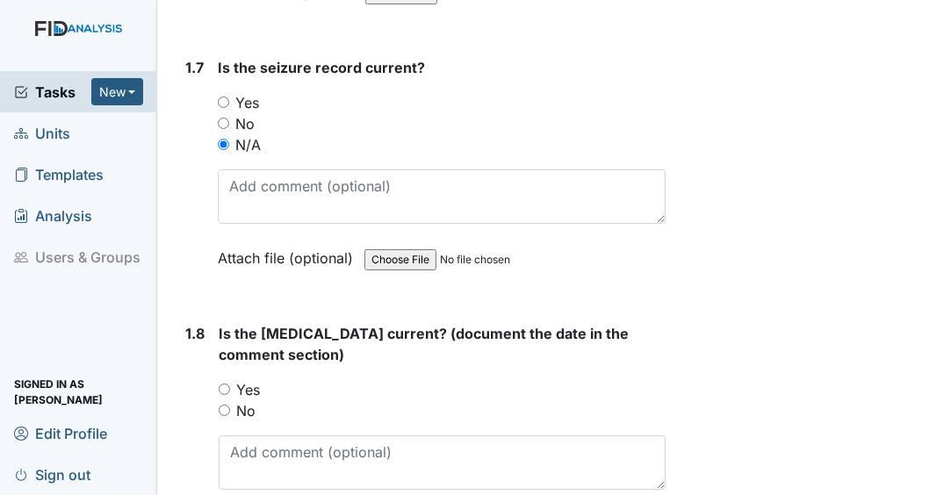
scroll to position [2037, 0]
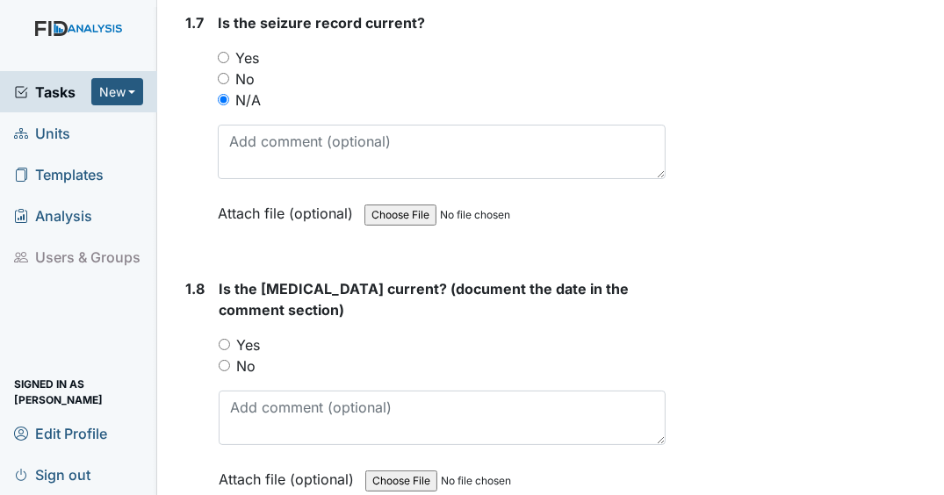
click at [226, 350] on input "Yes" at bounding box center [224, 344] width 11 height 11
radio input "true"
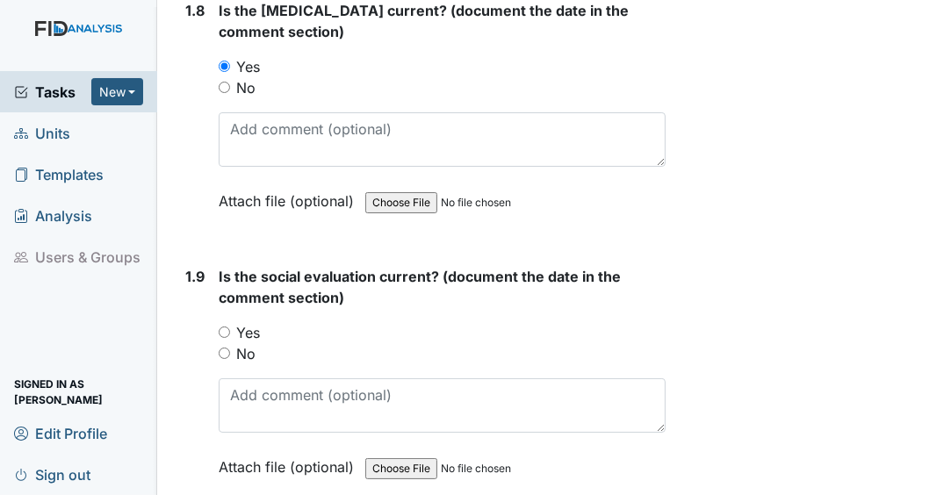
scroll to position [2318, 0]
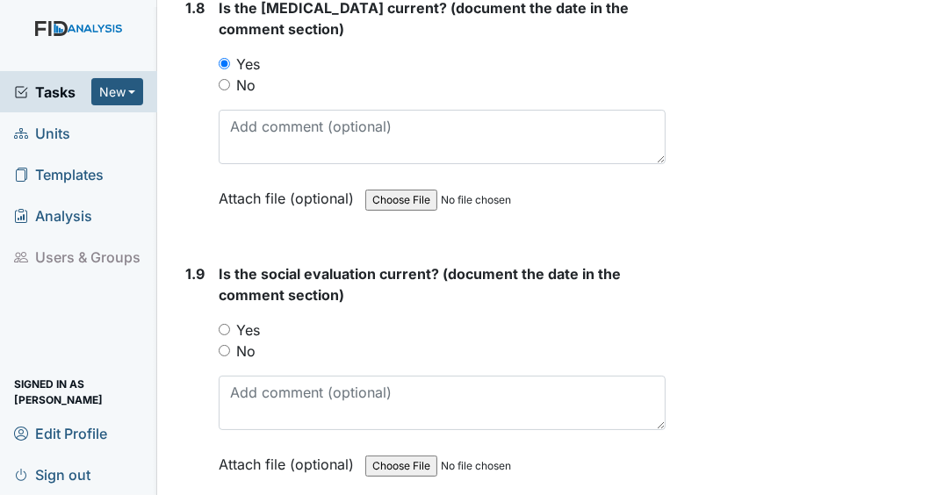
click at [225, 341] on div "Yes" at bounding box center [442, 330] width 447 height 21
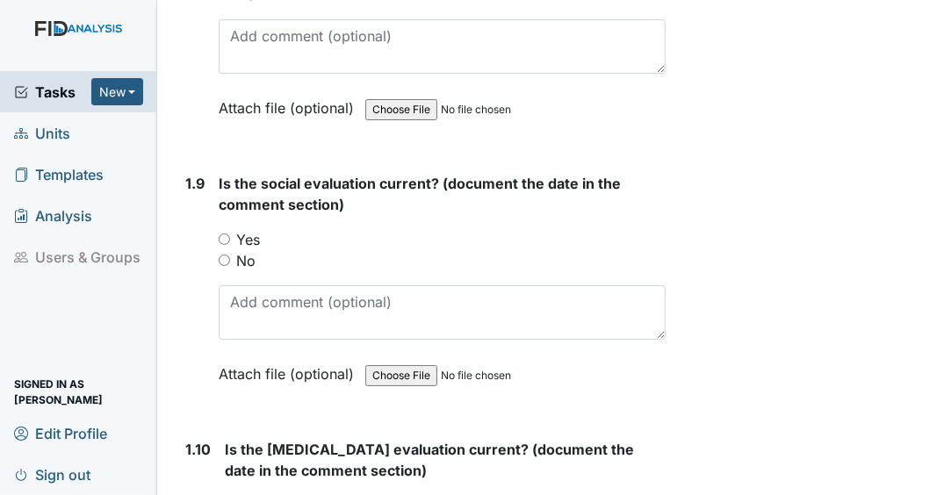
scroll to position [2600, 0]
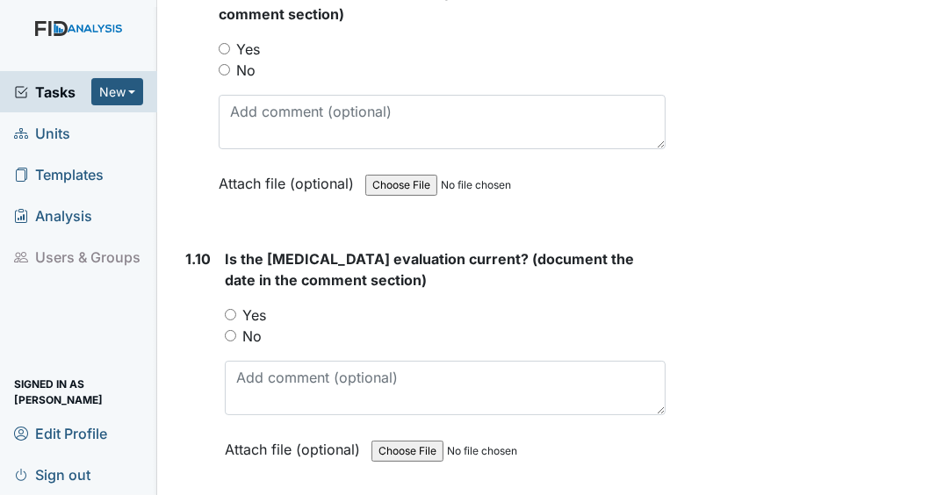
click at [225, 54] on input "Yes" at bounding box center [224, 48] width 11 height 11
radio input "true"
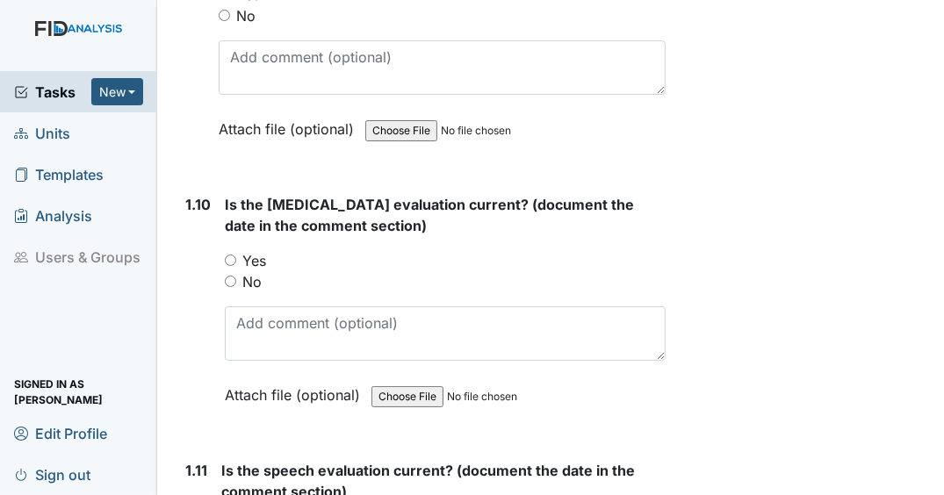
scroll to position [2740, 0]
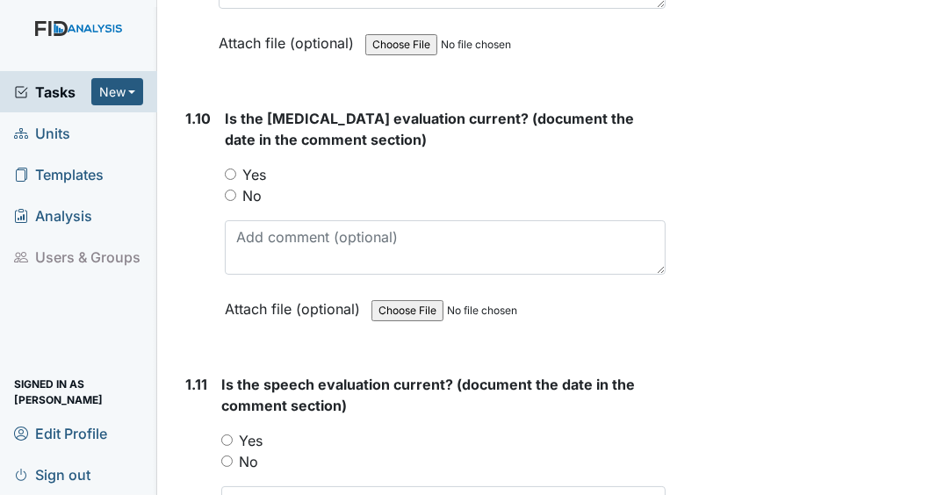
click at [231, 178] on input "Yes" at bounding box center [230, 174] width 11 height 11
radio input "true"
click at [229, 446] on input "Yes" at bounding box center [226, 440] width 11 height 11
radio input "true"
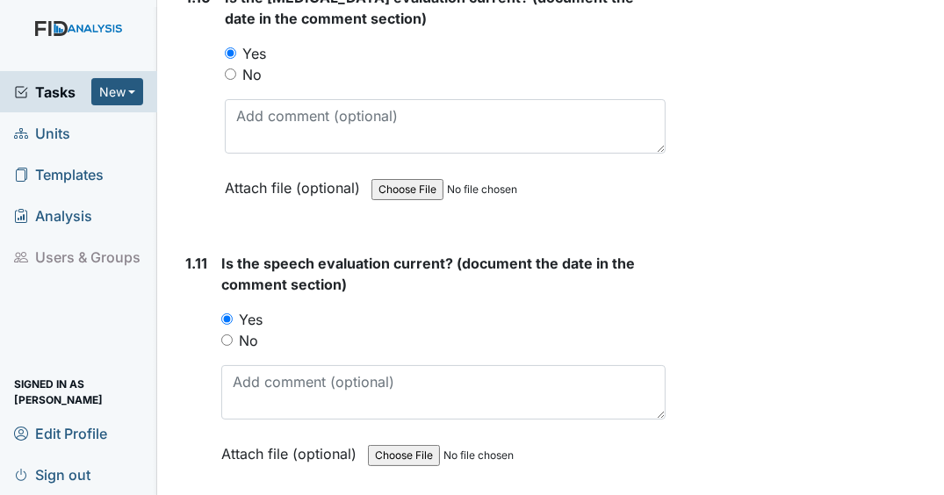
scroll to position [3091, 0]
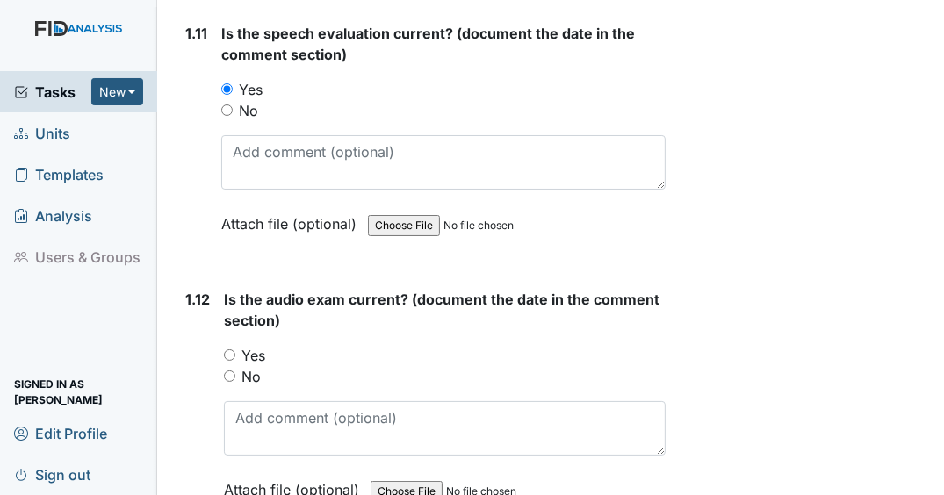
click at [229, 358] on input "Yes" at bounding box center [229, 355] width 11 height 11
radio input "true"
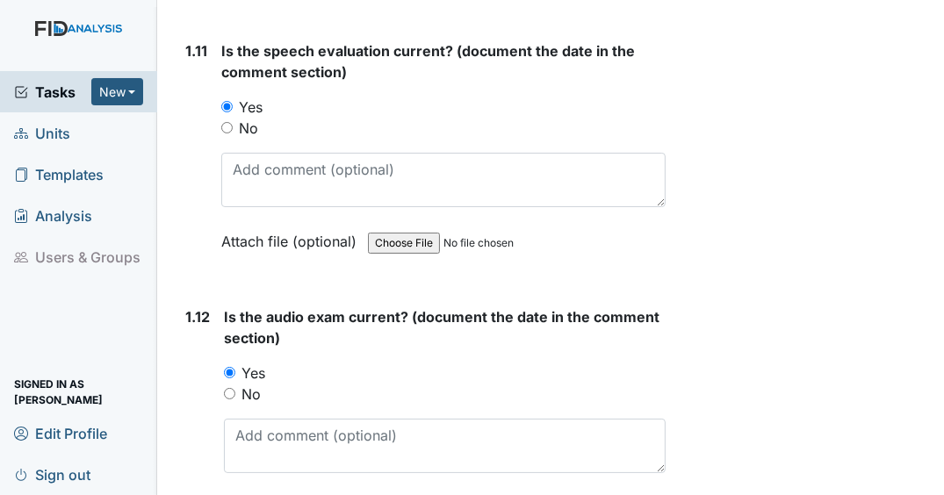
scroll to position [3372, 0]
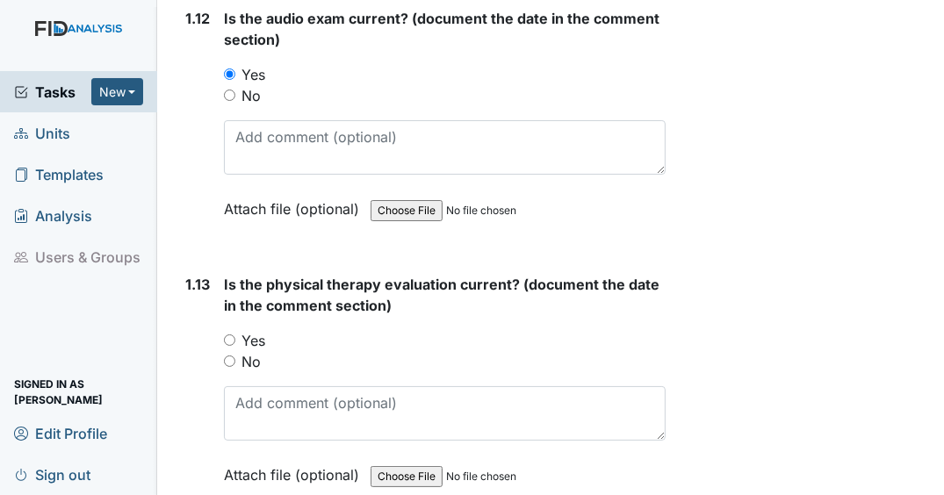
click at [225, 343] on input "Yes" at bounding box center [229, 340] width 11 height 11
radio input "true"
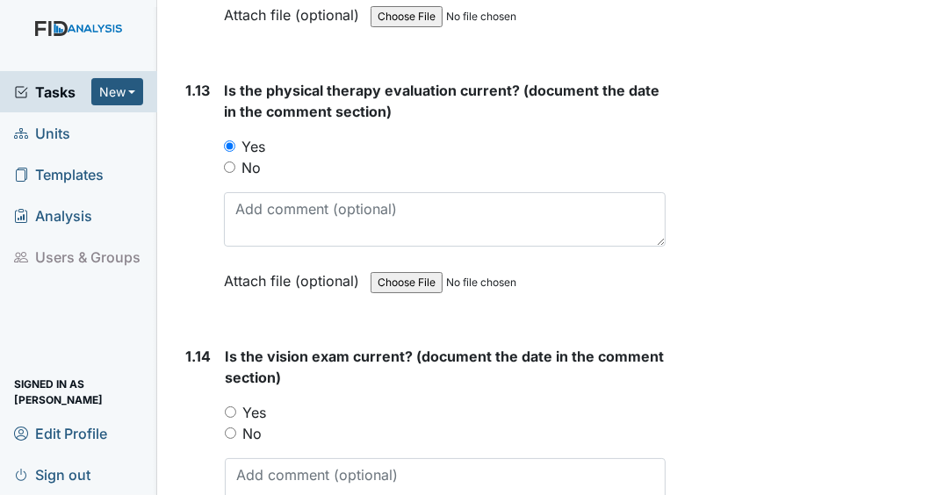
scroll to position [3583, 0]
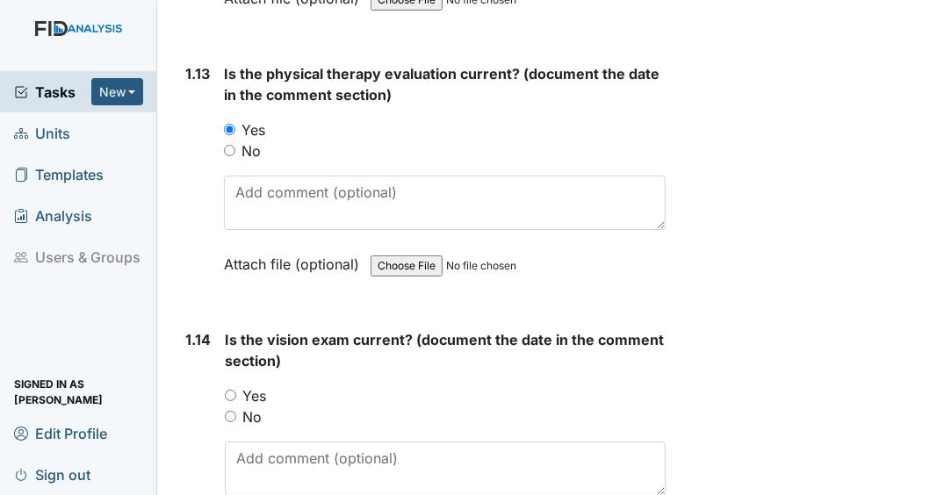
click at [229, 400] on input "Yes" at bounding box center [230, 395] width 11 height 11
radio input "true"
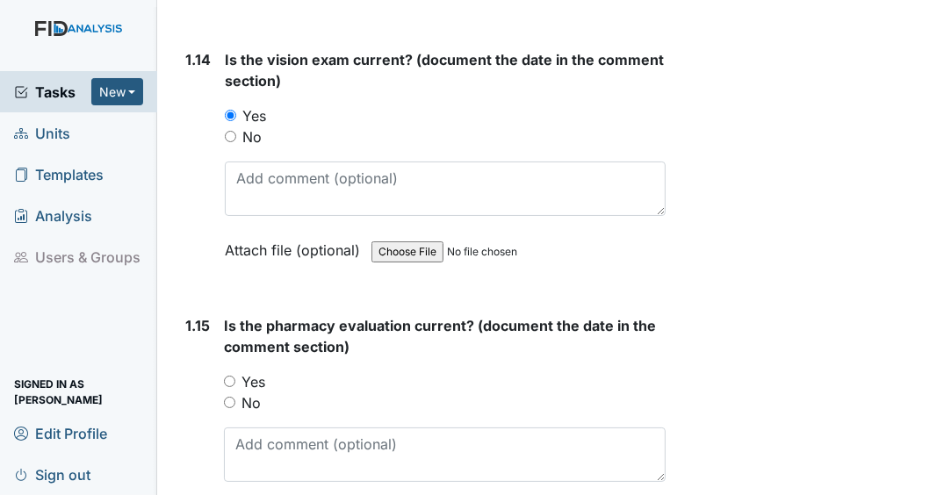
scroll to position [3864, 0]
click at [232, 383] on input "Yes" at bounding box center [229, 380] width 11 height 11
radio input "true"
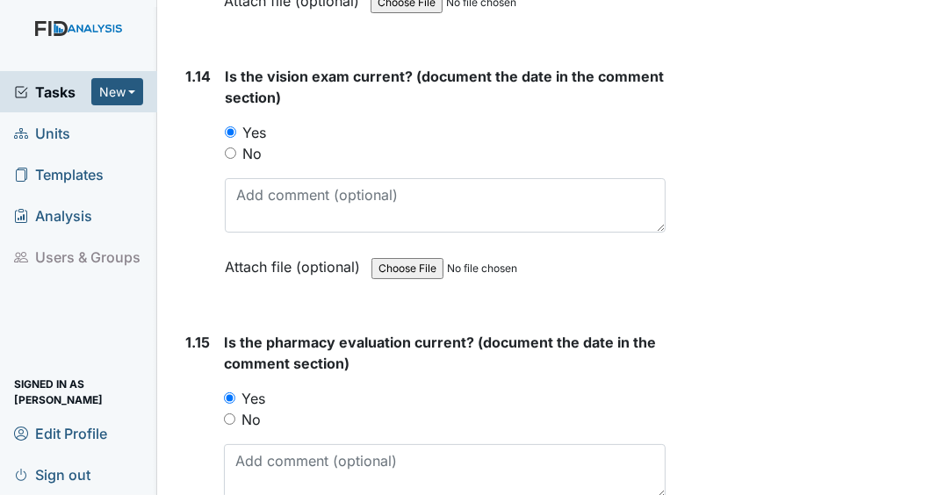
scroll to position [4215, 0]
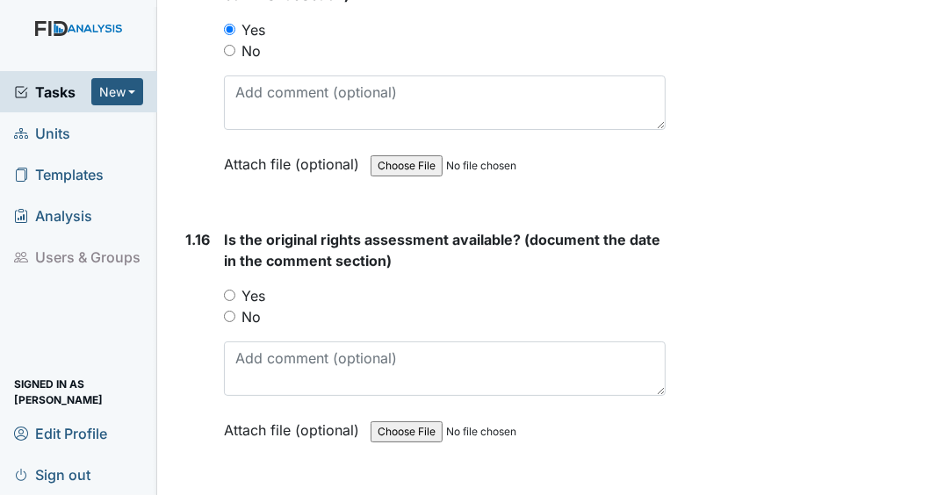
click at [229, 298] on input "Yes" at bounding box center [229, 295] width 11 height 11
radio input "true"
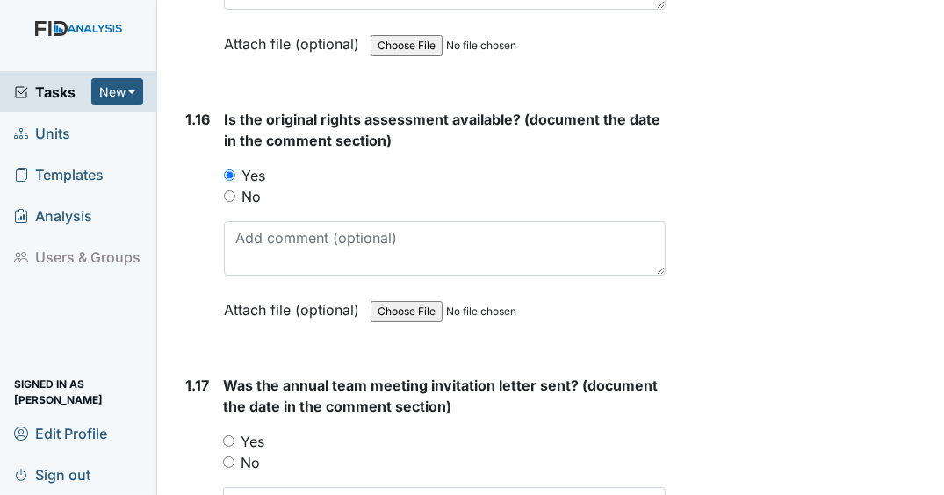
scroll to position [4496, 0]
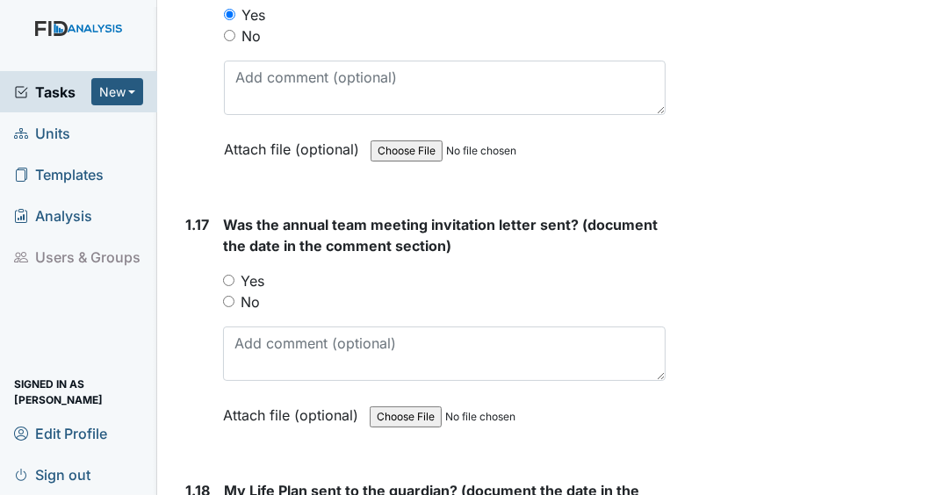
click at [229, 283] on input "Yes" at bounding box center [228, 280] width 11 height 11
radio input "true"
click at [230, 303] on input "No" at bounding box center [228, 301] width 11 height 11
radio input "true"
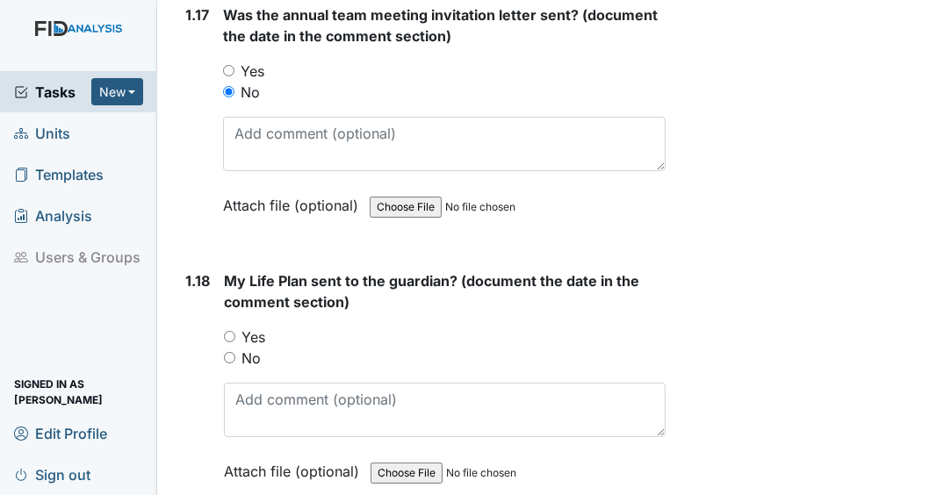
scroll to position [4707, 0]
click at [227, 357] on input "No" at bounding box center [229, 356] width 11 height 11
radio input "true"
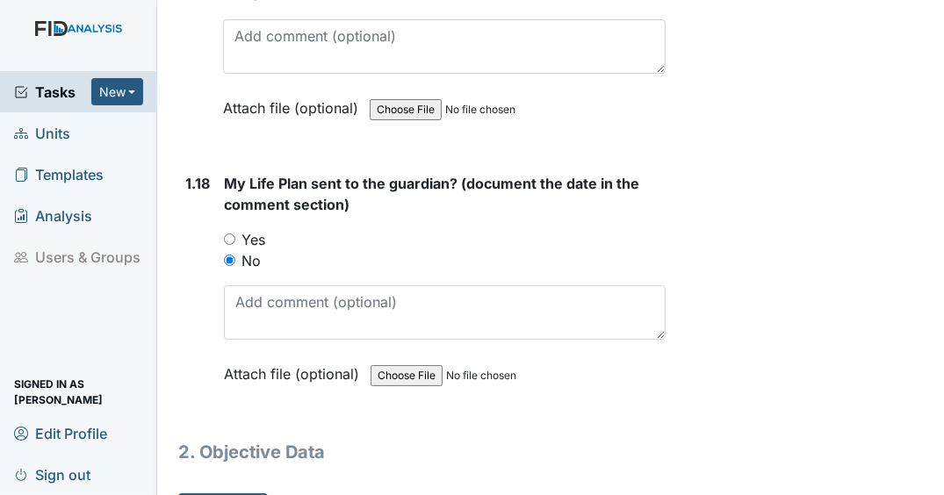
scroll to position [4844, 0]
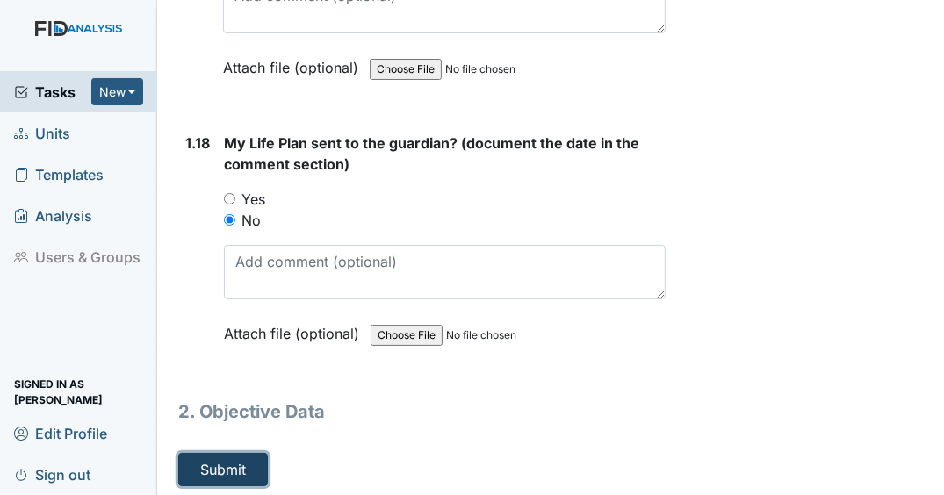
click at [226, 464] on button "Submit" at bounding box center [223, 469] width 90 height 33
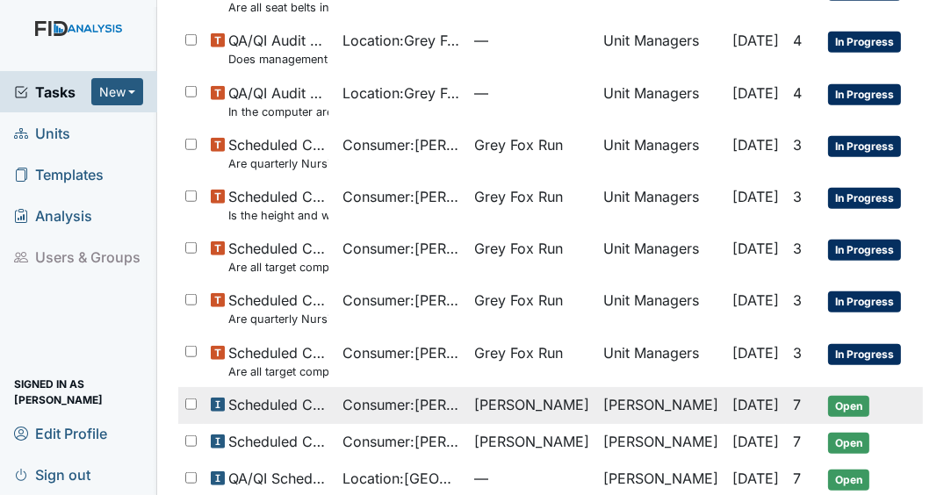
scroll to position [1199, 0]
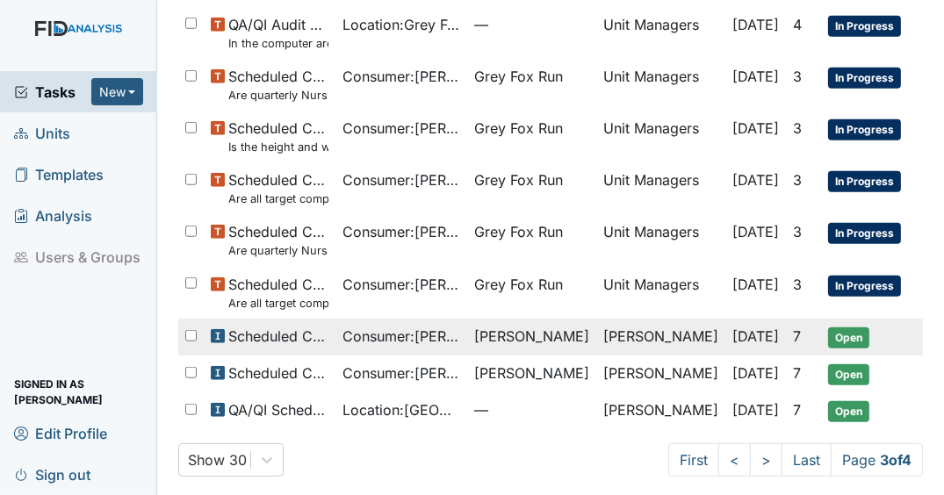
click at [527, 328] on td "[PERSON_NAME]" at bounding box center [531, 337] width 129 height 37
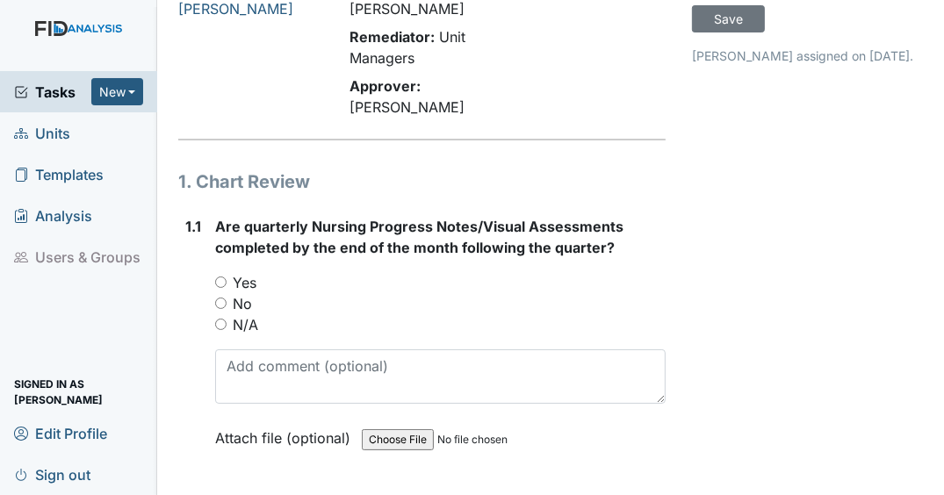
scroll to position [211, 0]
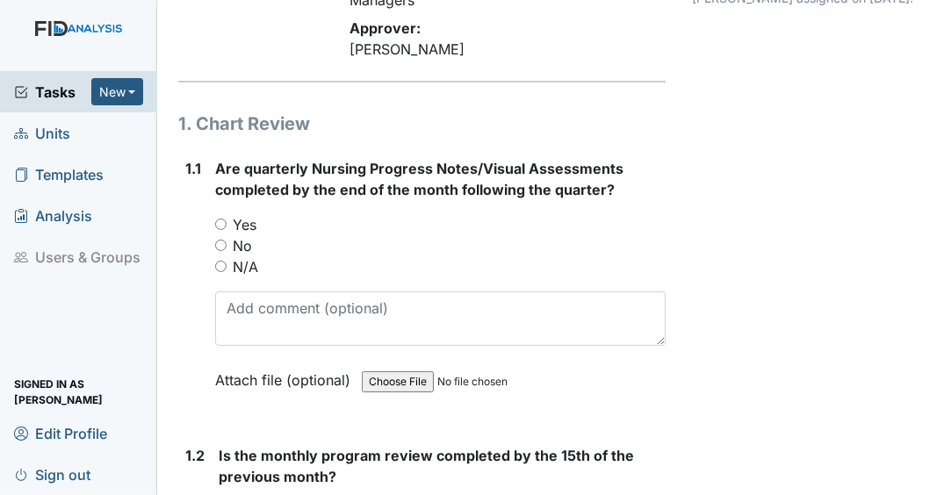
click at [220, 230] on input "Yes" at bounding box center [220, 224] width 11 height 11
radio input "true"
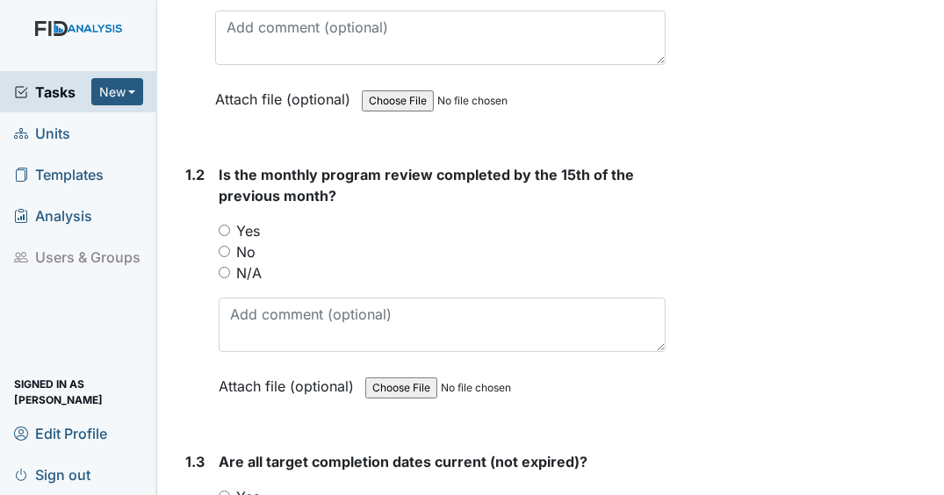
click at [226, 236] on input "Yes" at bounding box center [224, 230] width 11 height 11
radio input "true"
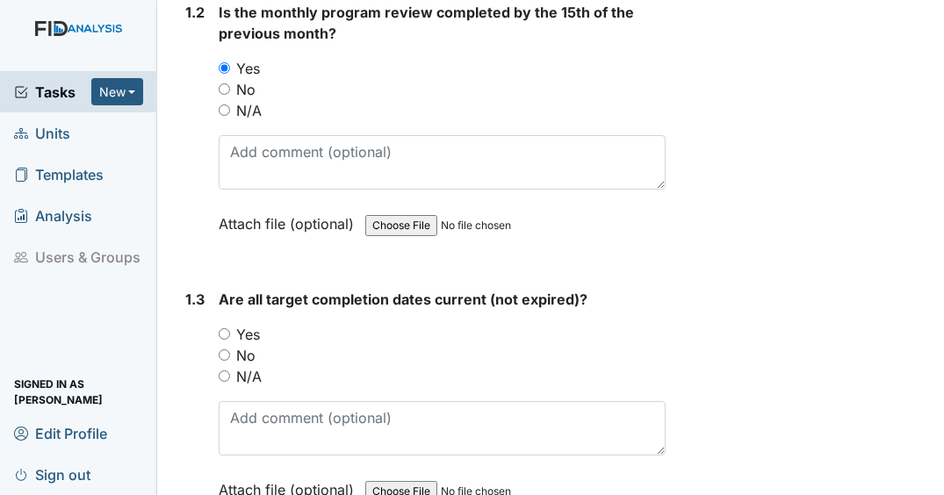
scroll to position [703, 0]
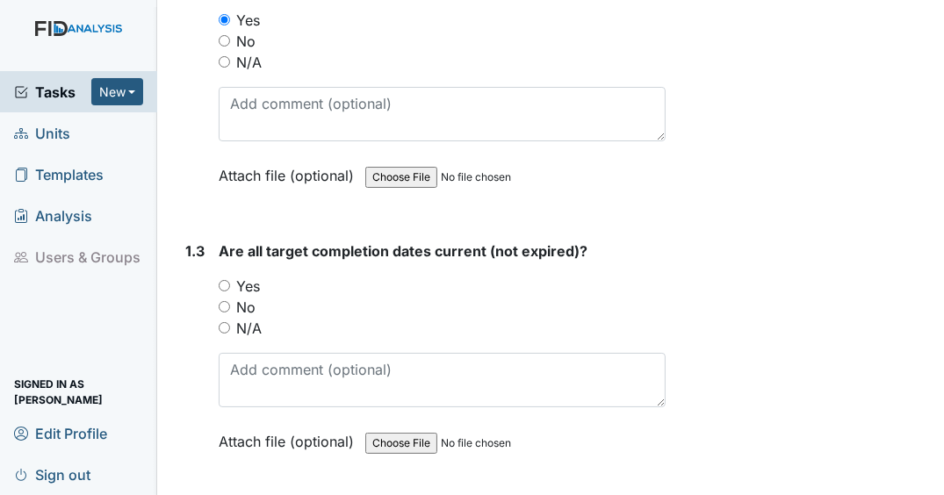
click at [228, 292] on input "Yes" at bounding box center [224, 285] width 11 height 11
radio input "true"
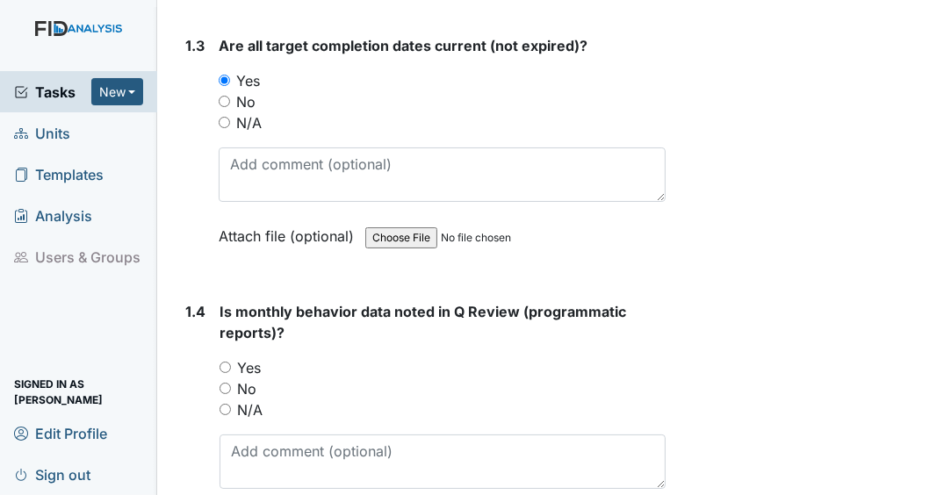
scroll to position [913, 0]
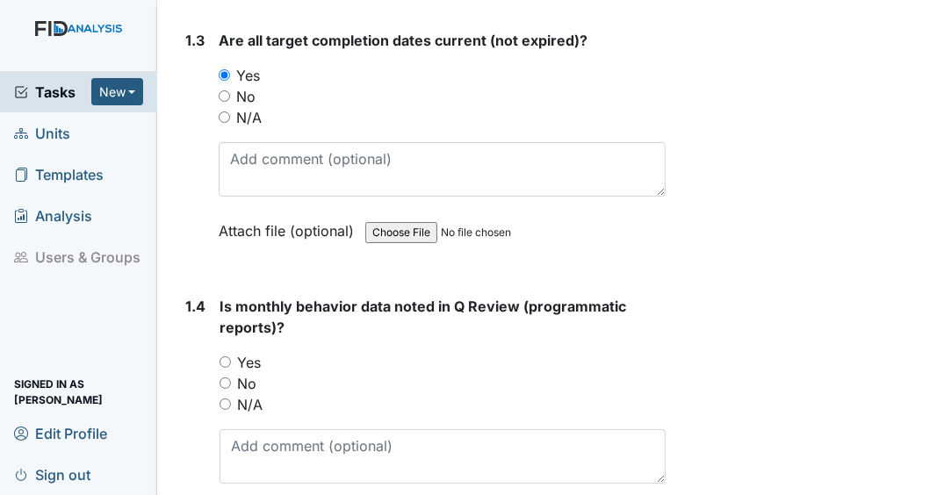
click at [221, 368] on input "Yes" at bounding box center [225, 362] width 11 height 11
radio input "true"
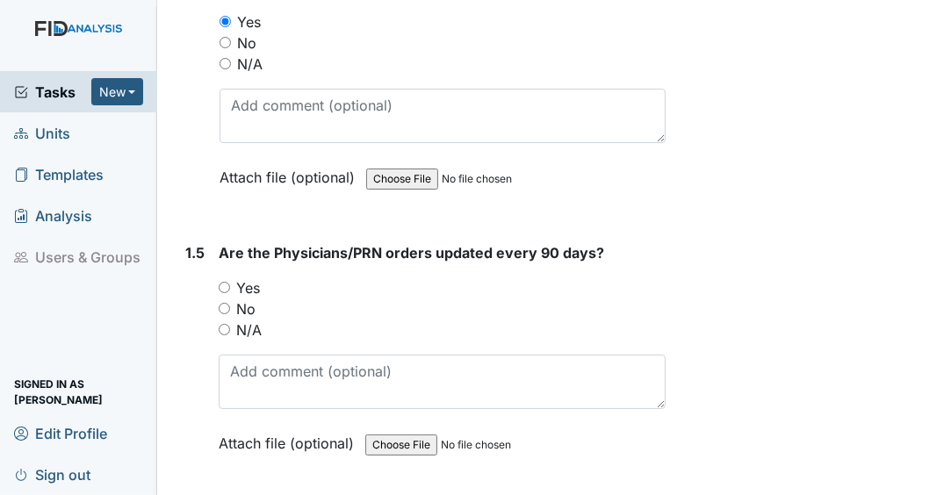
scroll to position [1265, 0]
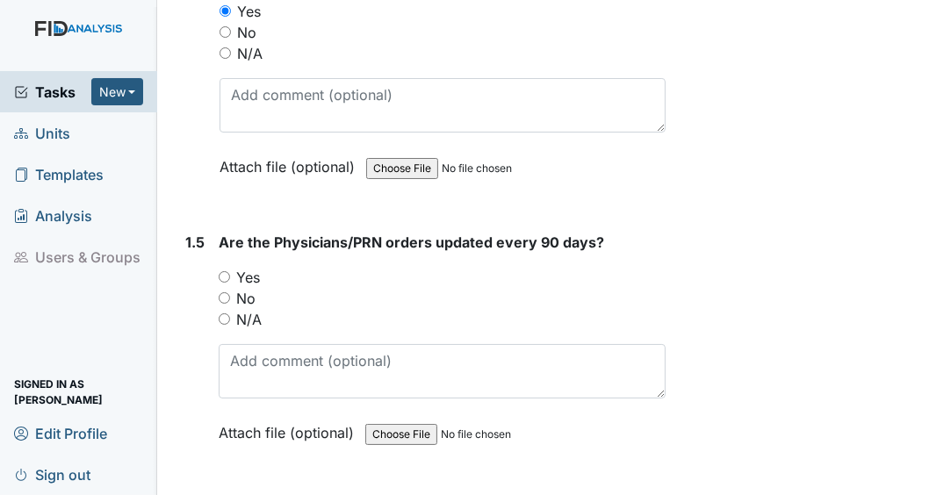
click at [226, 283] on input "Yes" at bounding box center [224, 276] width 11 height 11
radio input "true"
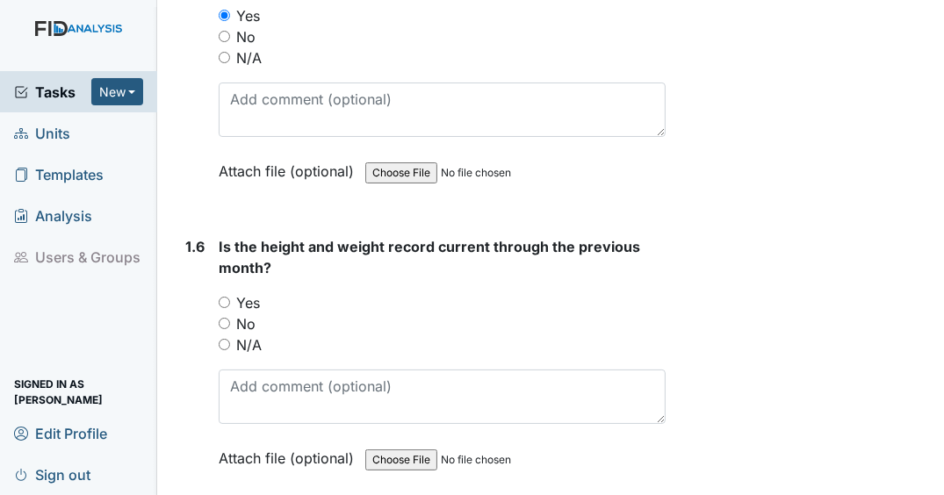
scroll to position [1546, 0]
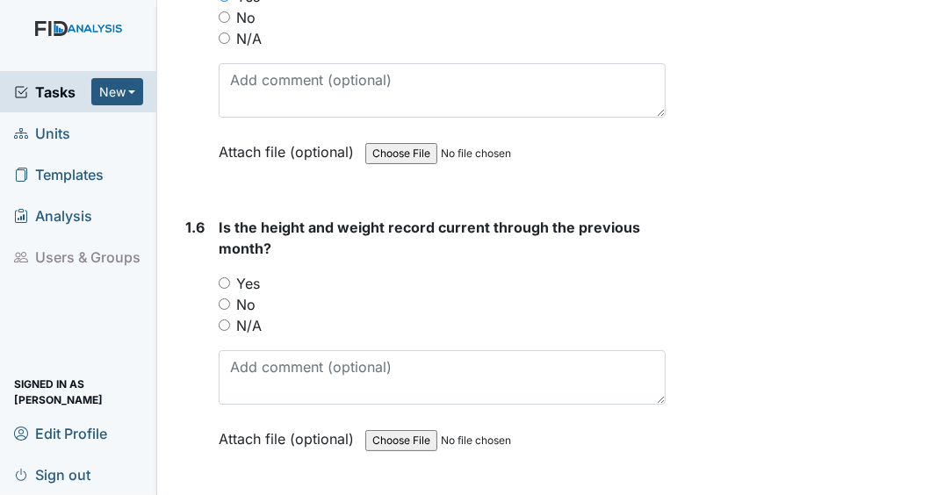
click at [220, 289] on input "Yes" at bounding box center [224, 283] width 11 height 11
radio input "true"
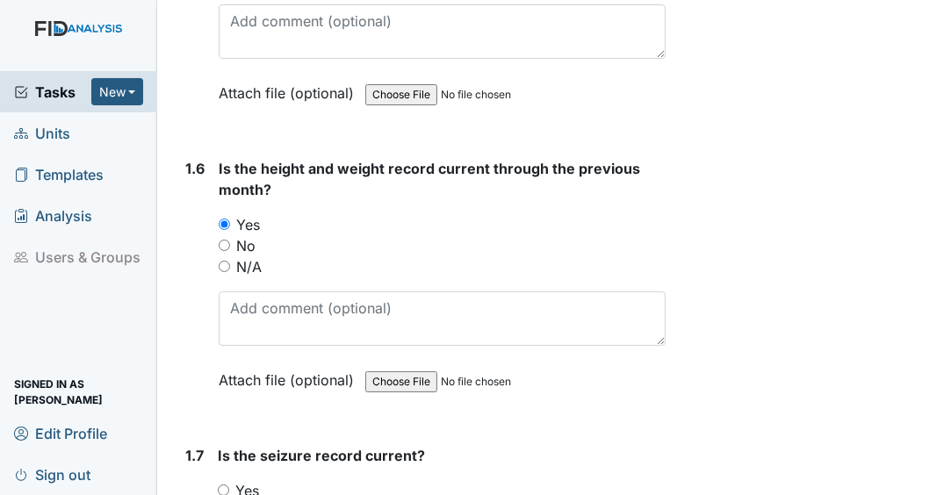
scroll to position [1897, 0]
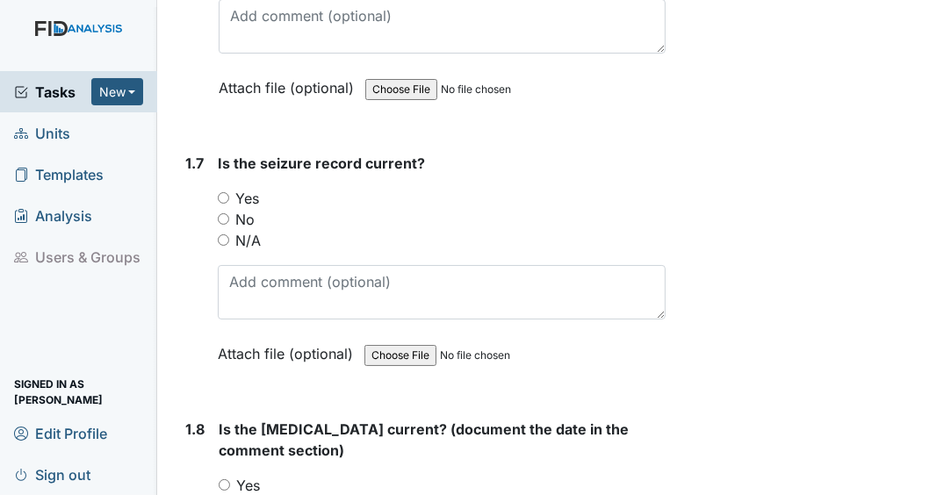
click at [223, 246] on input "N/A" at bounding box center [223, 239] width 11 height 11
radio input "true"
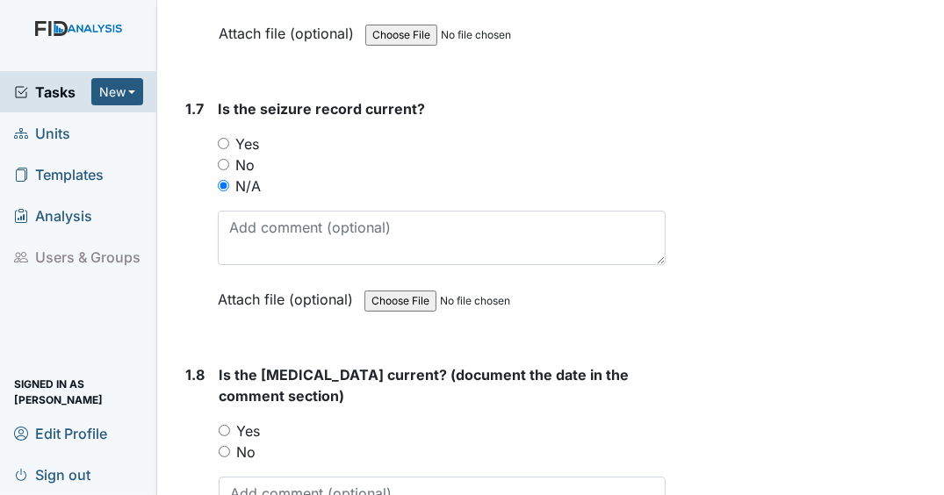
scroll to position [2108, 0]
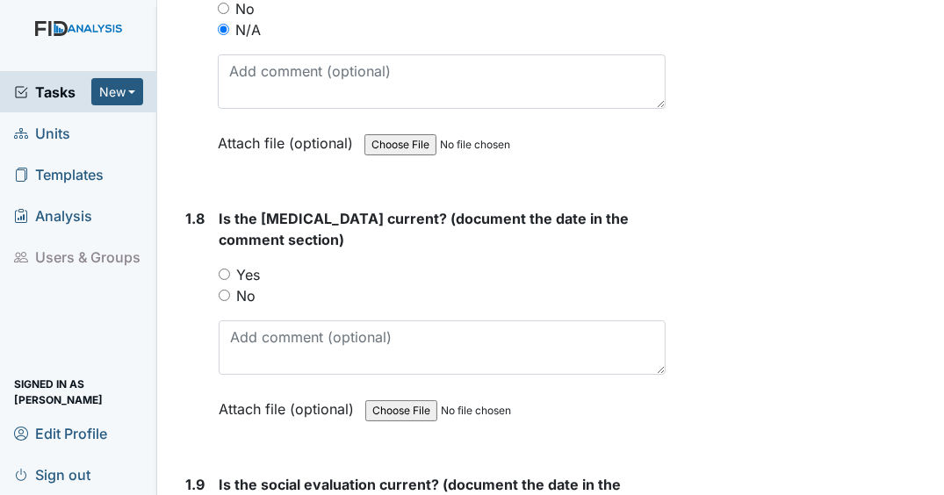
click at [225, 280] on input "Yes" at bounding box center [224, 274] width 11 height 11
radio input "true"
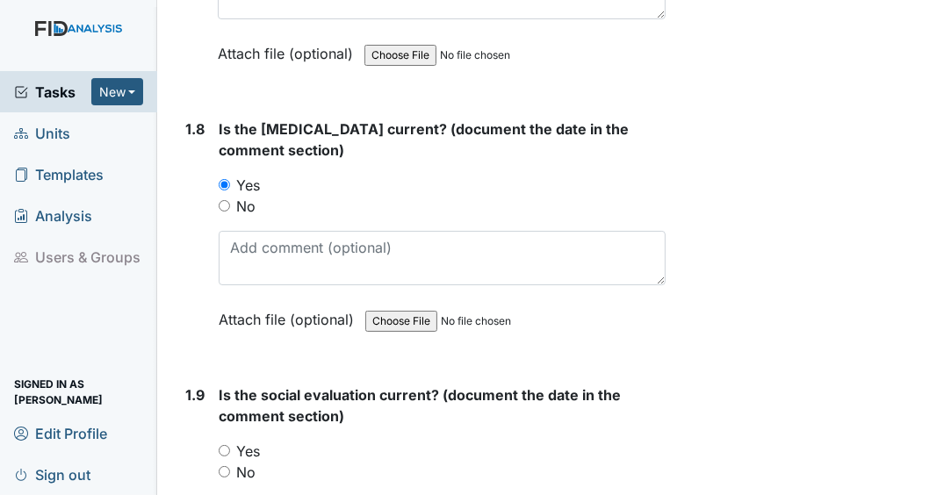
scroll to position [2389, 0]
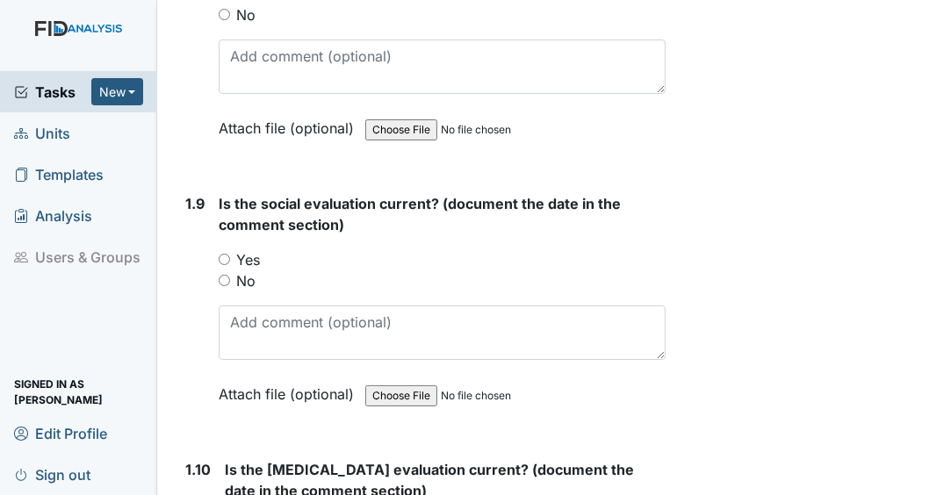
click at [220, 265] on input "Yes" at bounding box center [224, 259] width 11 height 11
radio input "true"
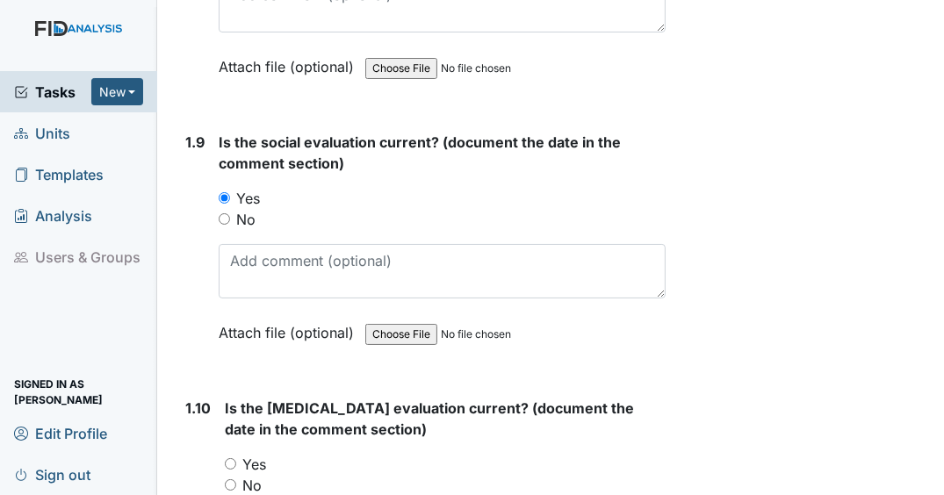
scroll to position [2600, 0]
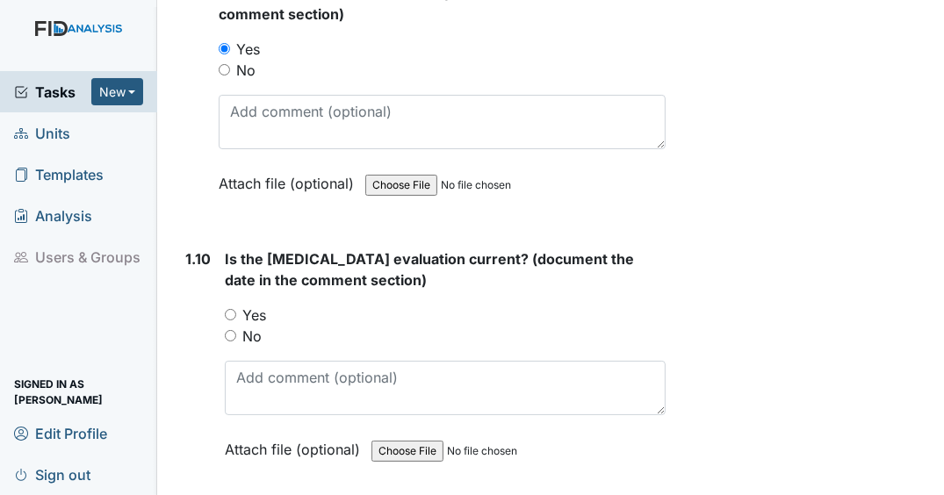
click at [229, 318] on input "Yes" at bounding box center [230, 314] width 11 height 11
radio input "true"
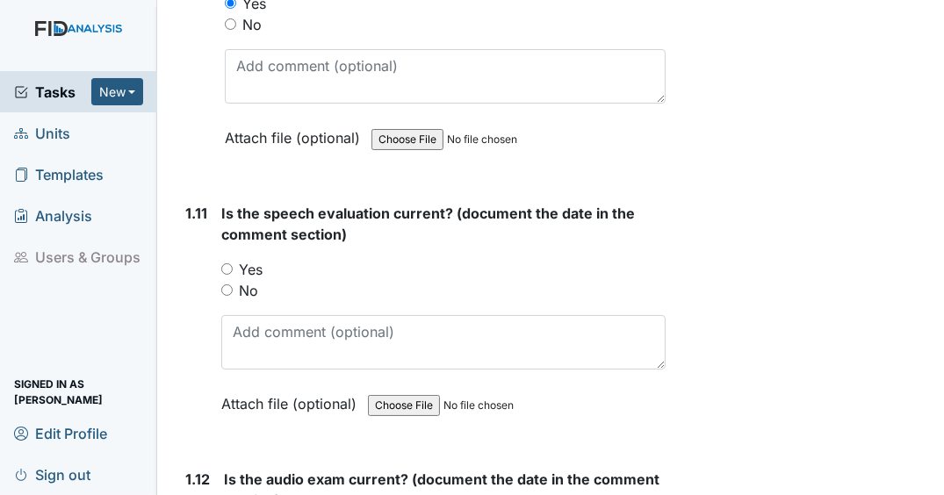
scroll to position [2951, 0]
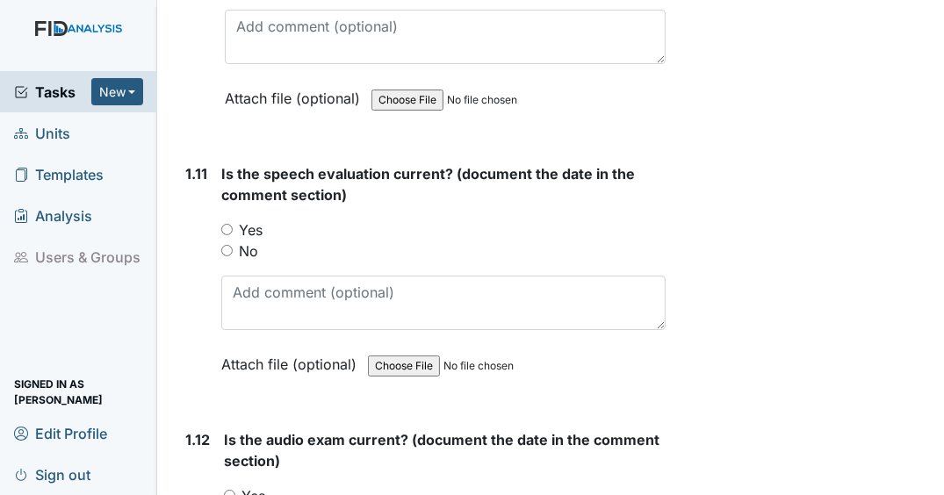
drag, startPoint x: 220, startPoint y: 239, endPoint x: 229, endPoint y: 242, distance: 9.2
click at [221, 235] on input "Yes" at bounding box center [226, 229] width 11 height 11
radio input "true"
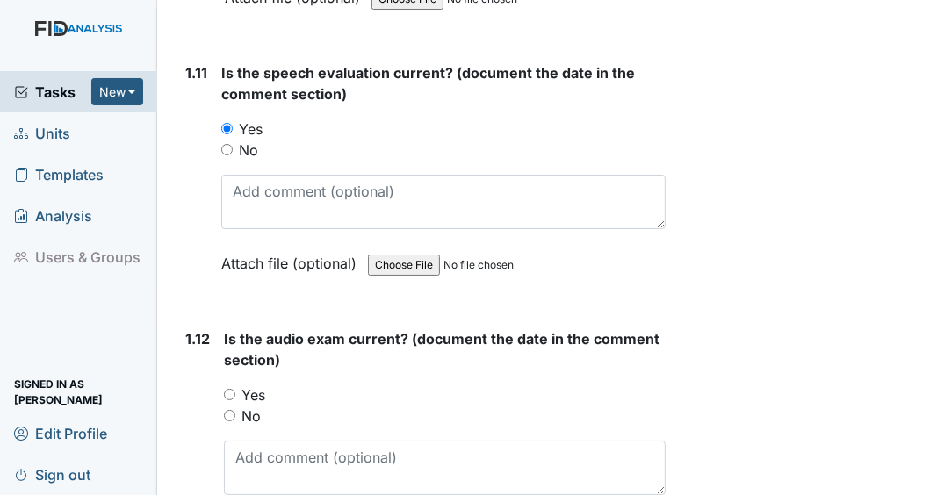
scroll to position [3232, 0]
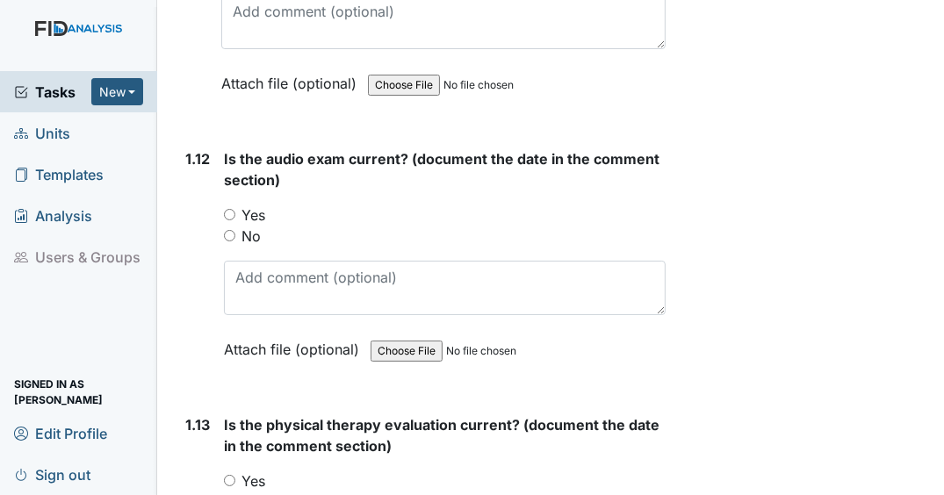
click at [227, 220] on input "Yes" at bounding box center [229, 214] width 11 height 11
radio input "true"
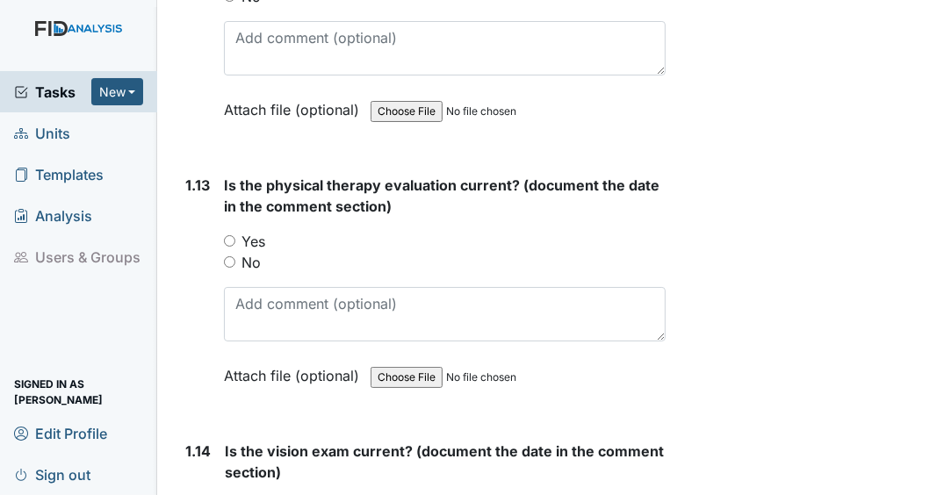
scroll to position [3513, 0]
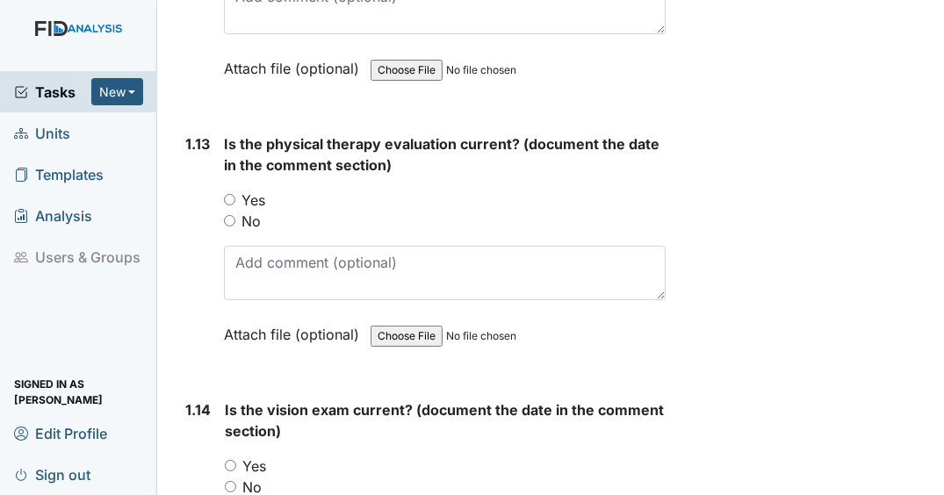
click at [227, 209] on div "Yes" at bounding box center [445, 200] width 442 height 21
click at [230, 206] on input "Yes" at bounding box center [229, 199] width 11 height 11
radio input "true"
click at [234, 466] on input "Yes" at bounding box center [230, 465] width 11 height 11
radio input "true"
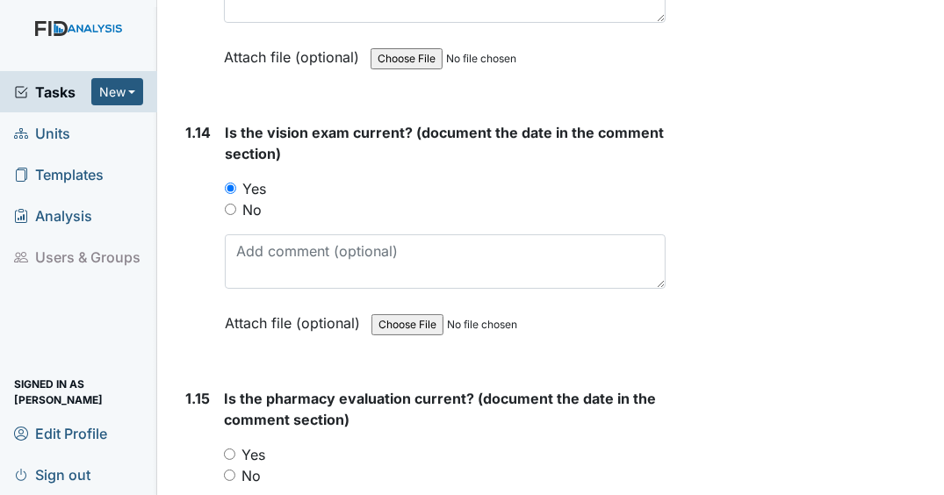
scroll to position [3794, 0]
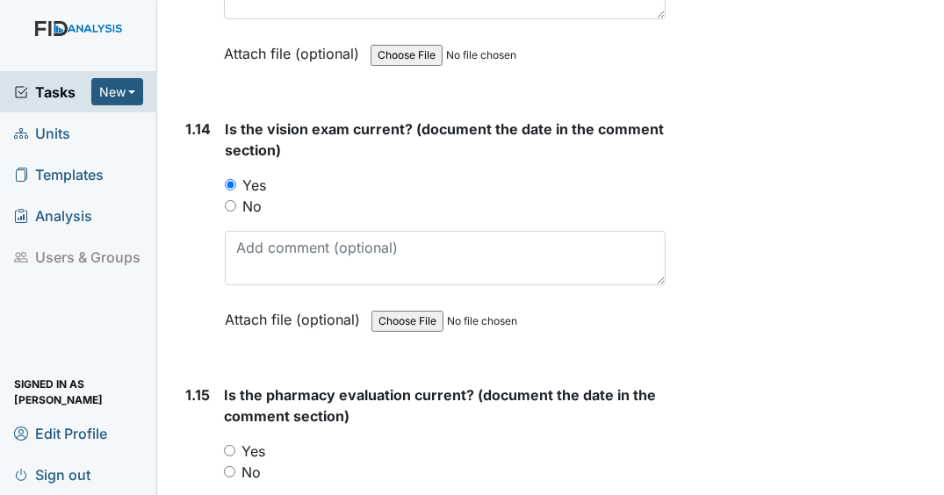
click at [227, 453] on input "Yes" at bounding box center [229, 450] width 11 height 11
radio input "true"
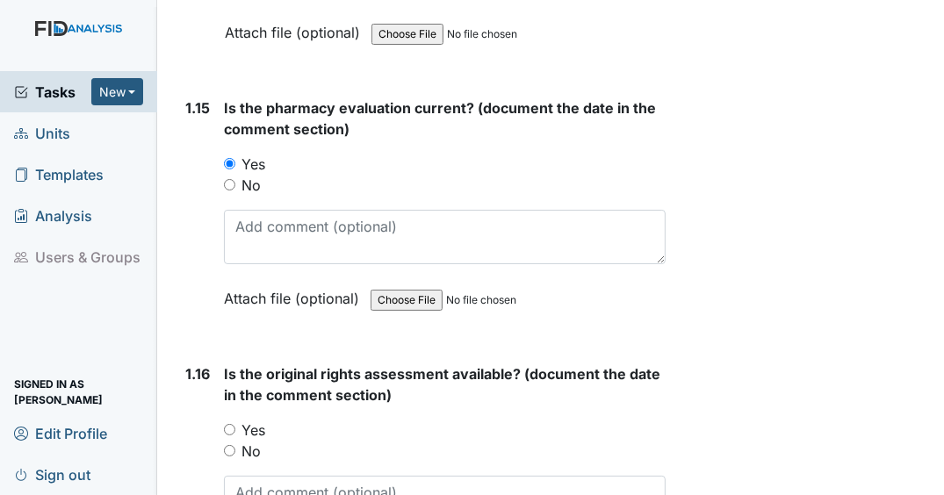
scroll to position [4145, 0]
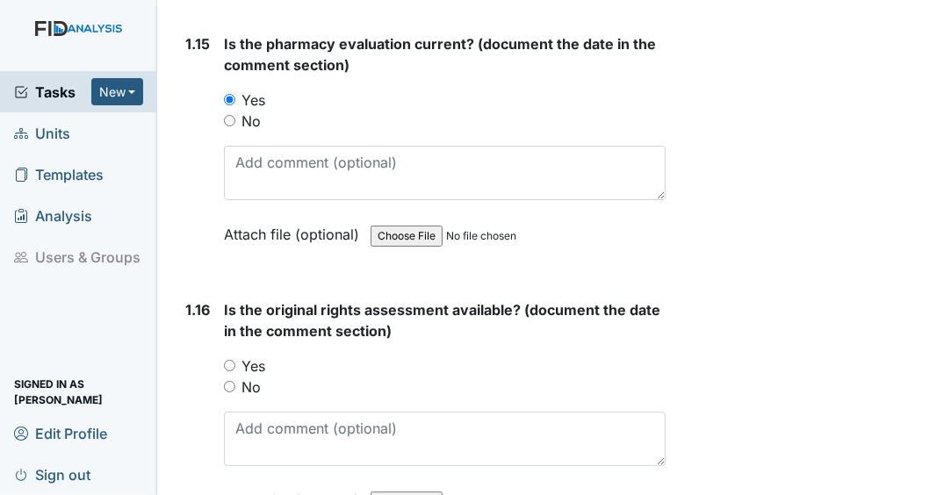
click at [228, 366] on input "Yes" at bounding box center [229, 365] width 11 height 11
radio input "true"
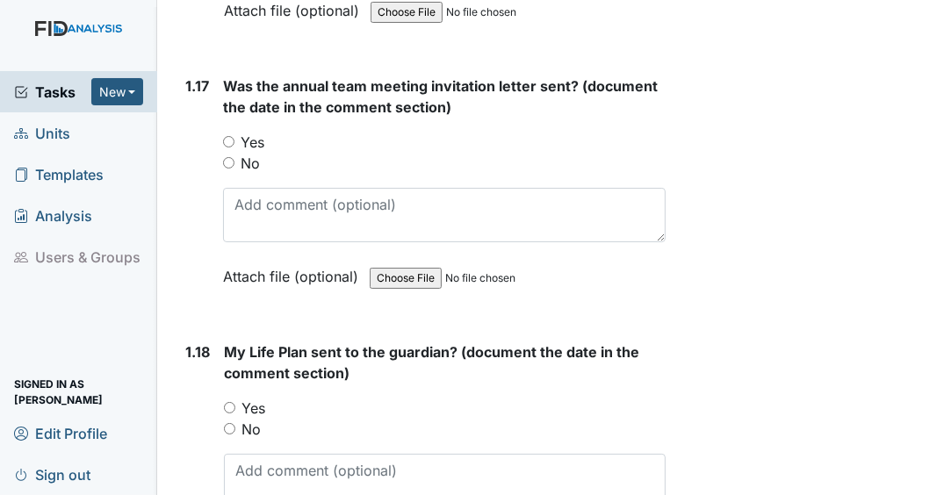
scroll to position [4637, 0]
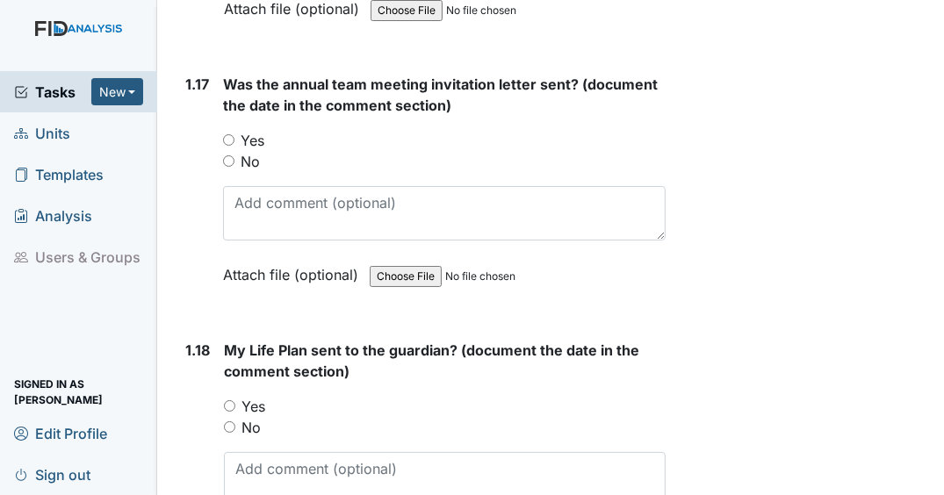
drag, startPoint x: 229, startPoint y: 159, endPoint x: 238, endPoint y: 225, distance: 66.4
click at [229, 161] on input "No" at bounding box center [228, 160] width 11 height 11
radio input "true"
click at [230, 422] on input "No" at bounding box center [229, 427] width 11 height 11
radio input "true"
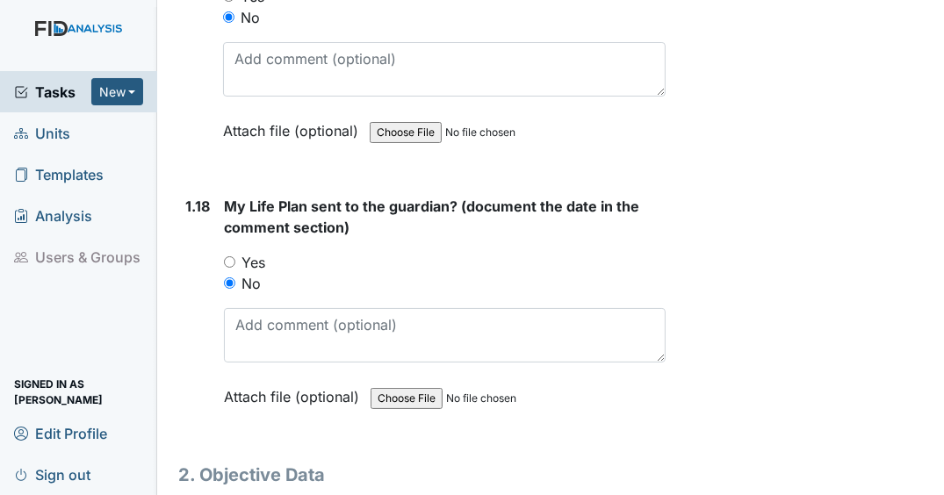
scroll to position [4844, 0]
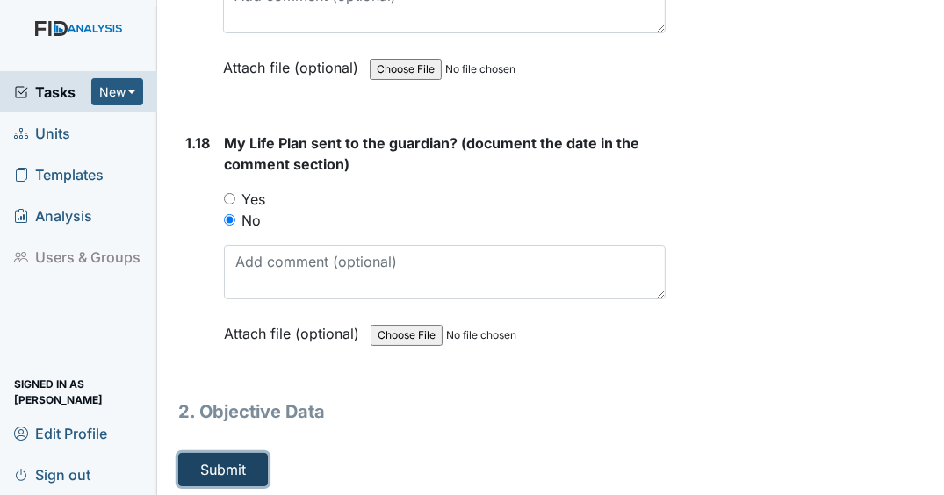
click at [236, 464] on button "Submit" at bounding box center [223, 469] width 90 height 33
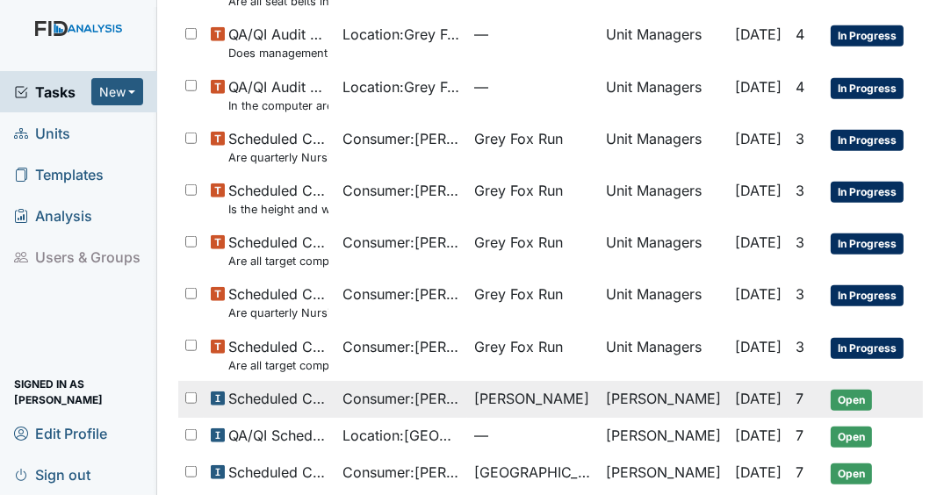
scroll to position [1194, 0]
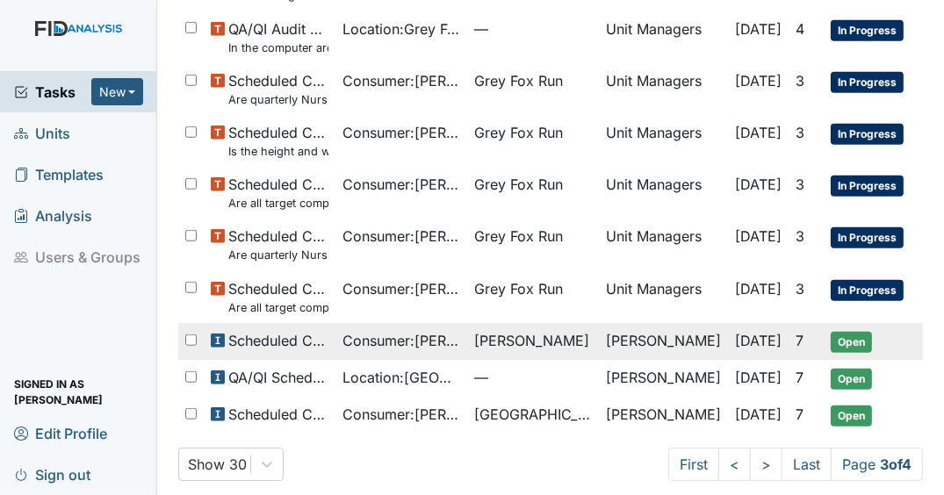
click at [468, 323] on td "[PERSON_NAME]" at bounding box center [533, 341] width 132 height 37
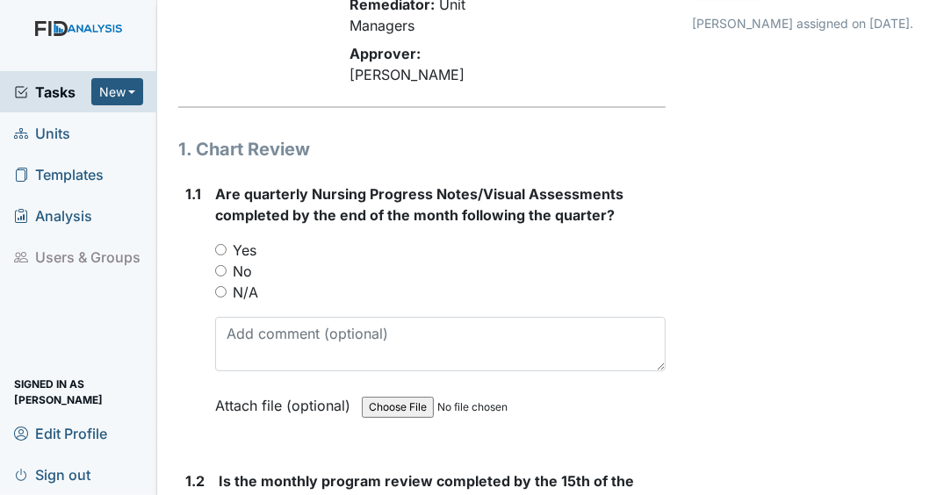
scroll to position [211, 0]
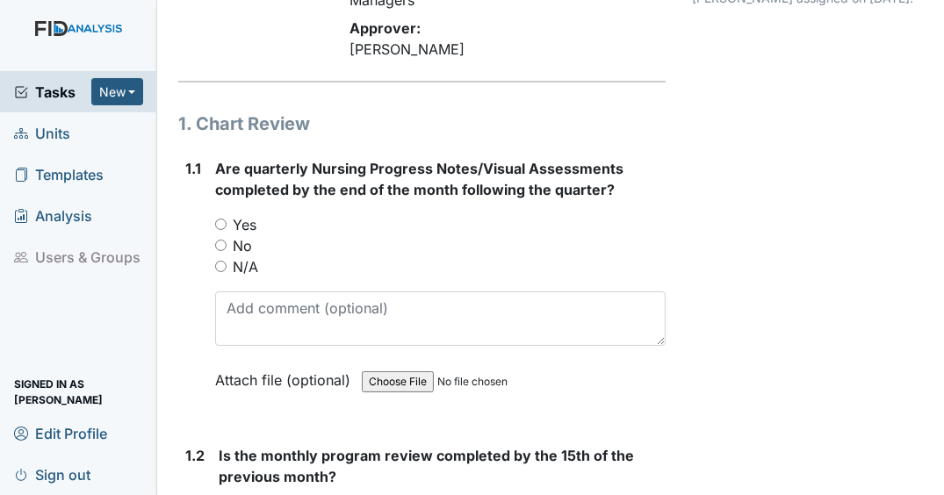
click at [223, 230] on input "Yes" at bounding box center [220, 224] width 11 height 11
radio input "true"
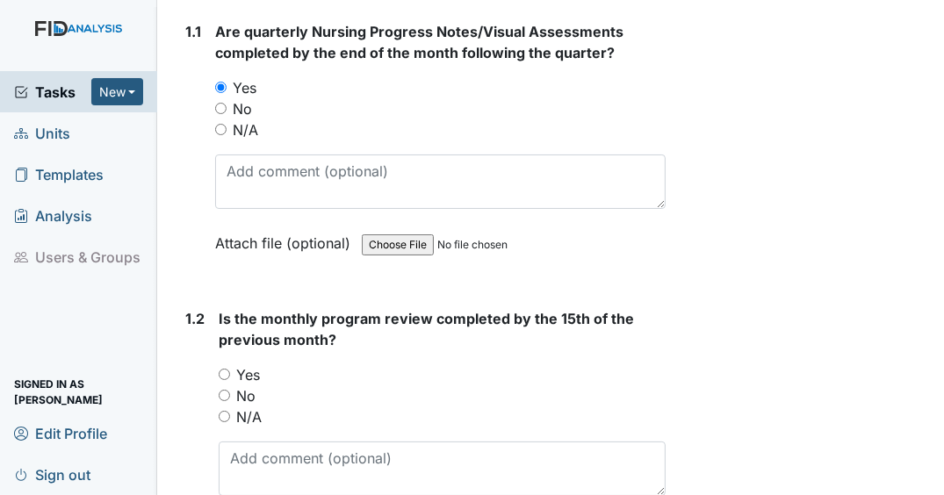
scroll to position [351, 0]
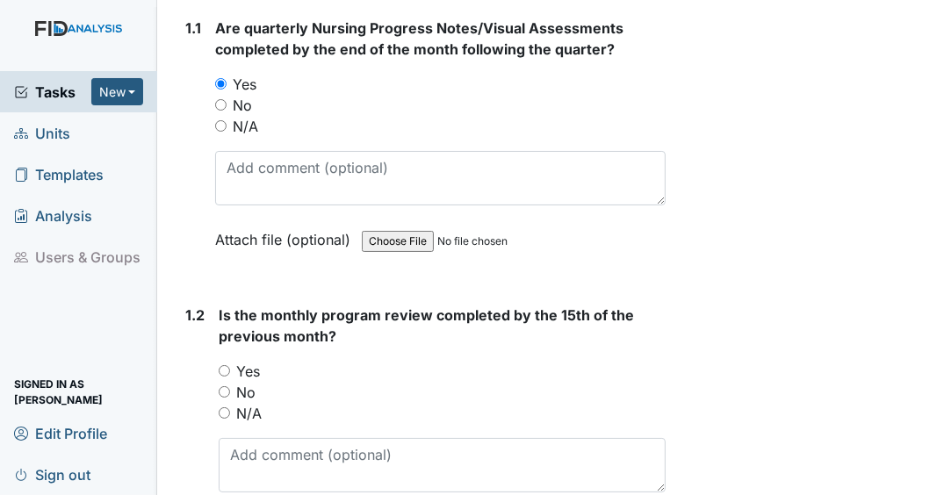
click at [229, 377] on input "Yes" at bounding box center [224, 370] width 11 height 11
radio input "true"
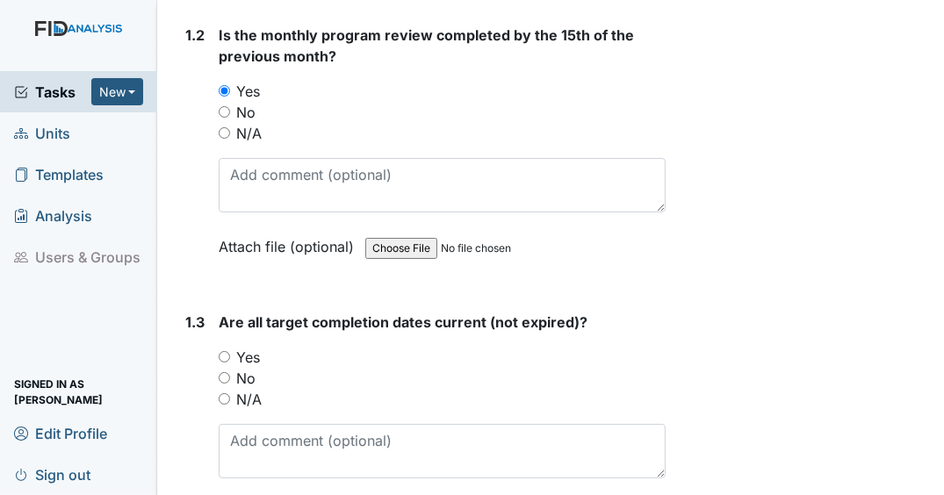
scroll to position [632, 0]
click at [227, 362] on input "Yes" at bounding box center [224, 355] width 11 height 11
radio input "true"
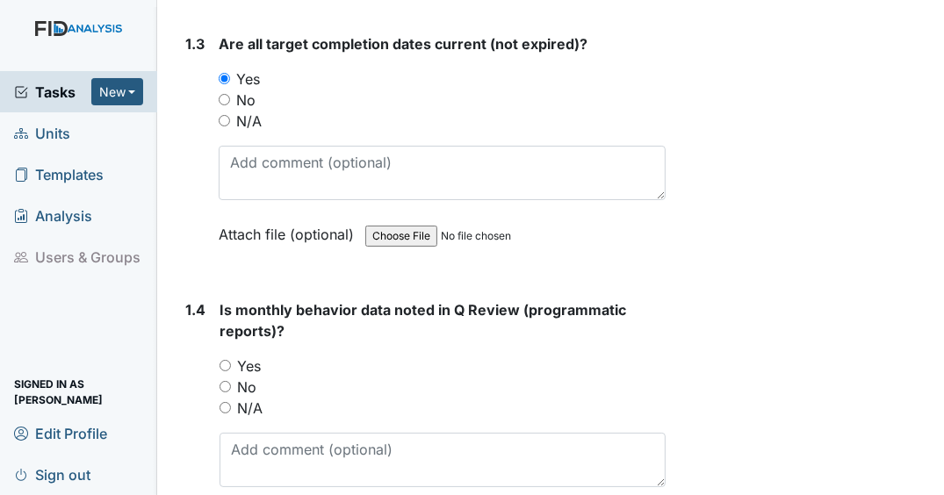
scroll to position [913, 0]
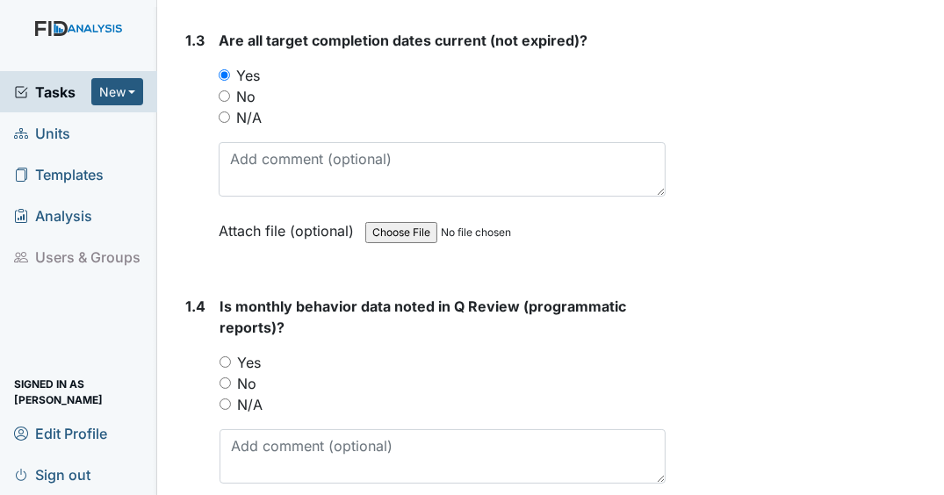
click at [229, 368] on input "Yes" at bounding box center [225, 362] width 11 height 11
radio input "true"
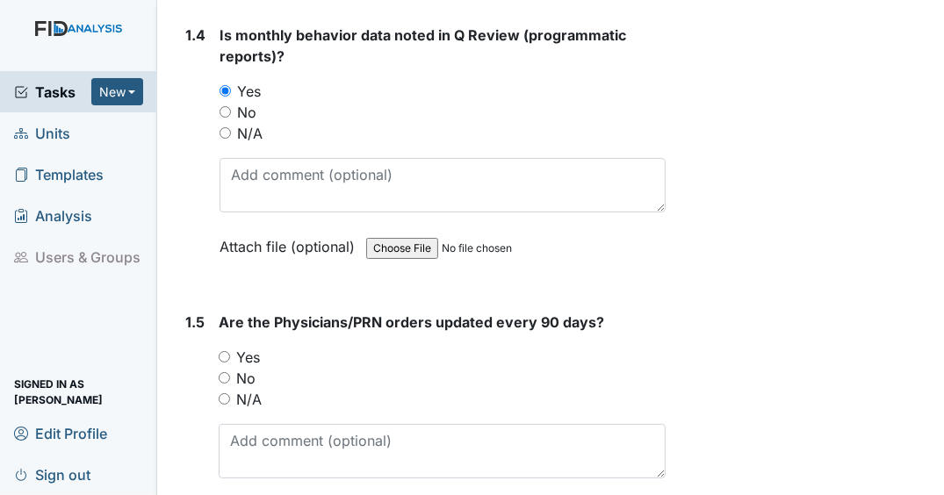
scroll to position [1194, 0]
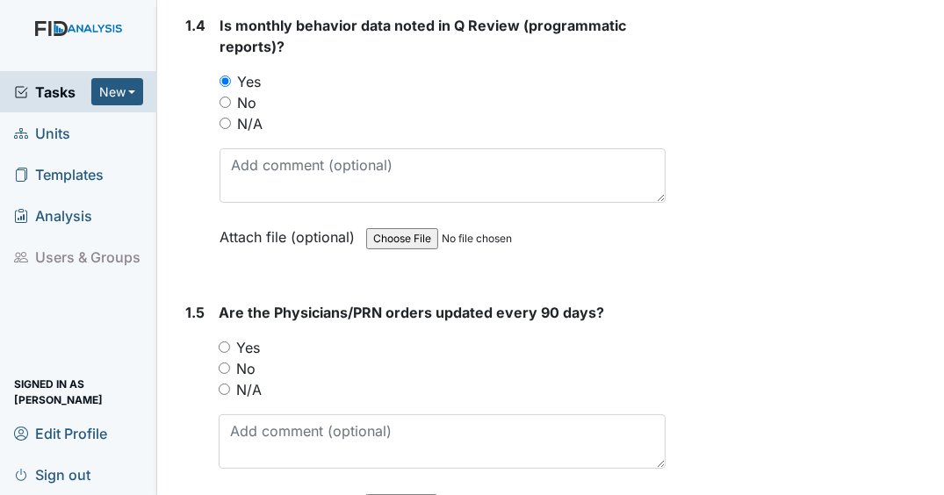
click at [227, 353] on input "Yes" at bounding box center [224, 347] width 11 height 11
radio input "true"
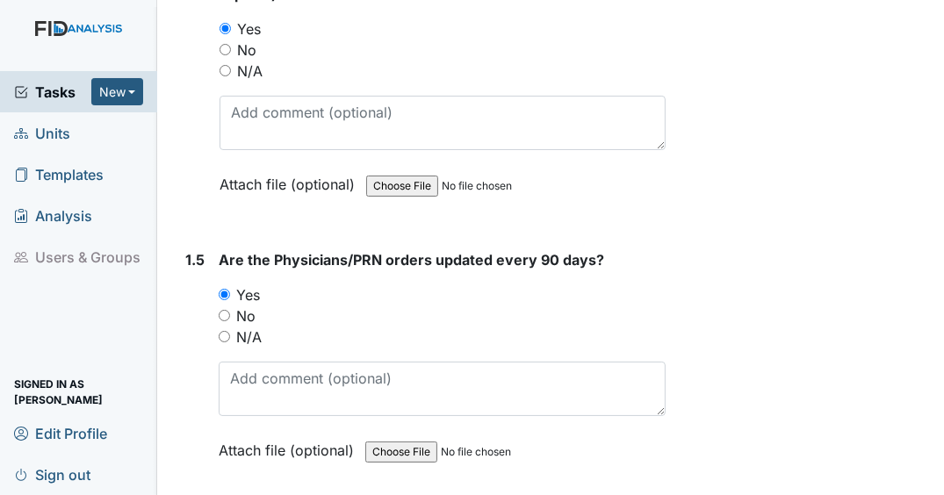
scroll to position [1405, 0]
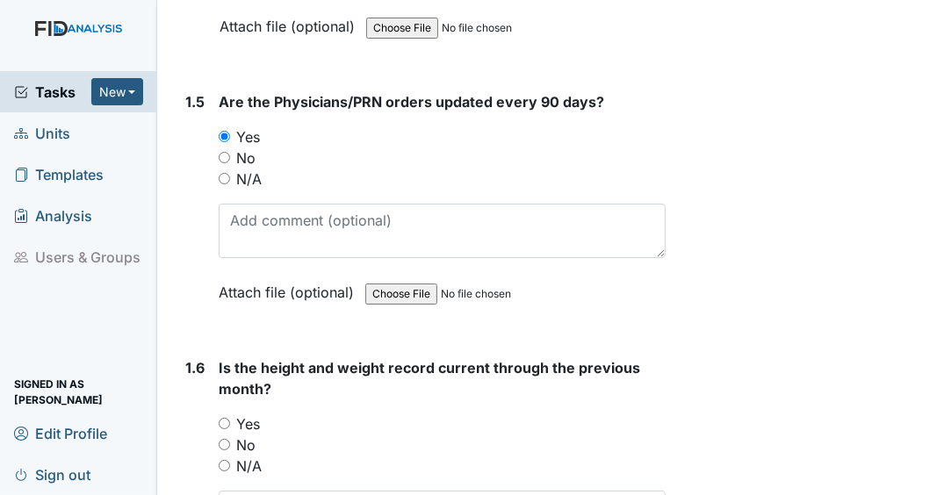
click at [223, 429] on input "Yes" at bounding box center [224, 423] width 11 height 11
radio input "true"
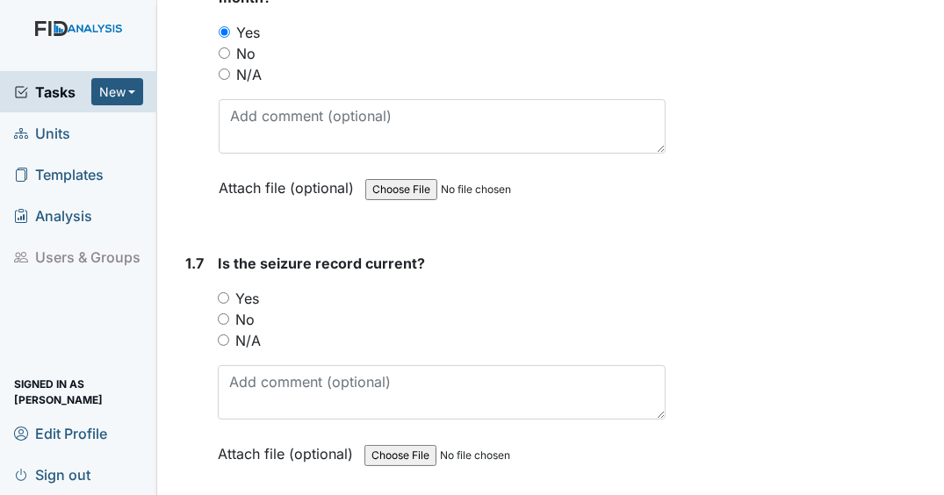
scroll to position [1827, 0]
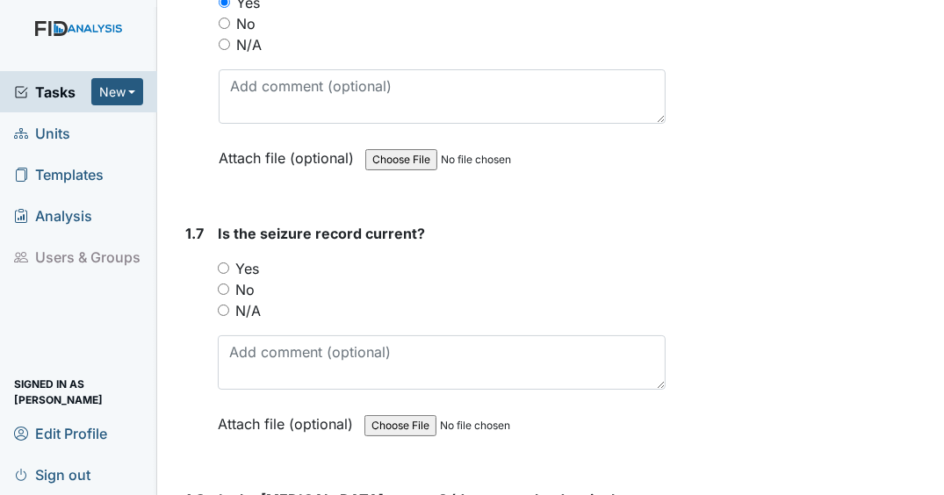
click at [221, 316] on input "N/A" at bounding box center [223, 310] width 11 height 11
radio input "true"
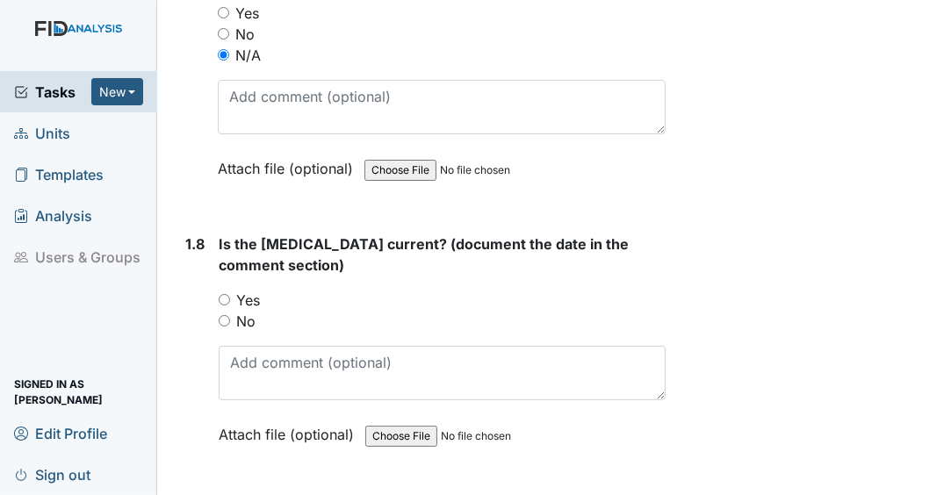
scroll to position [2108, 0]
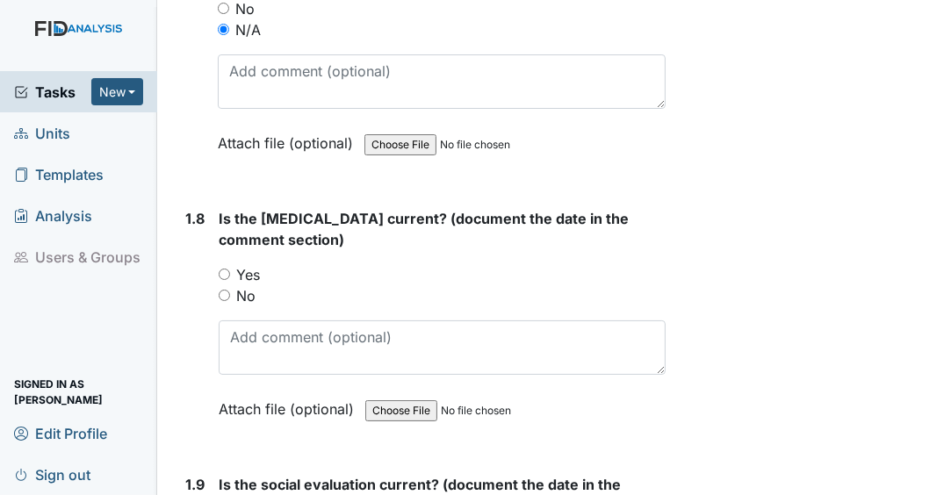
click at [224, 280] on input "Yes" at bounding box center [224, 274] width 11 height 11
radio input "true"
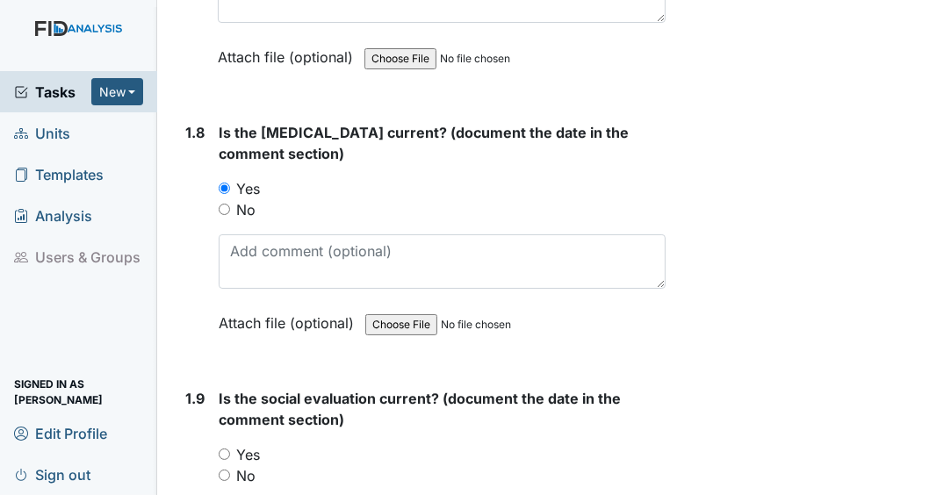
scroll to position [2389, 0]
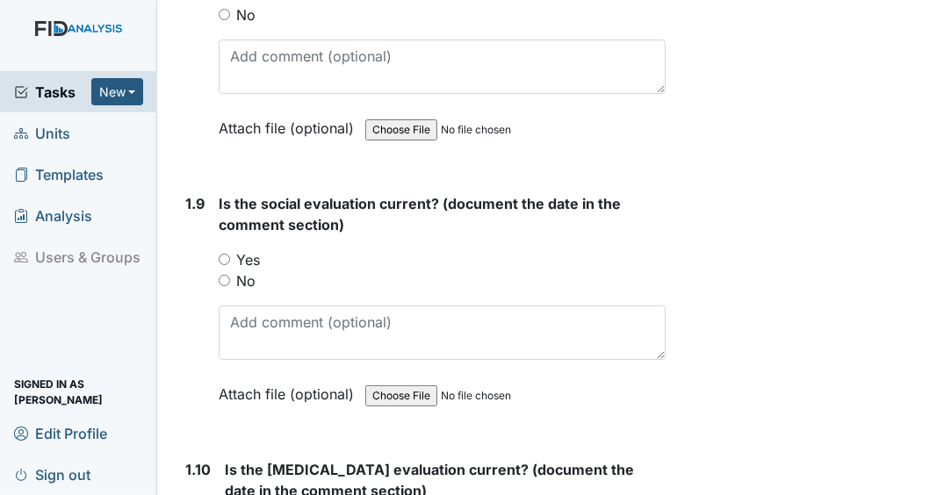
click at [226, 265] on input "Yes" at bounding box center [224, 259] width 11 height 11
radio input "true"
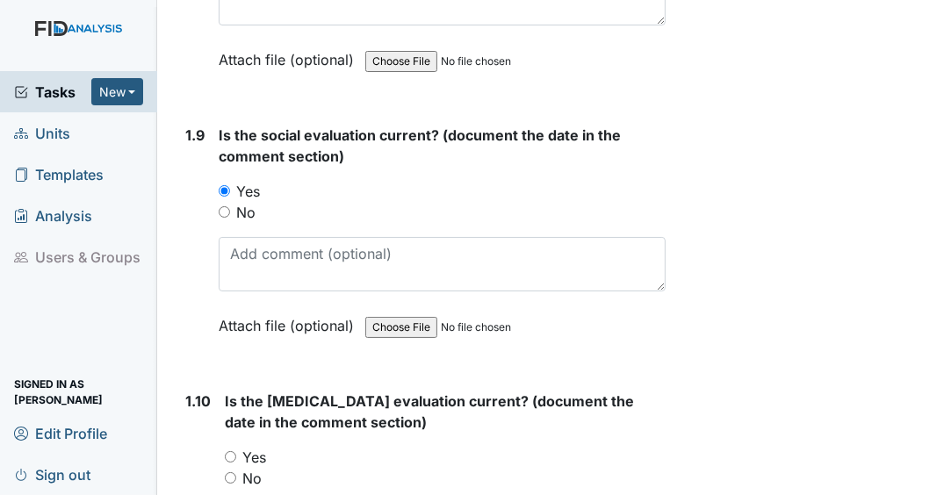
scroll to position [2529, 0]
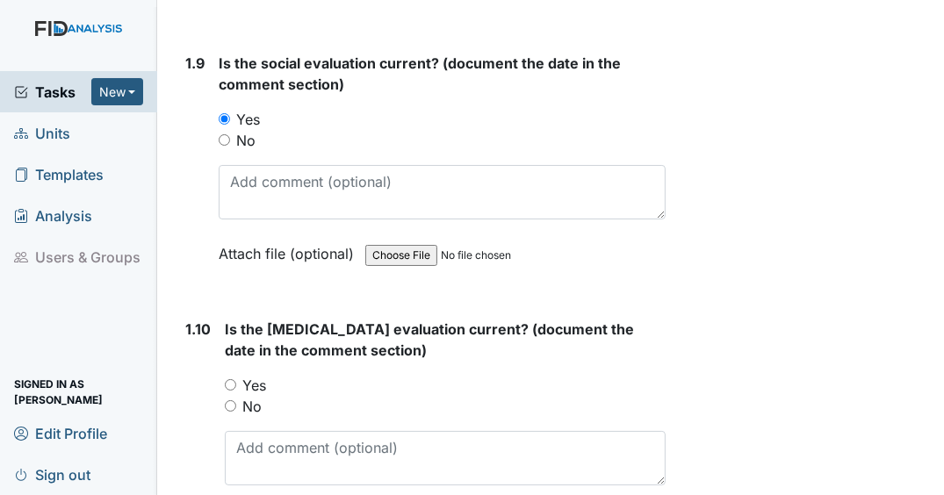
click at [231, 391] on input "Yes" at bounding box center [230, 384] width 11 height 11
radio input "true"
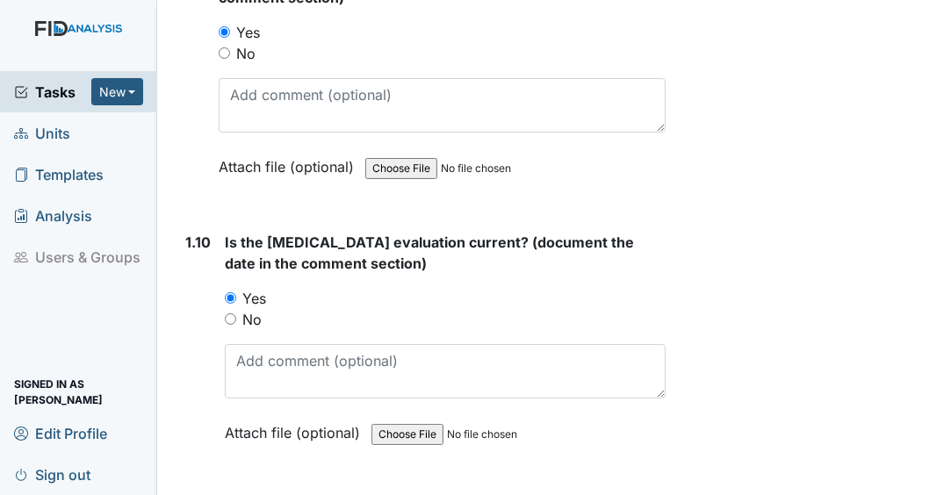
scroll to position [2810, 0]
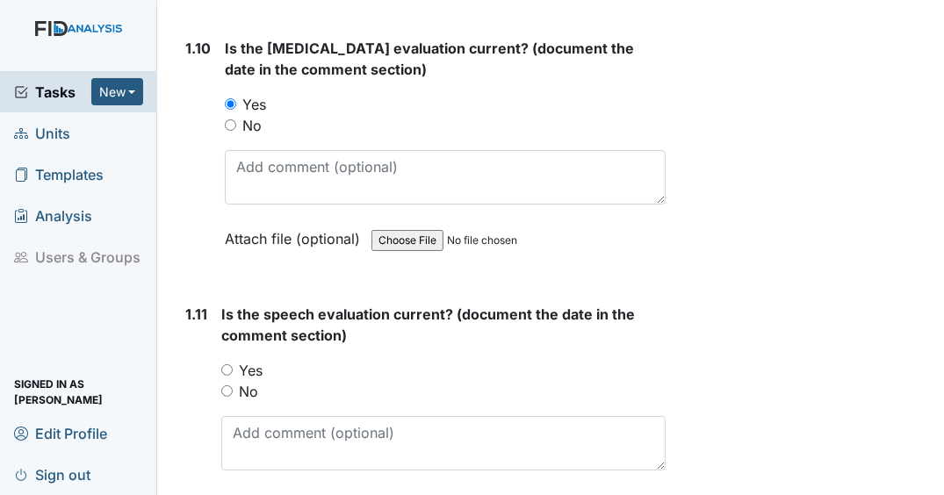
click at [226, 375] on input "Yes" at bounding box center [226, 369] width 11 height 11
radio input "true"
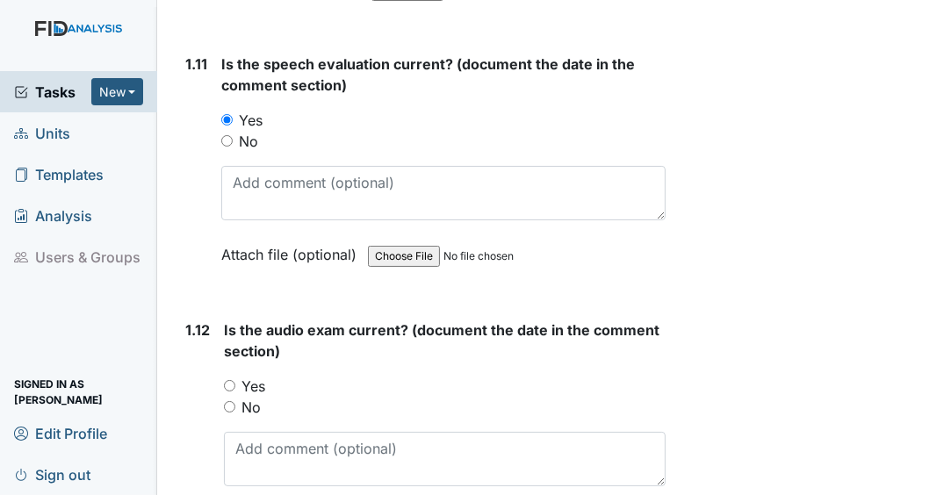
scroll to position [3091, 0]
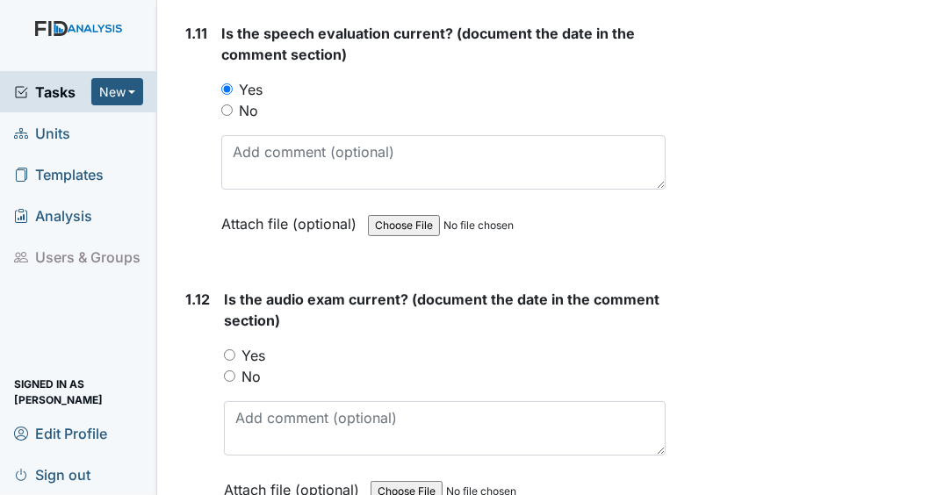
click at [227, 361] on input "Yes" at bounding box center [229, 355] width 11 height 11
radio input "true"
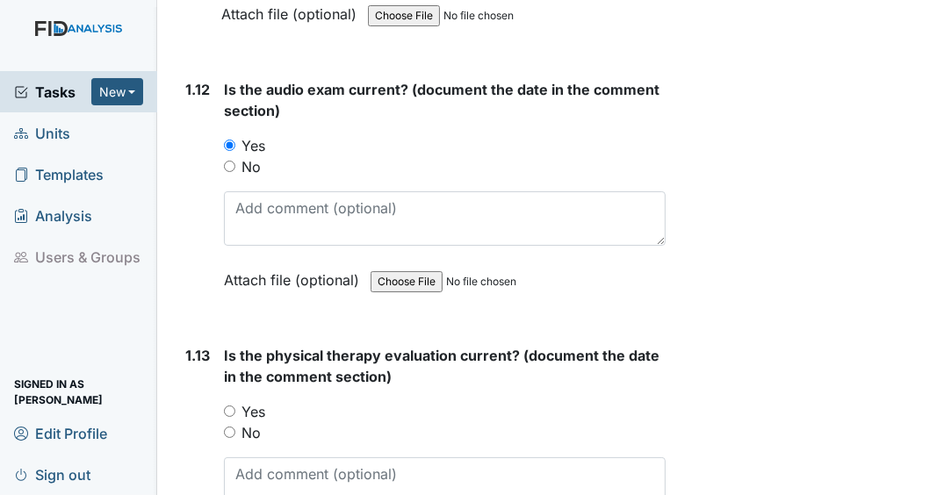
scroll to position [3302, 0]
click at [234, 411] on input "Yes" at bounding box center [229, 410] width 11 height 11
radio input "true"
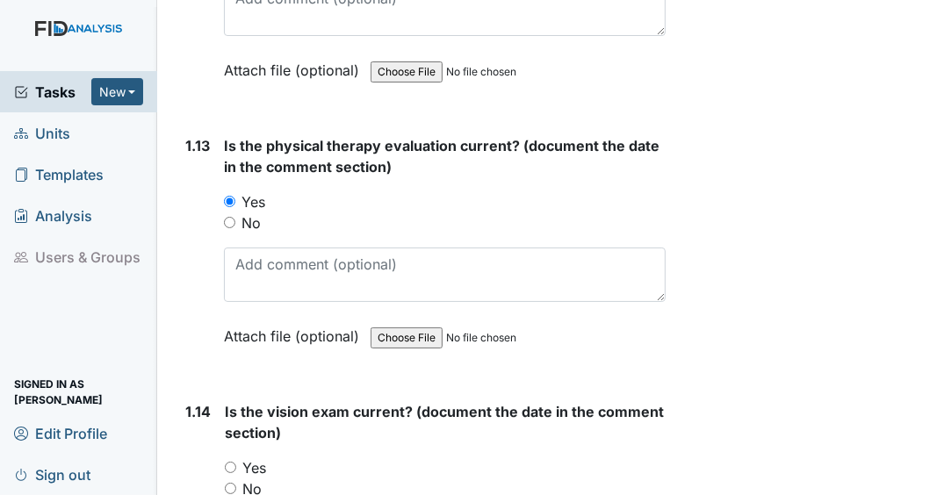
scroll to position [3513, 0]
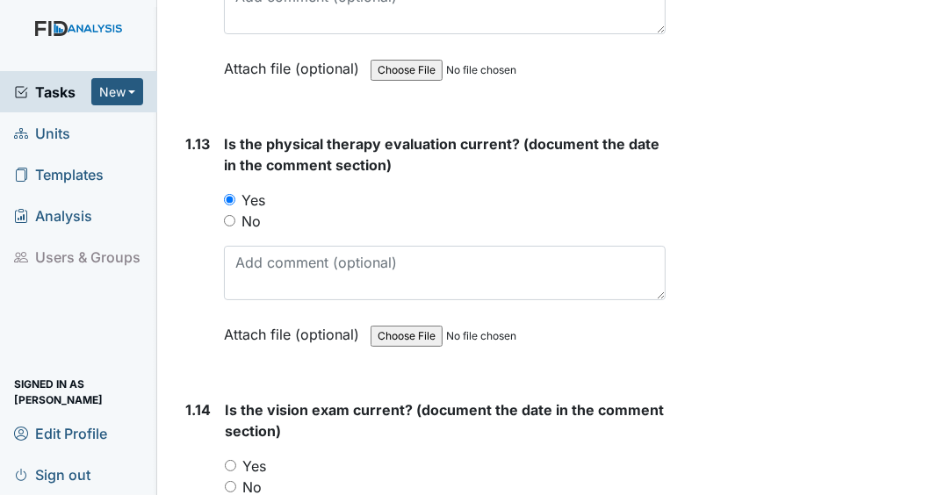
click at [230, 472] on input "Yes" at bounding box center [230, 465] width 11 height 11
radio input "true"
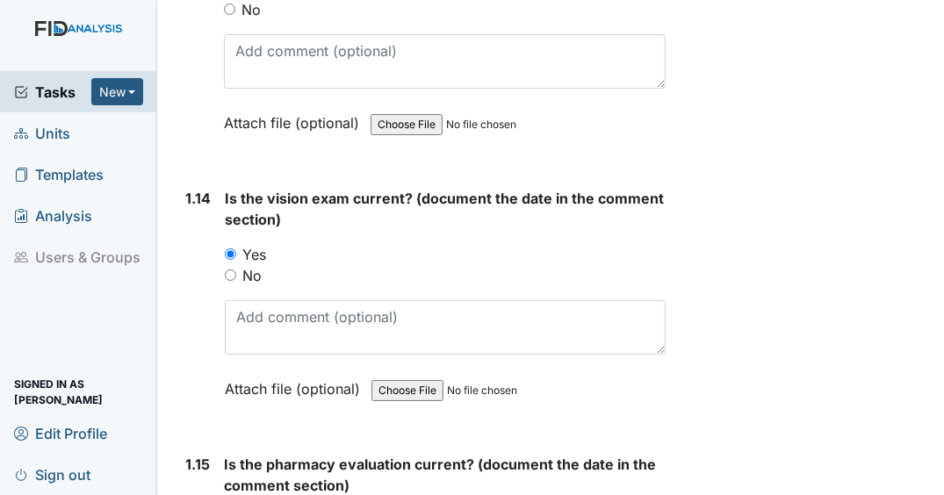
scroll to position [3794, 0]
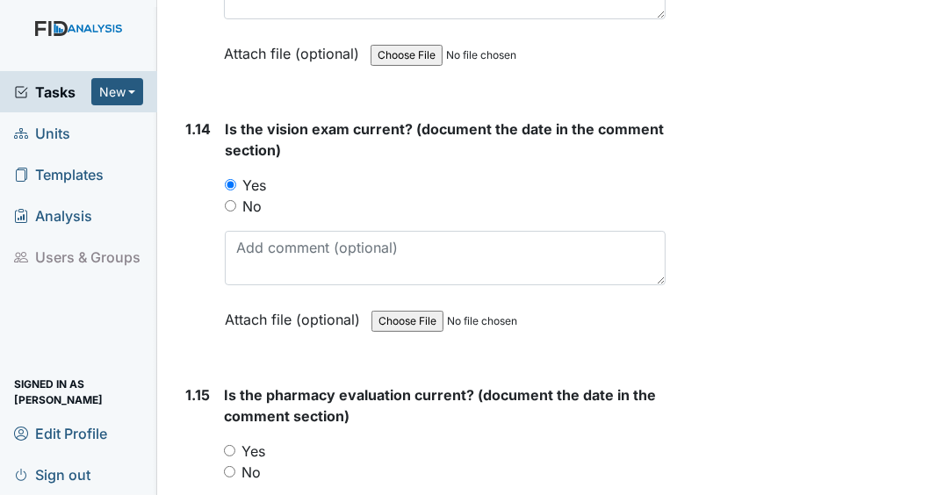
drag, startPoint x: 232, startPoint y: 451, endPoint x: 272, endPoint y: 424, distance: 48.2
click at [232, 451] on input "Yes" at bounding box center [229, 450] width 11 height 11
radio input "true"
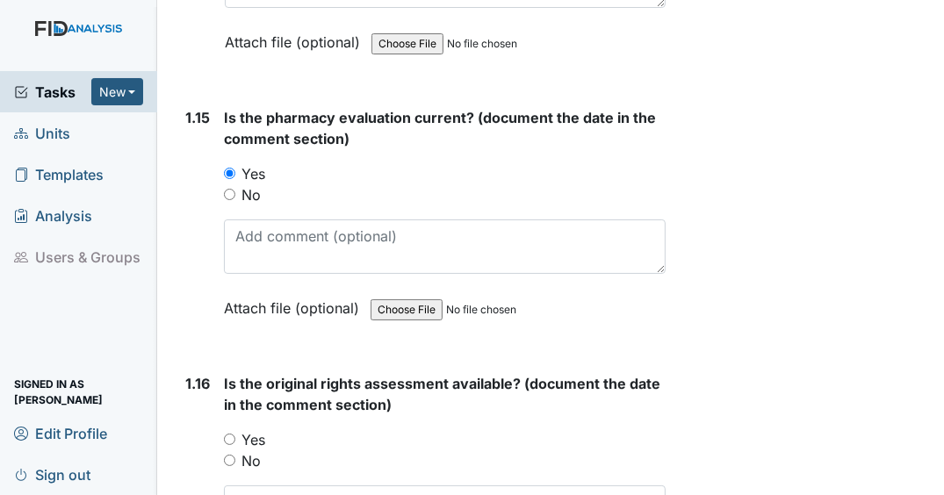
scroll to position [4145, 0]
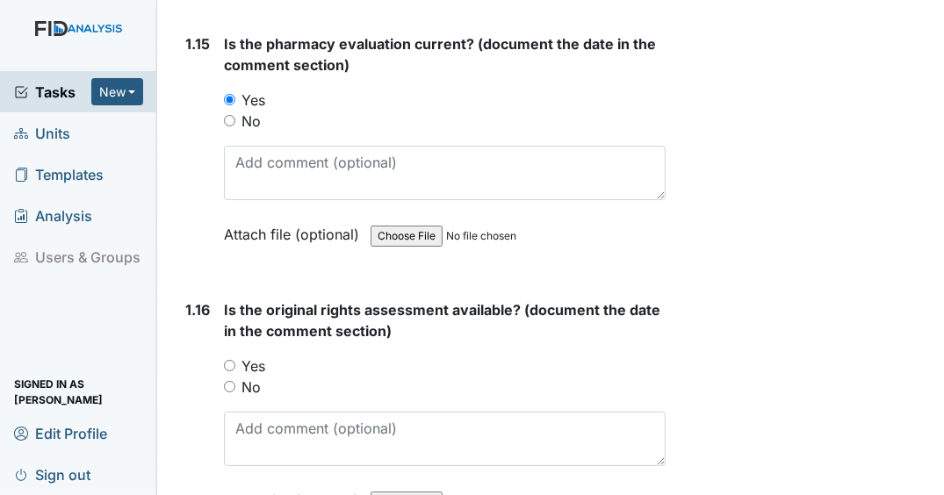
click at [233, 367] on input "Yes" at bounding box center [229, 365] width 11 height 11
radio input "true"
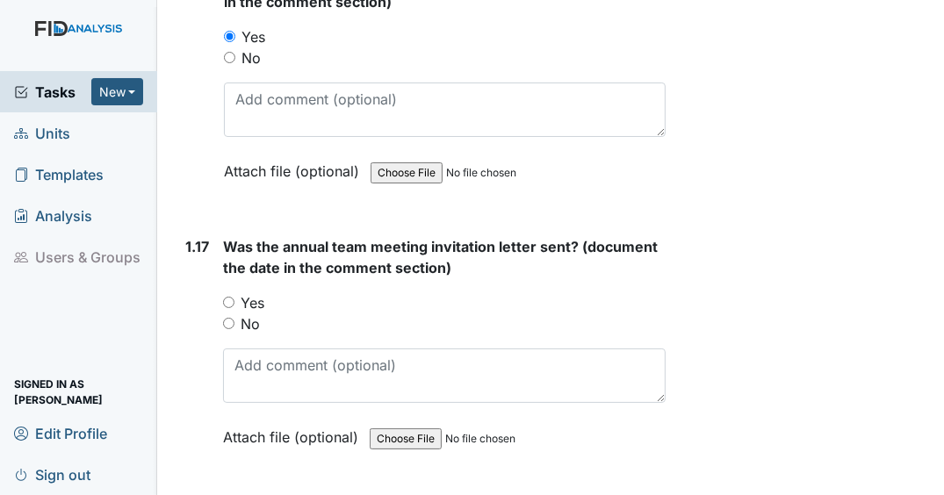
scroll to position [4496, 0]
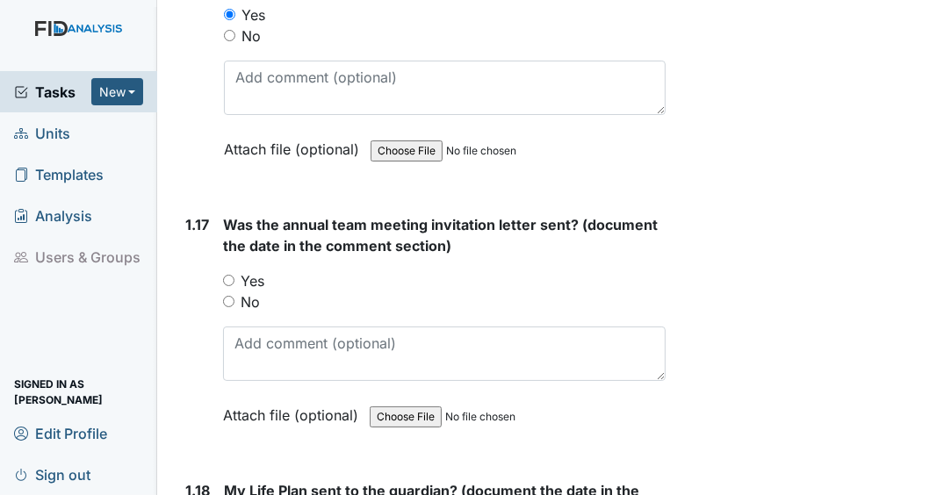
click at [229, 304] on input "No" at bounding box center [228, 301] width 11 height 11
radio input "true"
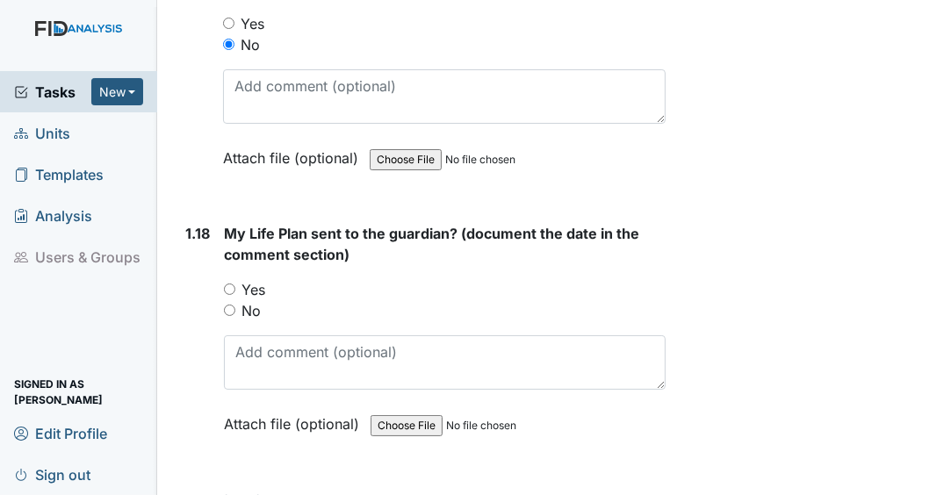
scroll to position [4778, 0]
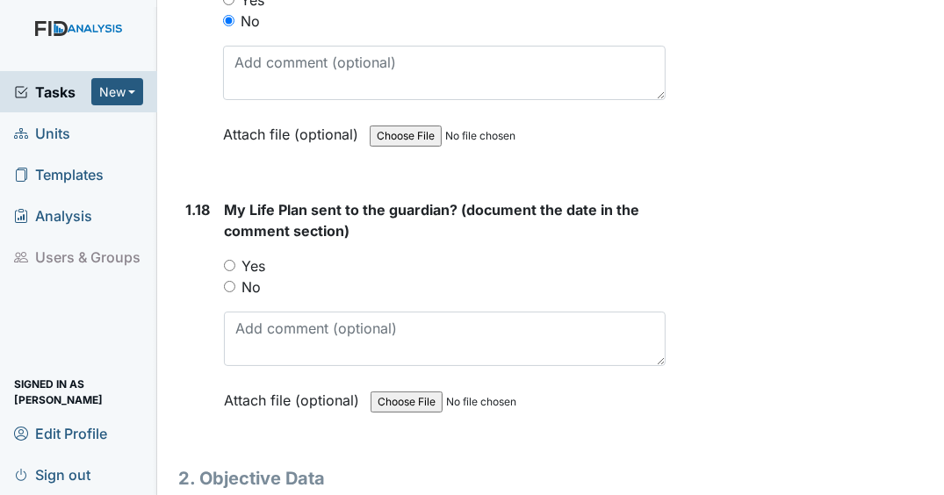
click at [228, 287] on input "No" at bounding box center [229, 286] width 11 height 11
radio input "true"
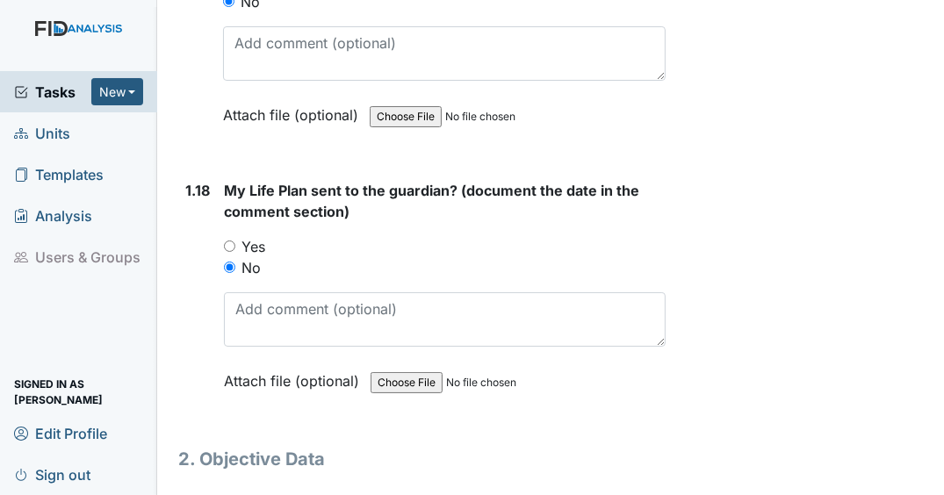
scroll to position [4844, 0]
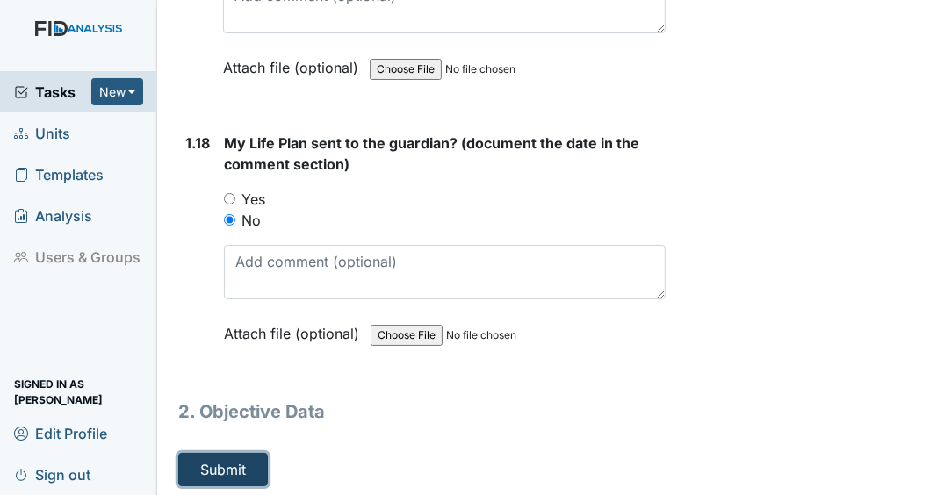
drag, startPoint x: 248, startPoint y: 461, endPoint x: 340, endPoint y: 436, distance: 95.7
click at [248, 461] on button "Submit" at bounding box center [223, 469] width 90 height 33
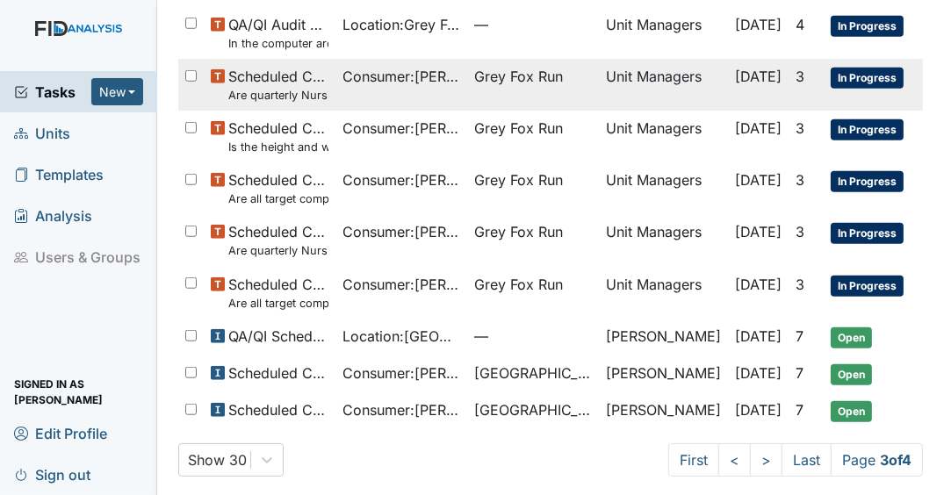
scroll to position [1199, 0]
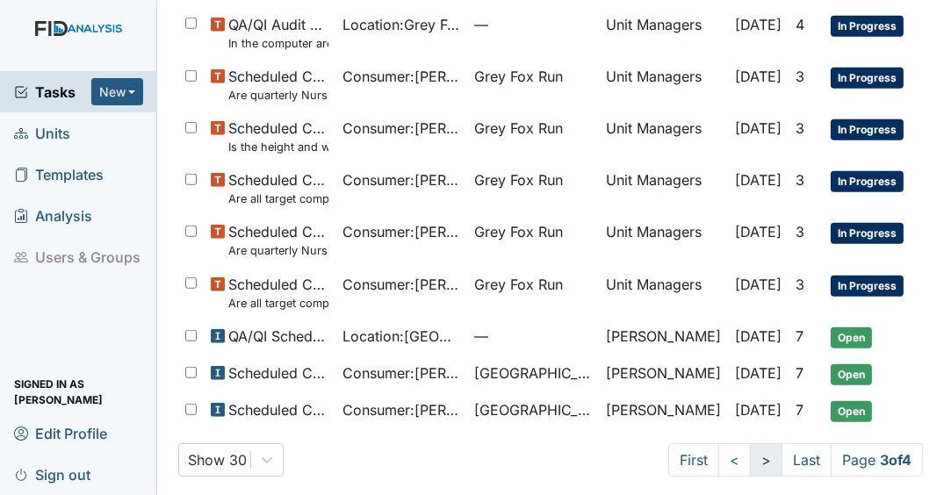
click at [750, 449] on link ">" at bounding box center [766, 460] width 32 height 33
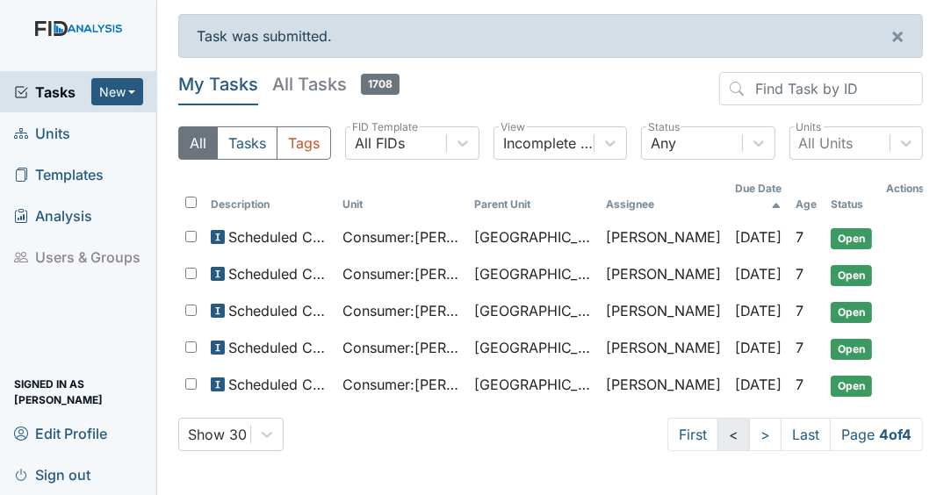
click at [725, 418] on link "<" at bounding box center [734, 434] width 32 height 33
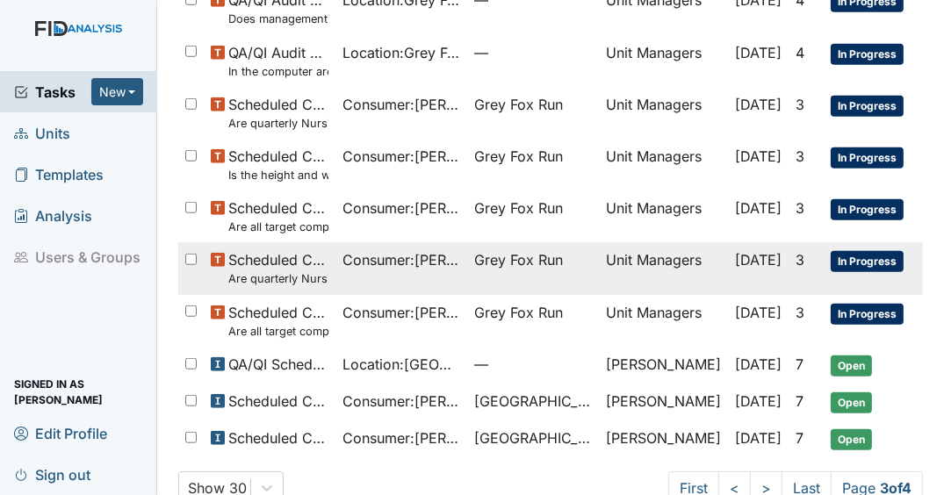
scroll to position [1199, 0]
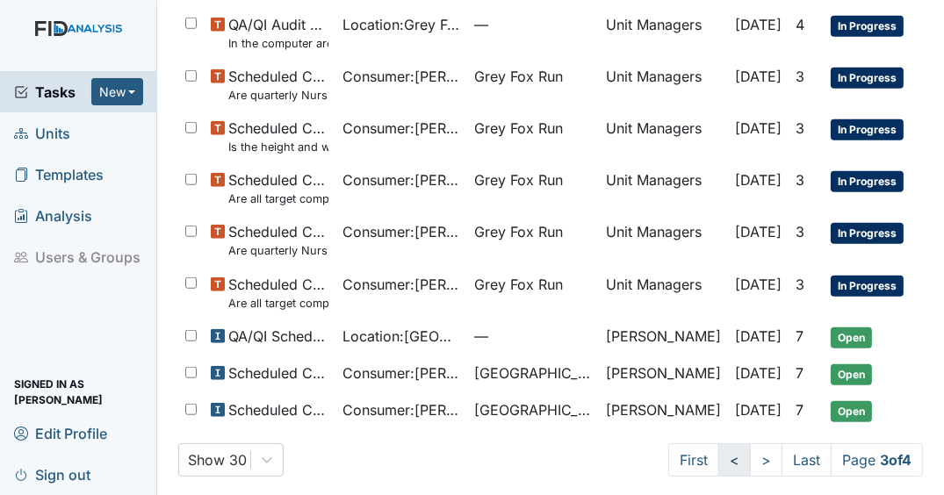
click at [718, 447] on link "<" at bounding box center [734, 460] width 32 height 33
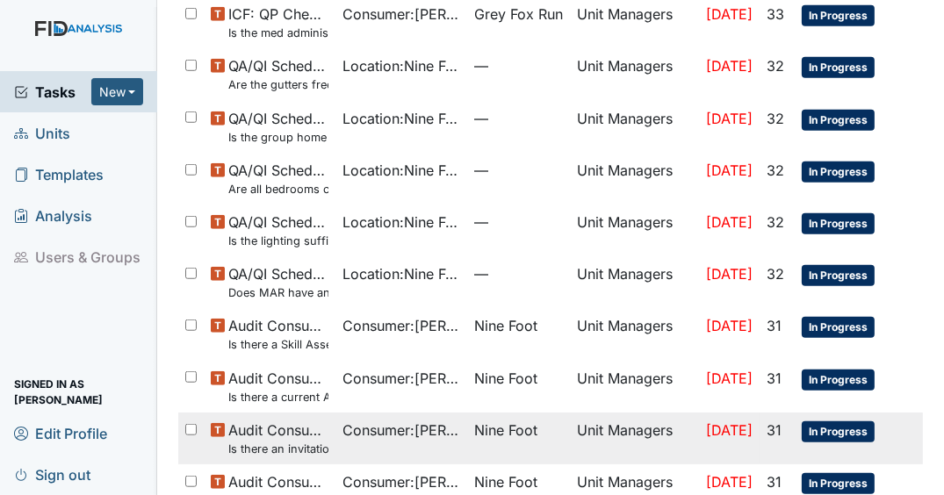
scroll to position [1245, 0]
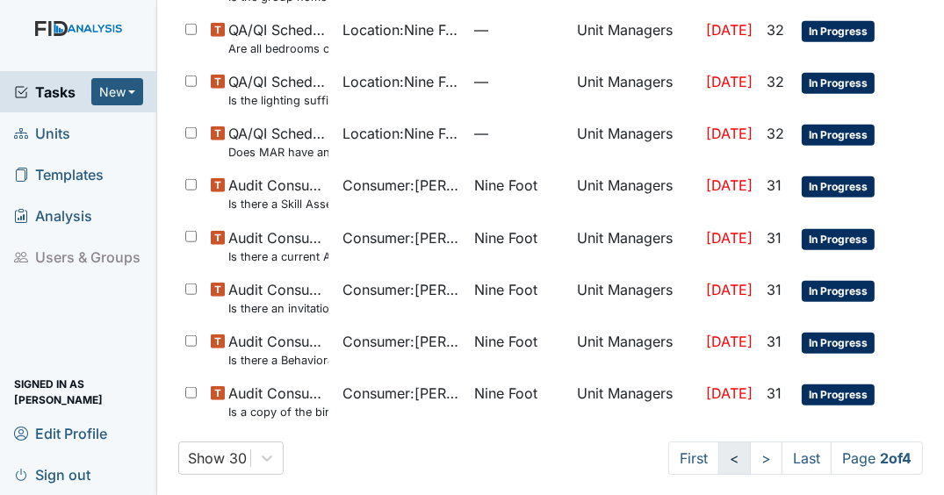
click at [718, 451] on link "<" at bounding box center [734, 458] width 32 height 33
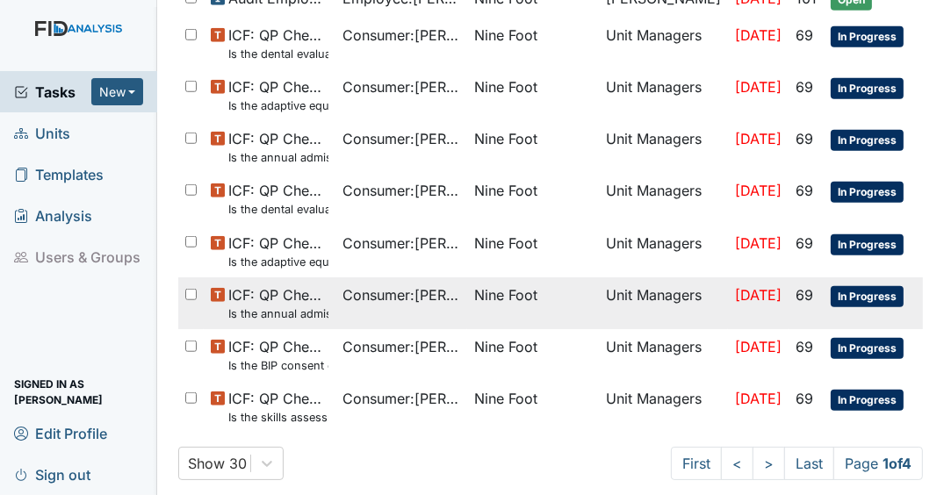
scroll to position [1169, 0]
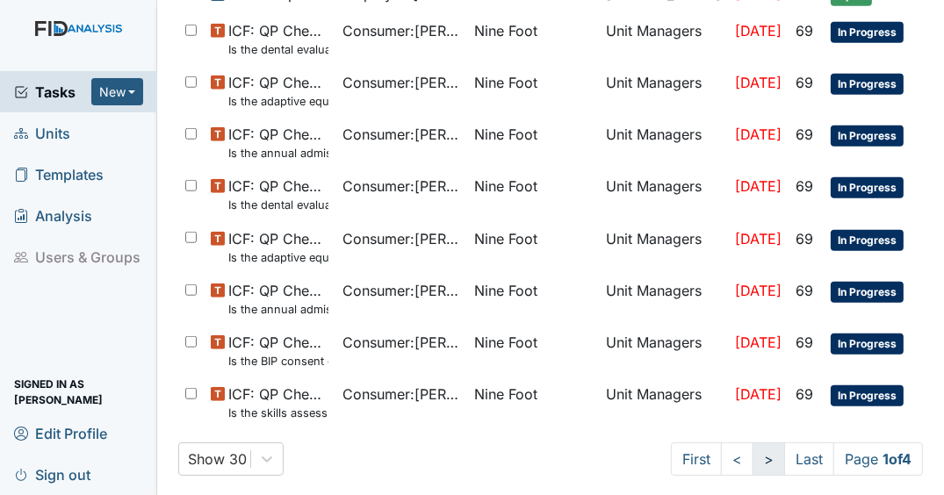
click at [753, 449] on link ">" at bounding box center [769, 459] width 32 height 33
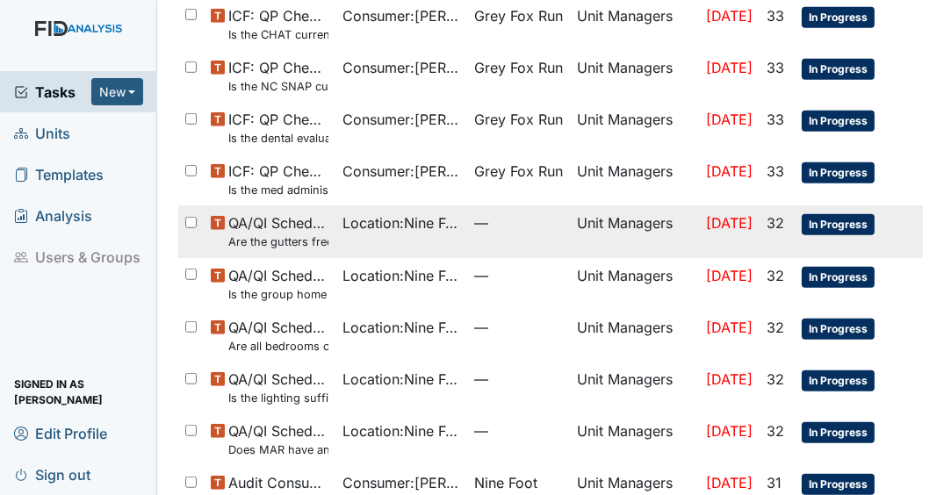
scroll to position [1245, 0]
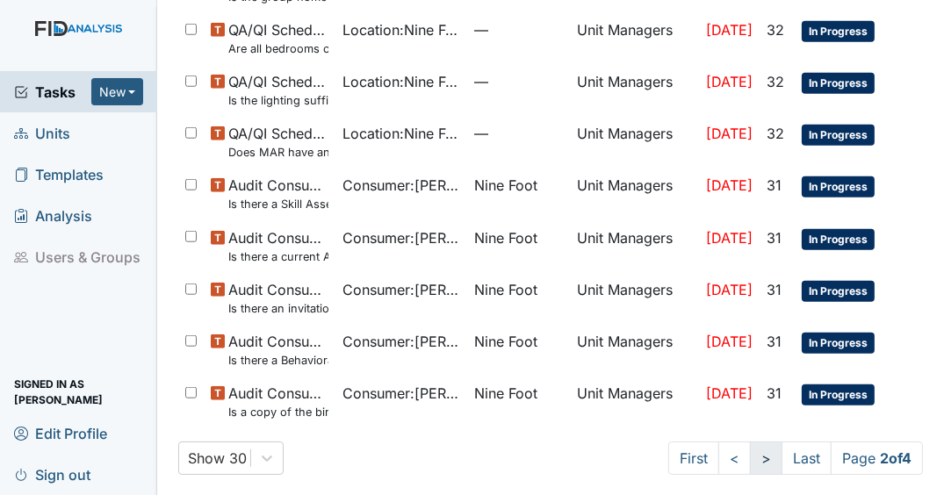
click at [750, 445] on link ">" at bounding box center [766, 458] width 32 height 33
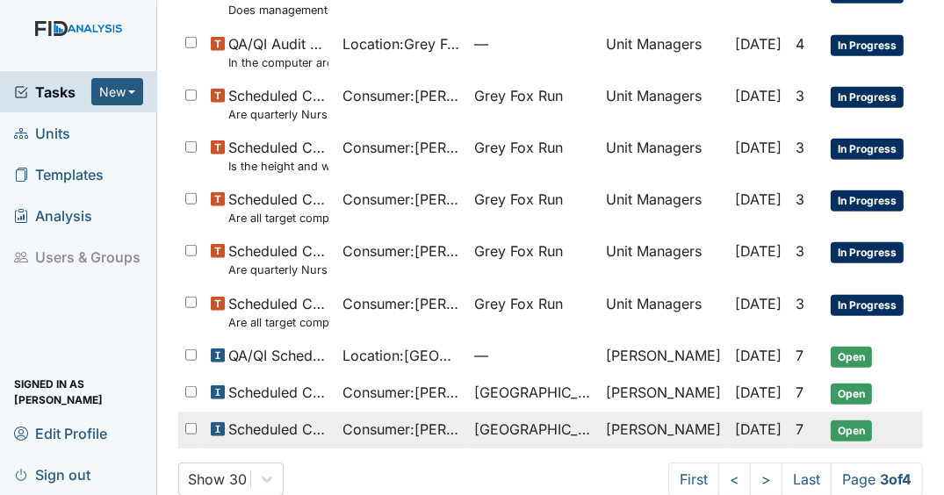
scroll to position [1199, 0]
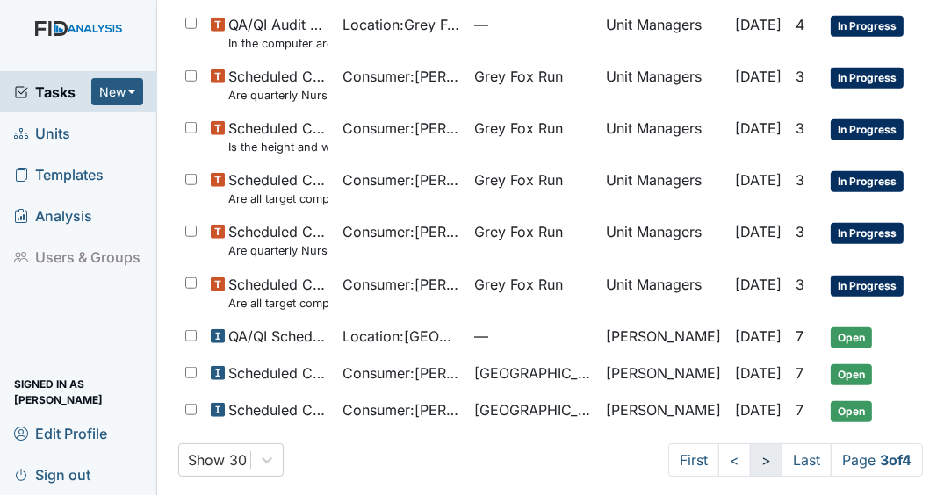
click at [753, 458] on link ">" at bounding box center [766, 460] width 32 height 33
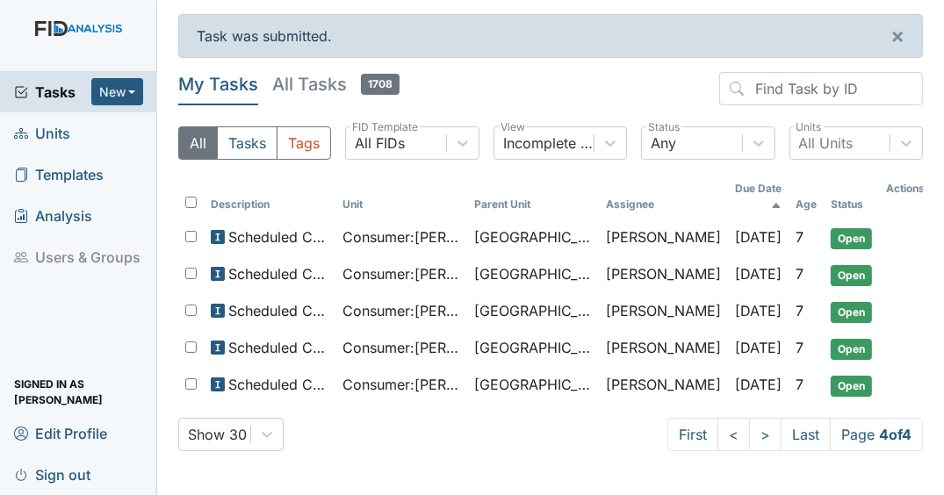
click at [502, 76] on header "My Tasks All Tasks 1708" at bounding box center [550, 92] width 745 height 40
click at [63, 100] on span "Tasks" at bounding box center [52, 92] width 77 height 21
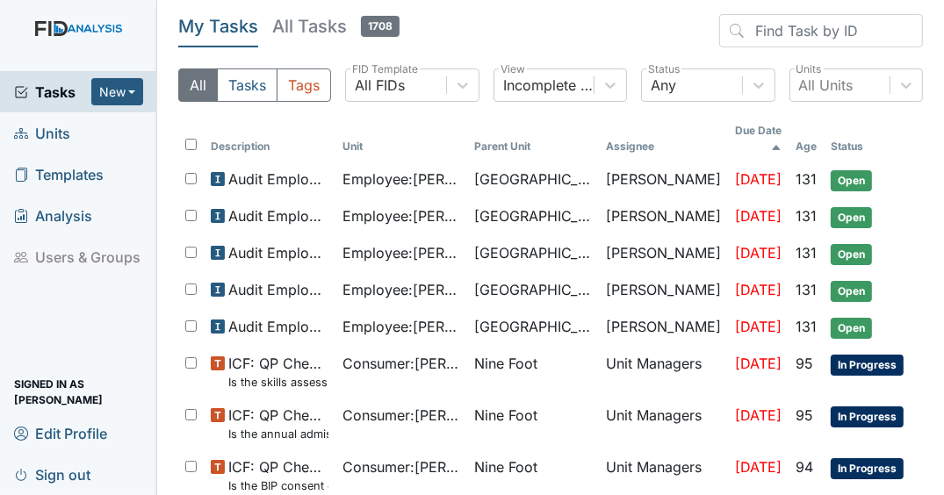
click at [40, 94] on span "Tasks" at bounding box center [52, 92] width 77 height 21
